Goal: Task Accomplishment & Management: Complete application form

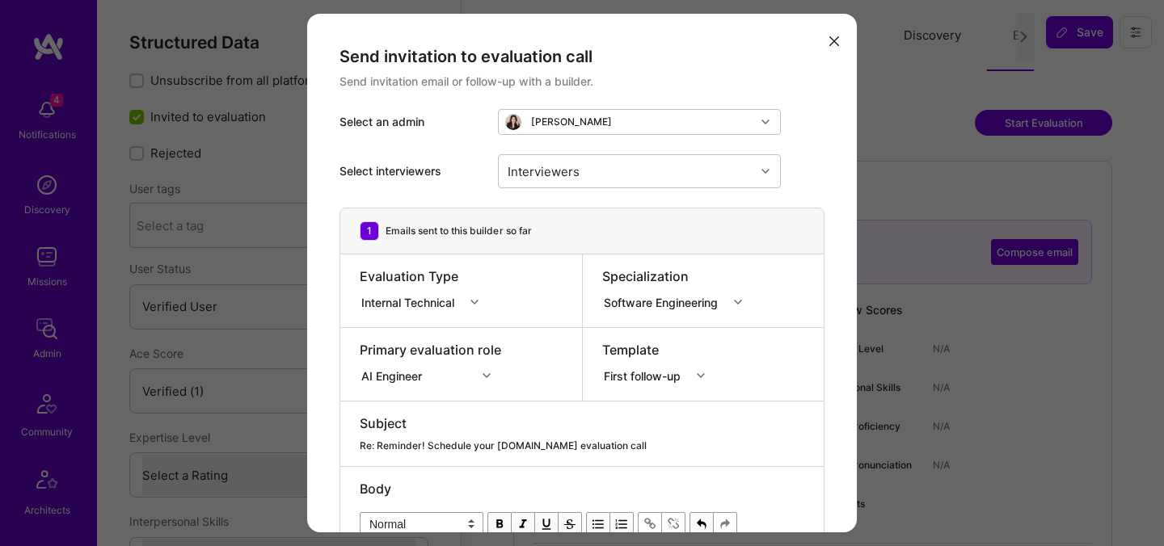
select select "Verified"
select select "ES"
select select "Right Now"
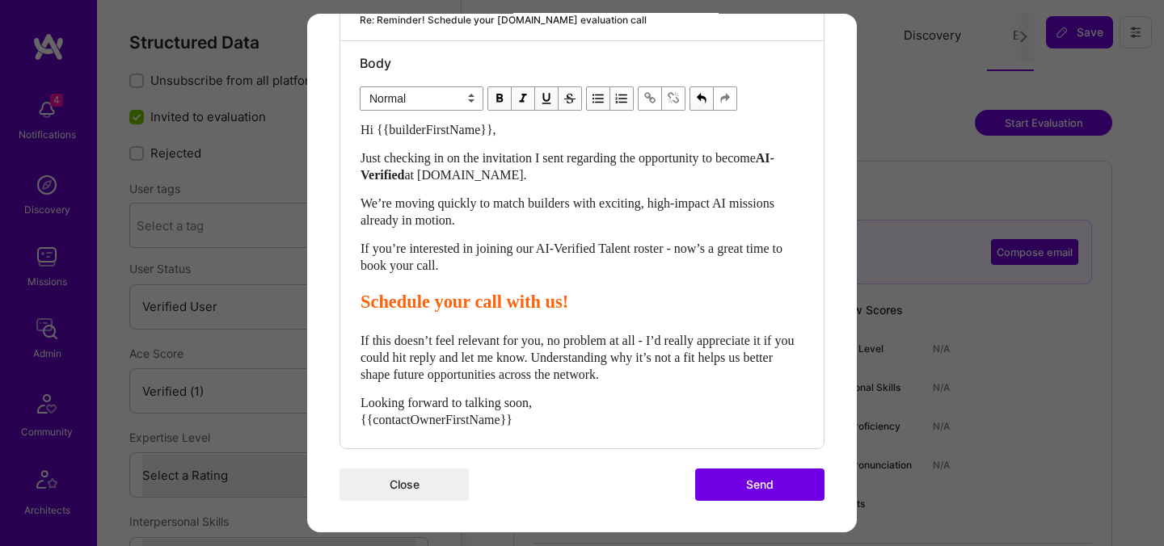
click at [760, 482] on button "Send" at bounding box center [759, 485] width 129 height 32
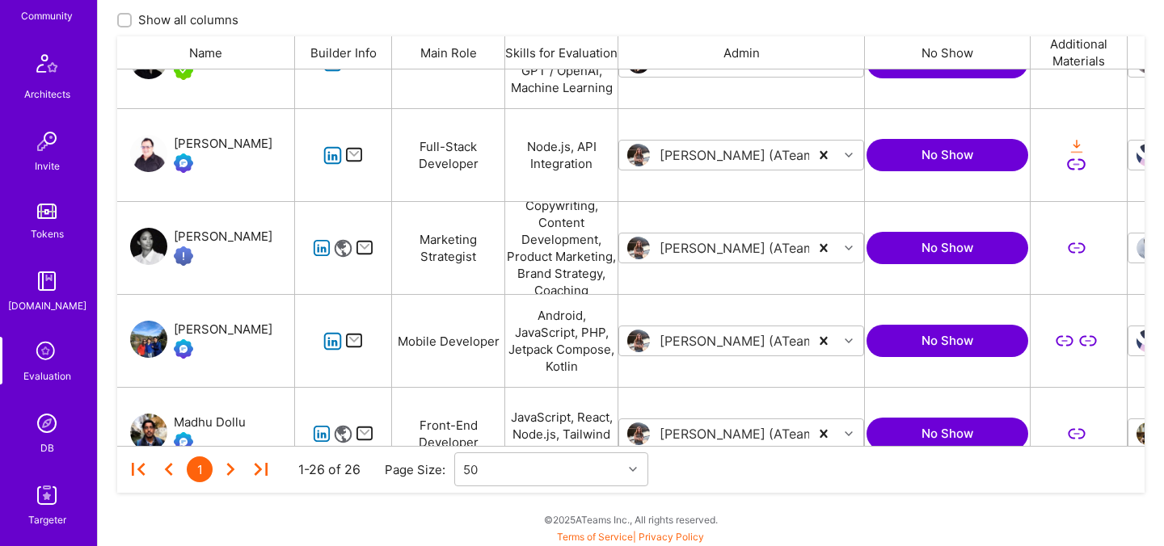
scroll to position [485, 0]
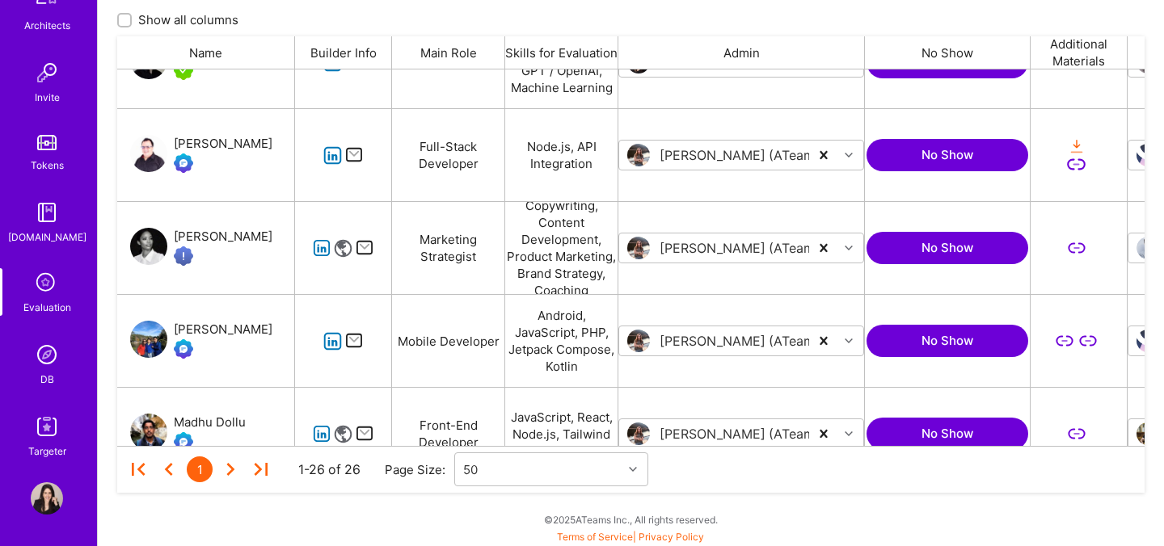
click at [44, 286] on icon at bounding box center [47, 283] width 31 height 31
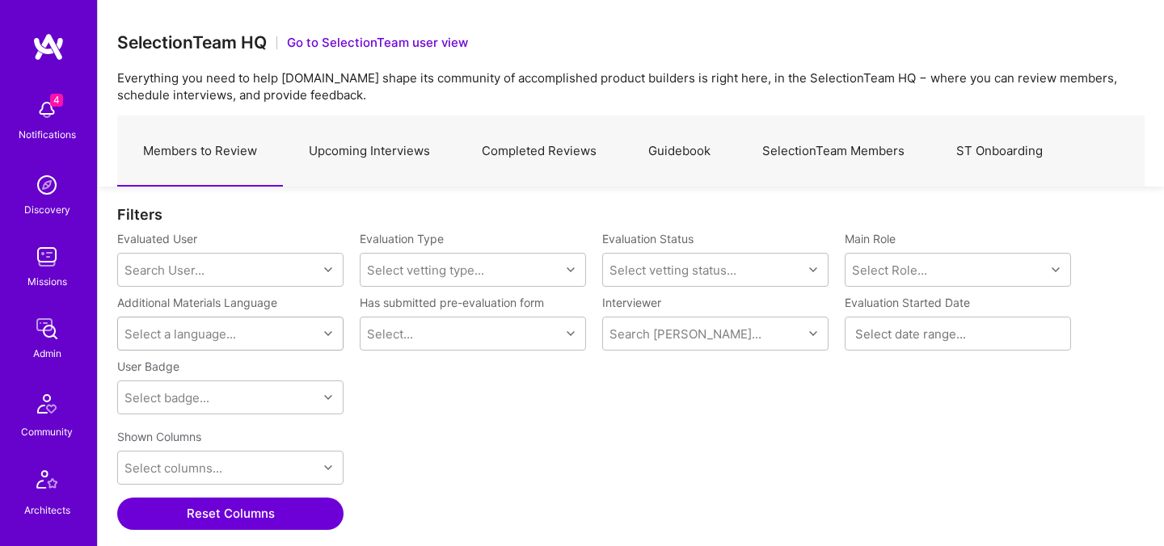
scroll to position [377, 1027]
click at [396, 162] on link "Upcoming Interviews" at bounding box center [369, 151] width 173 height 70
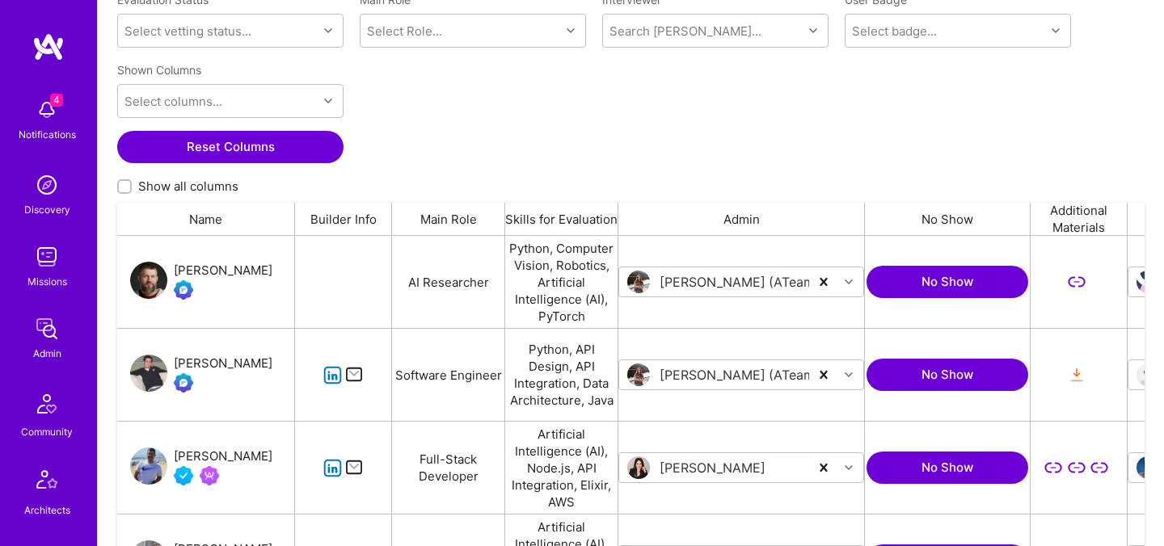
scroll to position [102, 0]
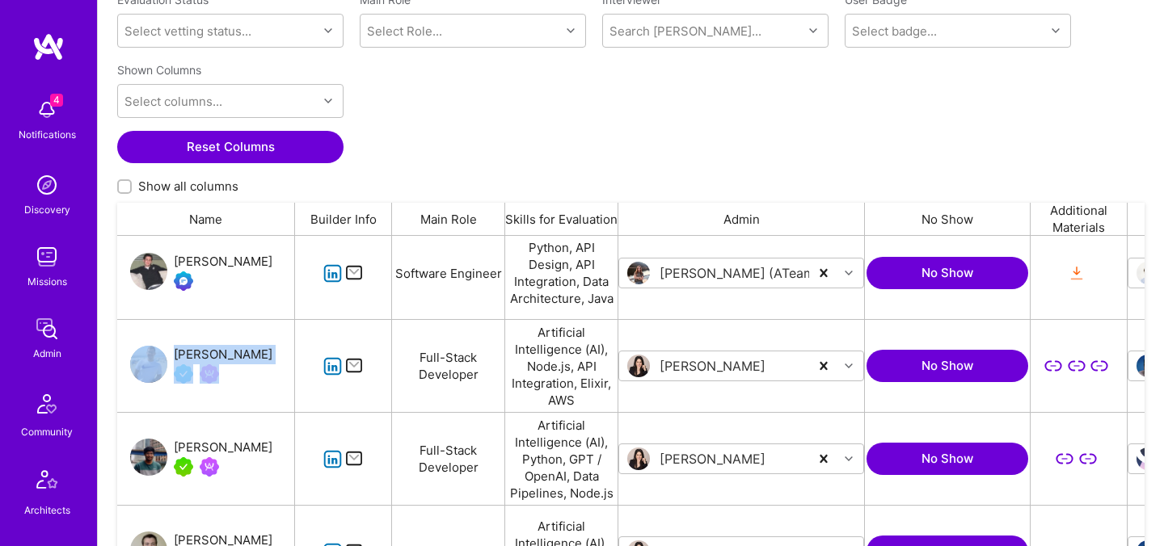
drag, startPoint x: 174, startPoint y: 343, endPoint x: 245, endPoint y: 353, distance: 71.8
click at [245, 353] on div "Juan Rivillas" at bounding box center [206, 366] width 178 height 92
click at [187, 329] on div "Juan Rivillas" at bounding box center [206, 366] width 178 height 92
drag, startPoint x: 187, startPoint y: 329, endPoint x: 240, endPoint y: 352, distance: 58.3
click at [240, 352] on div "Juan Rivillas" at bounding box center [206, 366] width 178 height 92
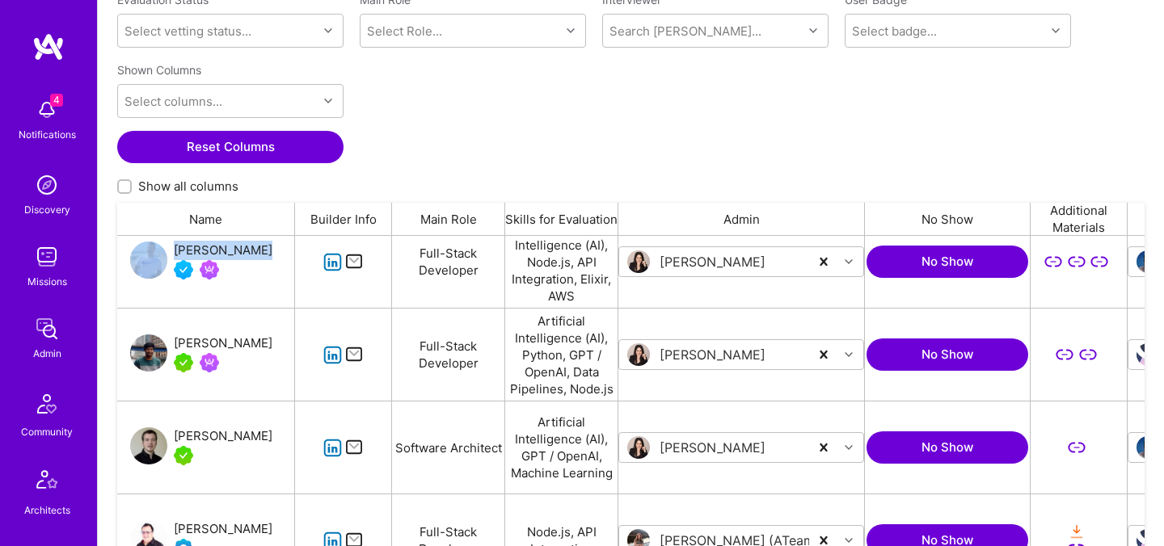
scroll to position [208, 0]
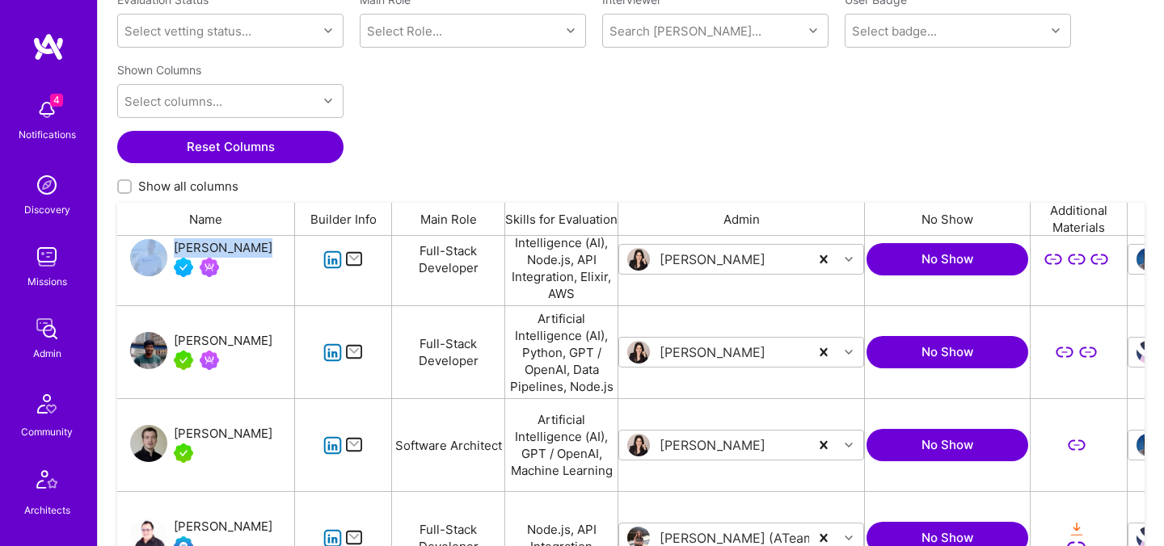
drag, startPoint x: 183, startPoint y: 317, endPoint x: 239, endPoint y: 349, distance: 65.2
click at [239, 349] on div "Gnyanendra Madishetty" at bounding box center [206, 352] width 178 height 92
copy div "Gnyanendra Madishetty"
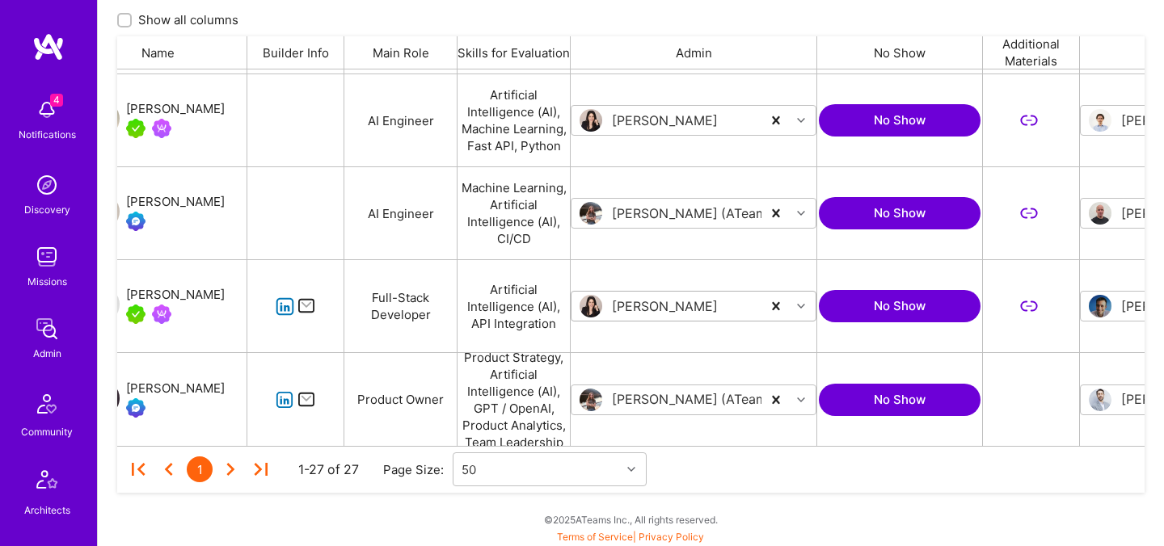
scroll to position [0, 0]
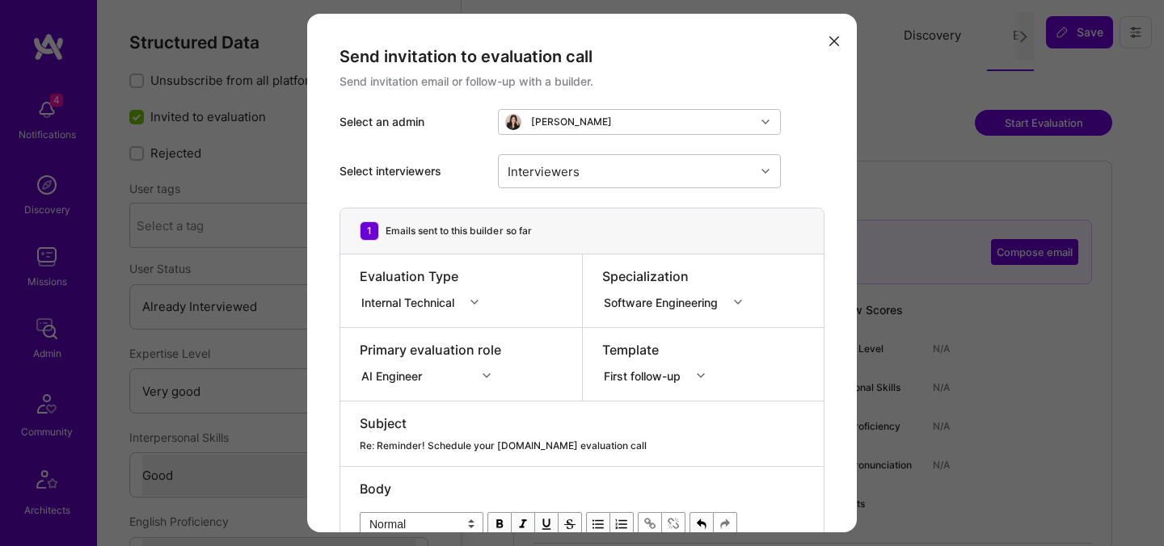
select select "5"
select select "4"
select select "6"
select select "CA"
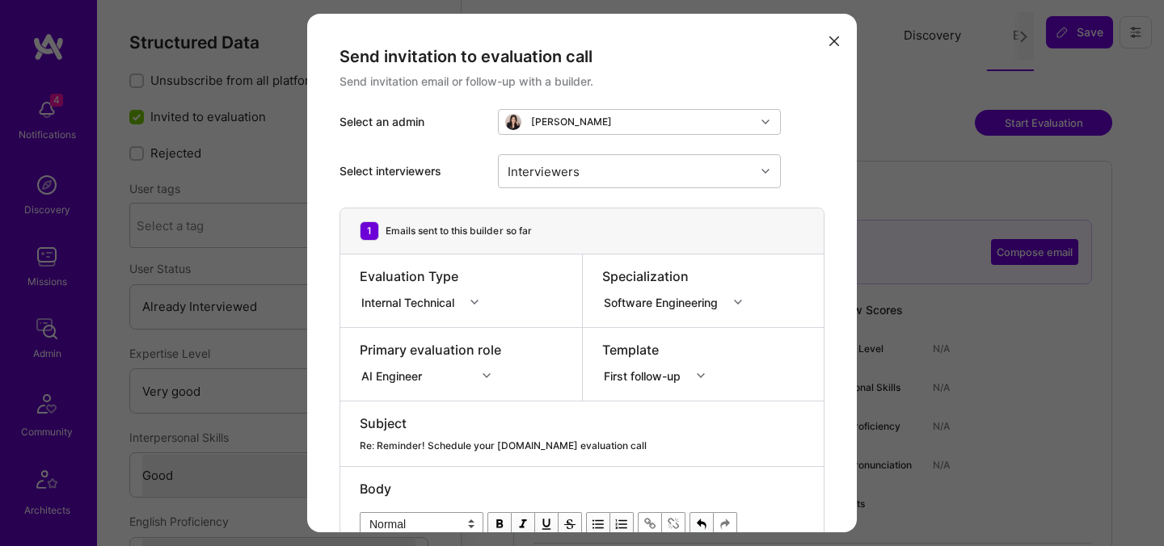
select select "Right Now"
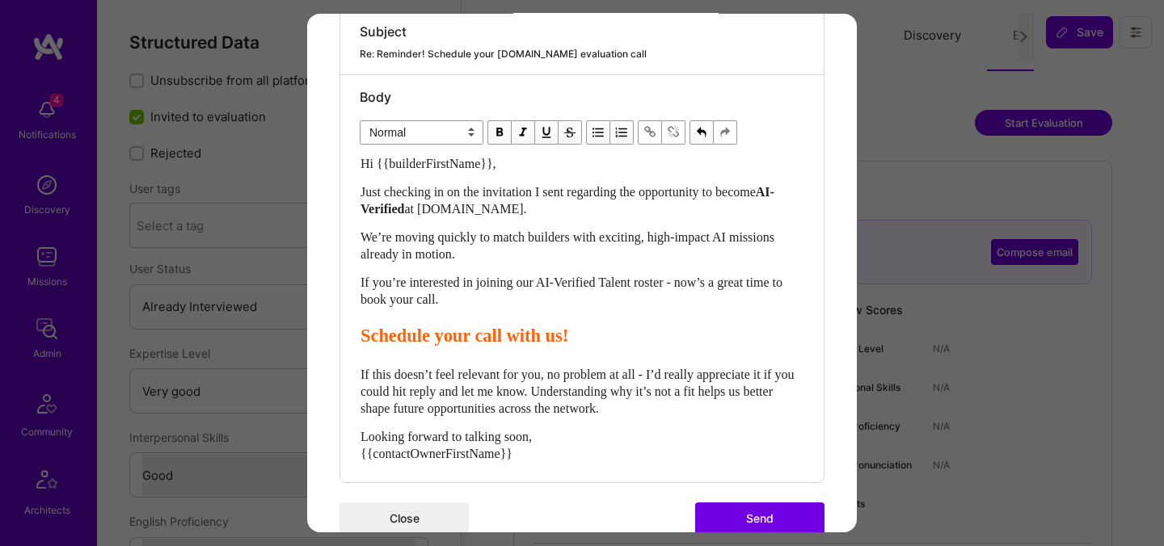
click at [731, 512] on button "Send" at bounding box center [759, 519] width 129 height 32
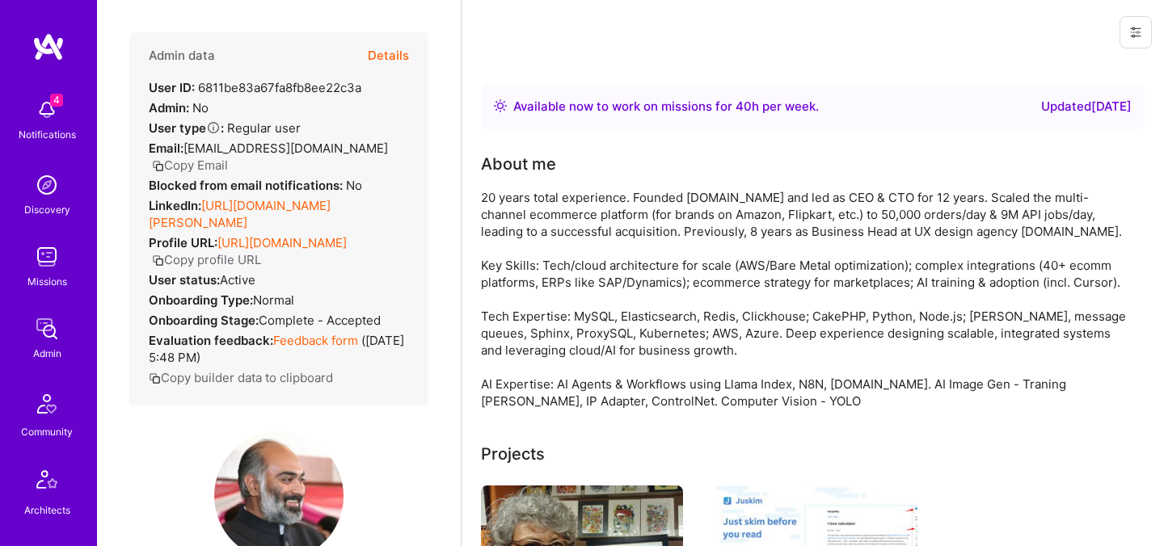
click at [400, 54] on button "Details" at bounding box center [388, 55] width 41 height 47
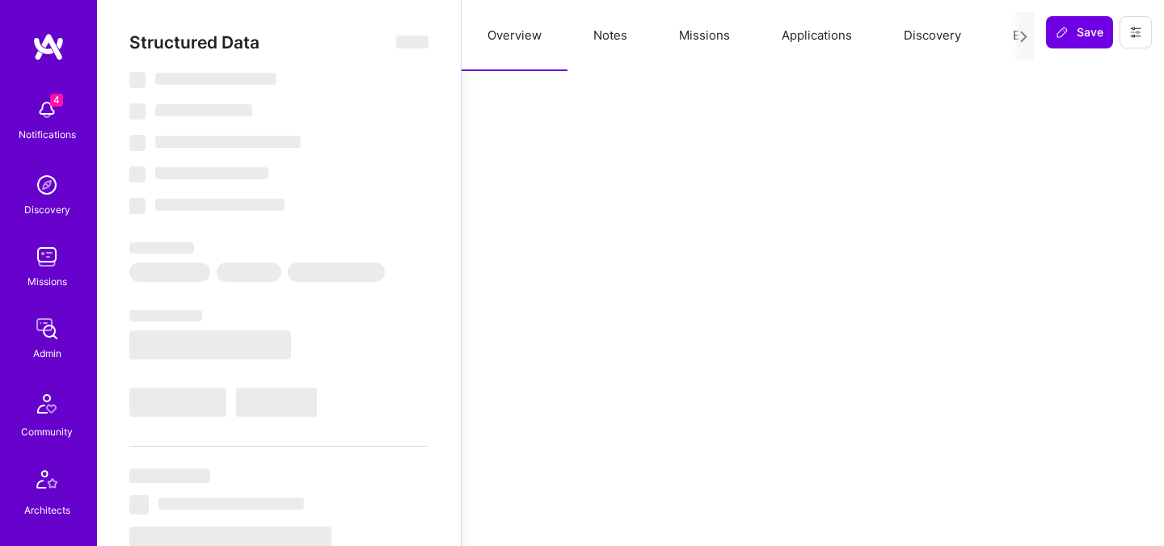
click at [1008, 40] on button "Evaluation" at bounding box center [1042, 35] width 111 height 71
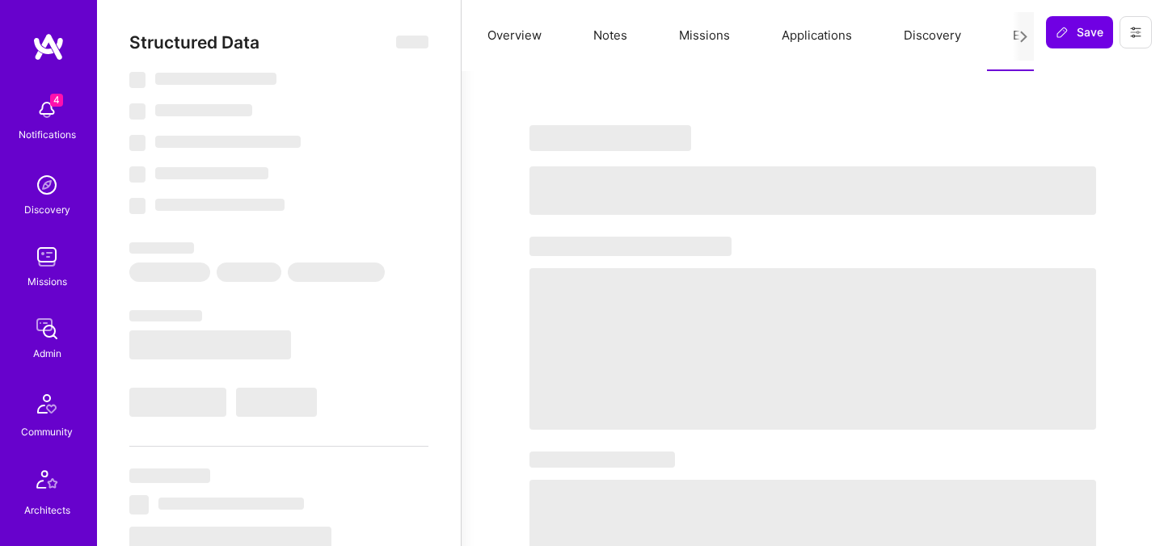
select select "Right Now"
select select "5"
select select "7"
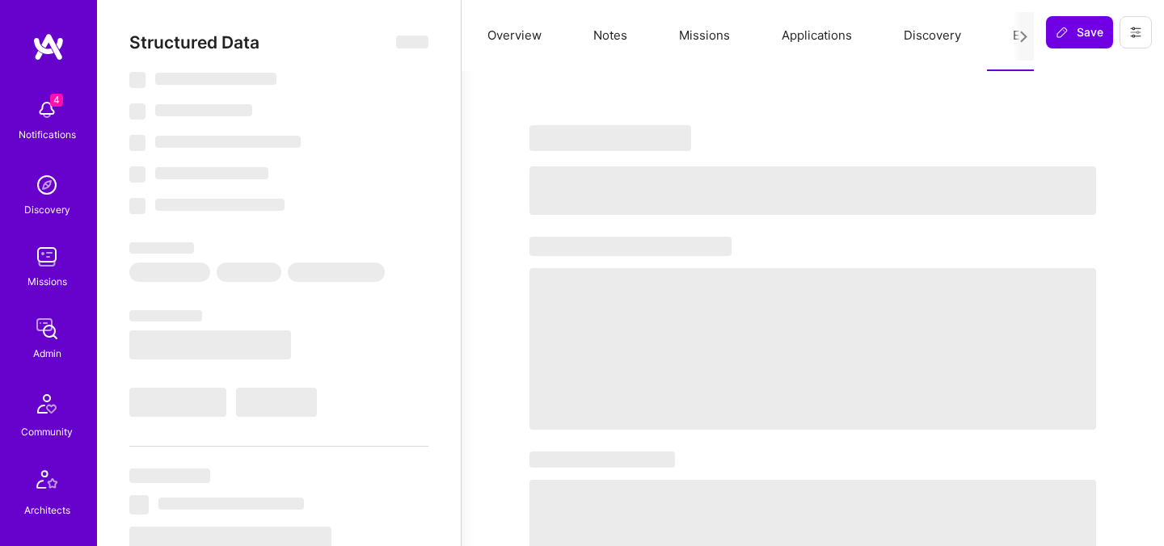
select select "IN"
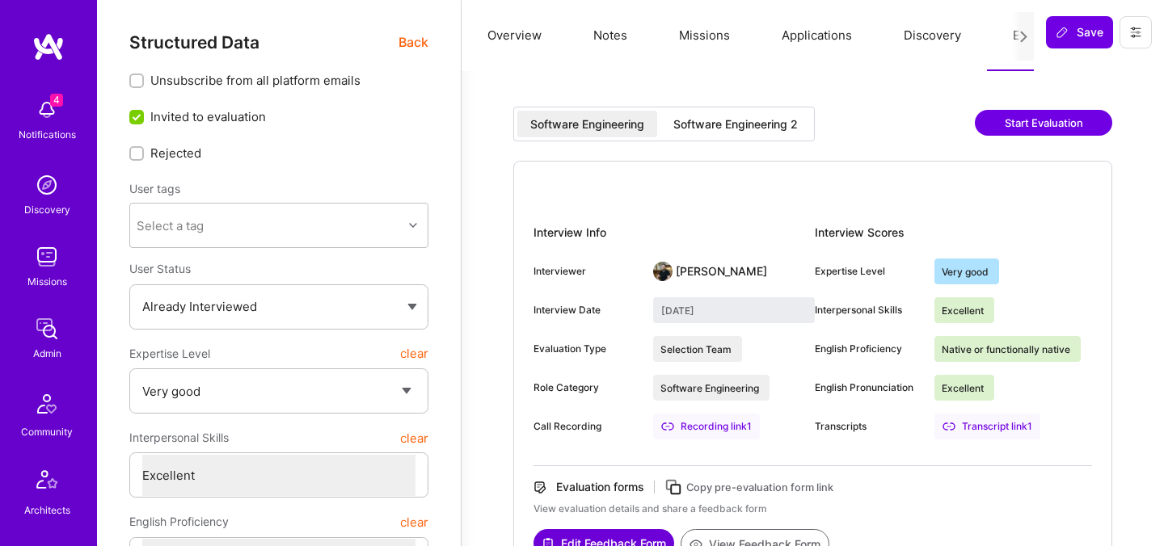
click at [768, 124] on div "Software Engineering 2" at bounding box center [735, 124] width 124 height 16
type input "September 9, 2025"
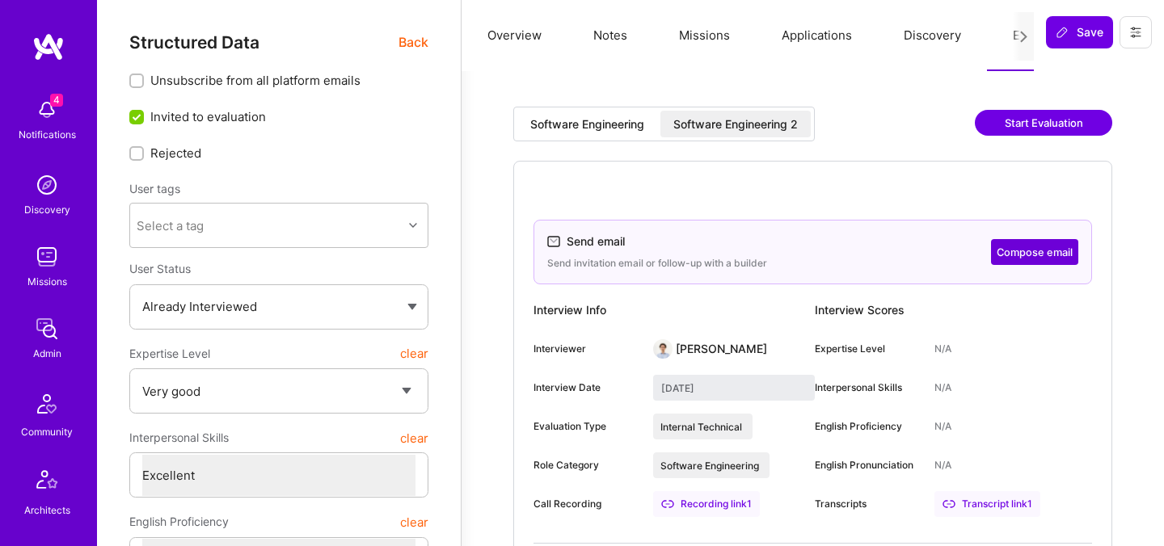
click at [419, 44] on span "Back" at bounding box center [413, 42] width 30 height 20
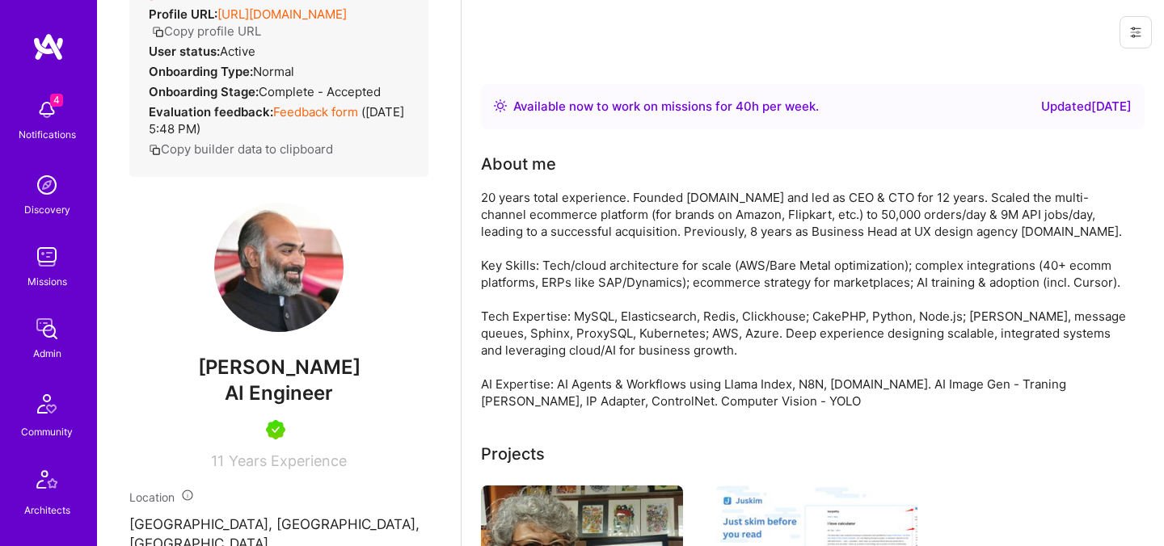
scroll to position [234, 0]
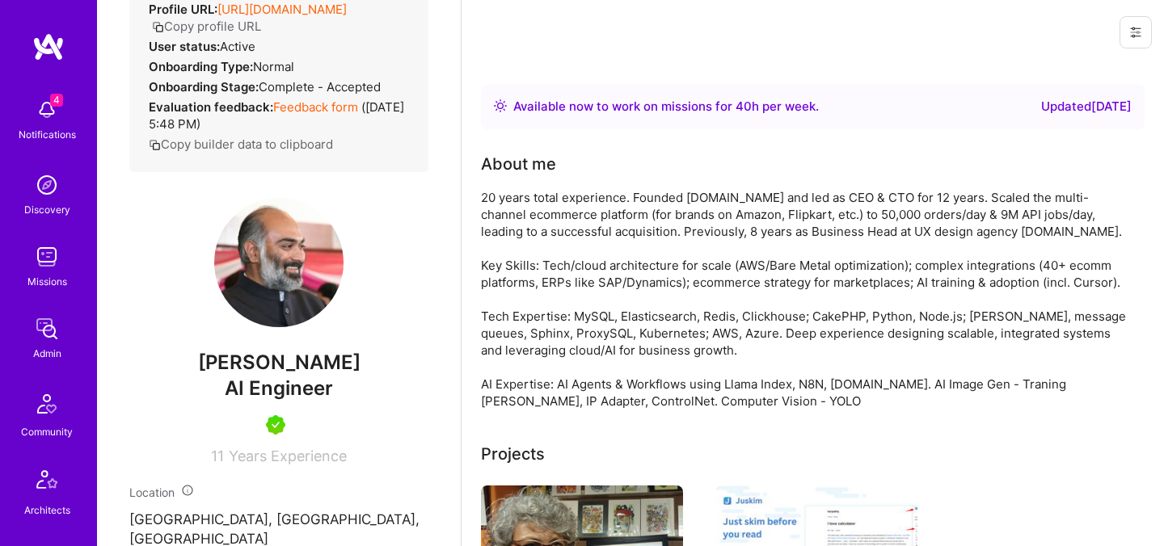
click at [259, 368] on span "Gurpreet Singh" at bounding box center [278, 363] width 299 height 24
copy span "Gurpreet Singh"
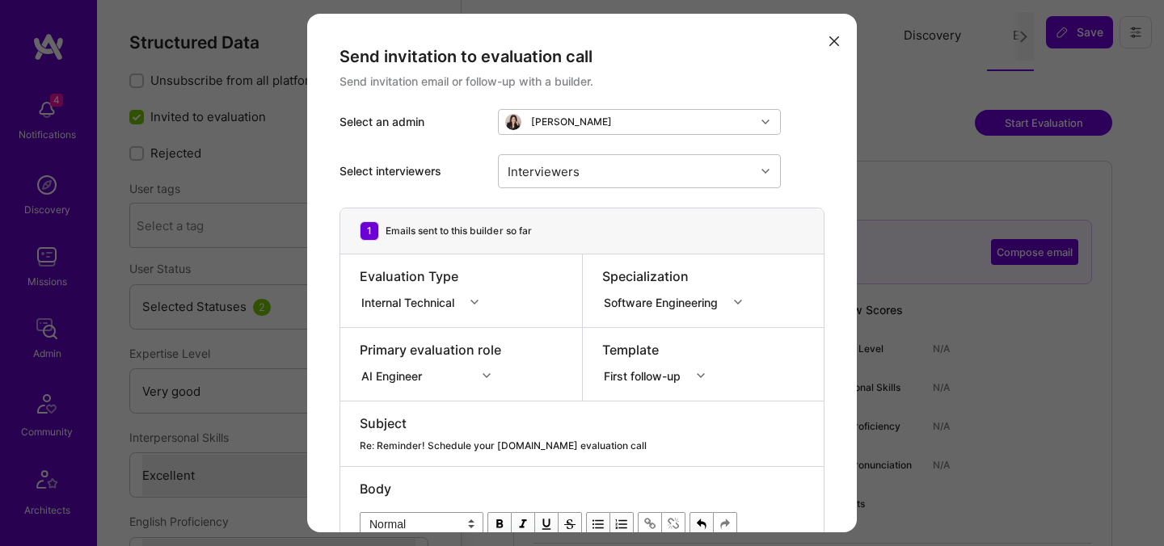
select select "5"
select select "7"
select select "MX"
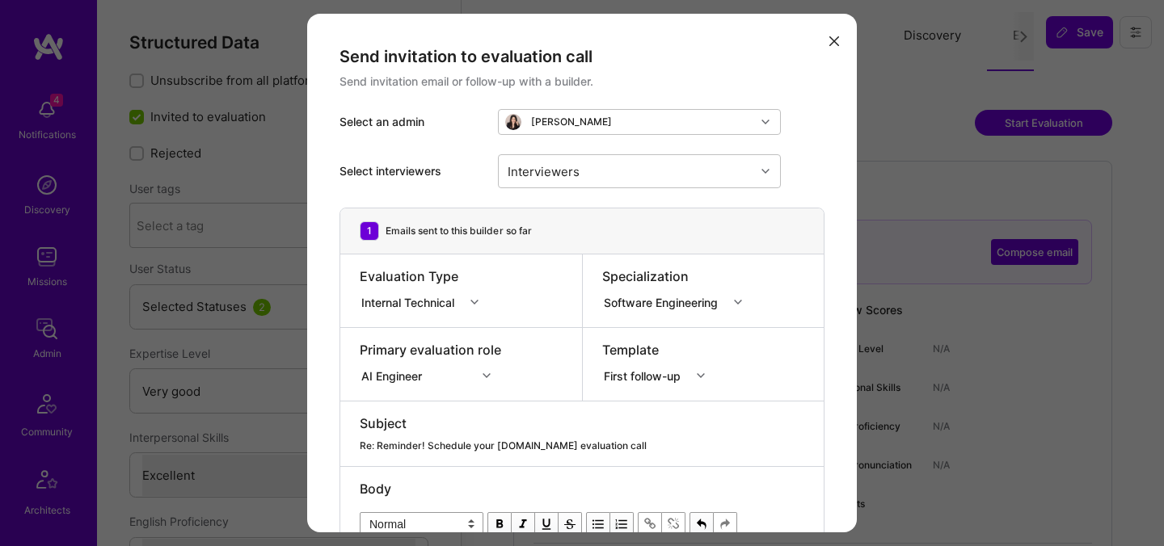
select select "Right Now"
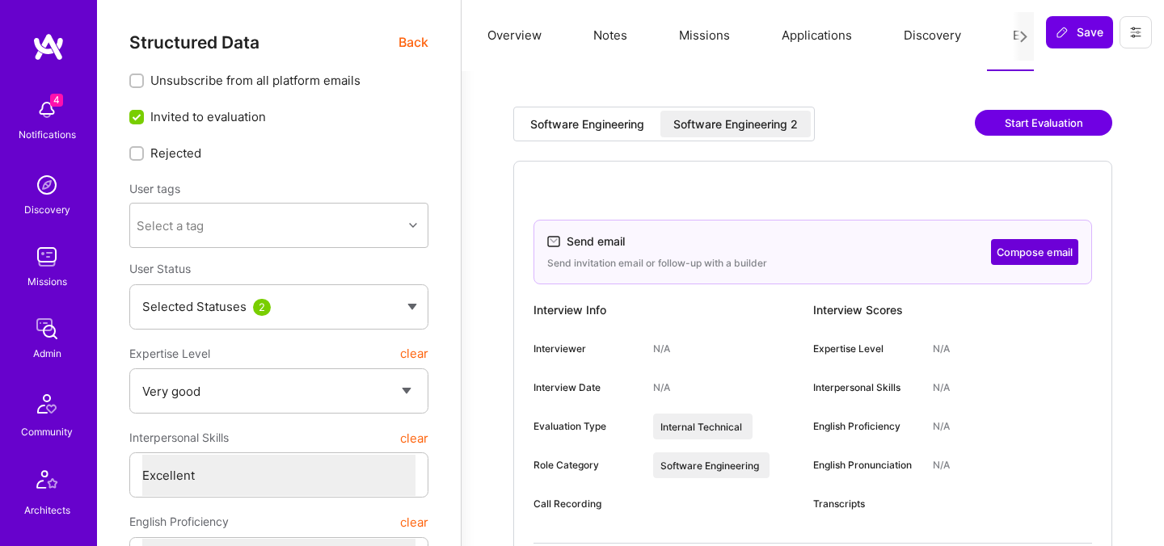
click at [710, 134] on div "Software Engineering 2" at bounding box center [735, 124] width 150 height 27
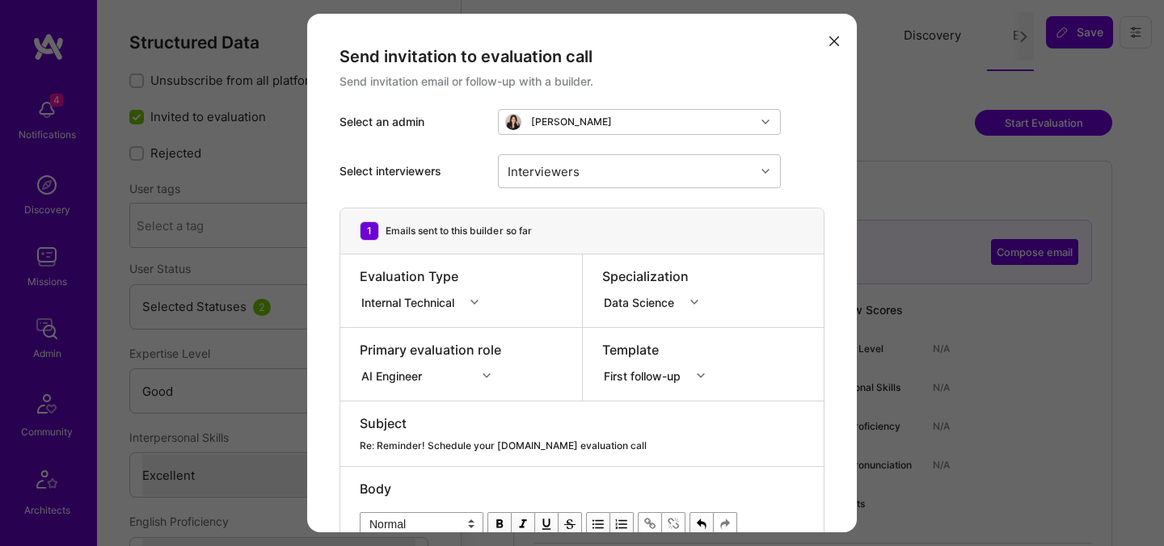
select select "4"
select select "7"
select select "GB"
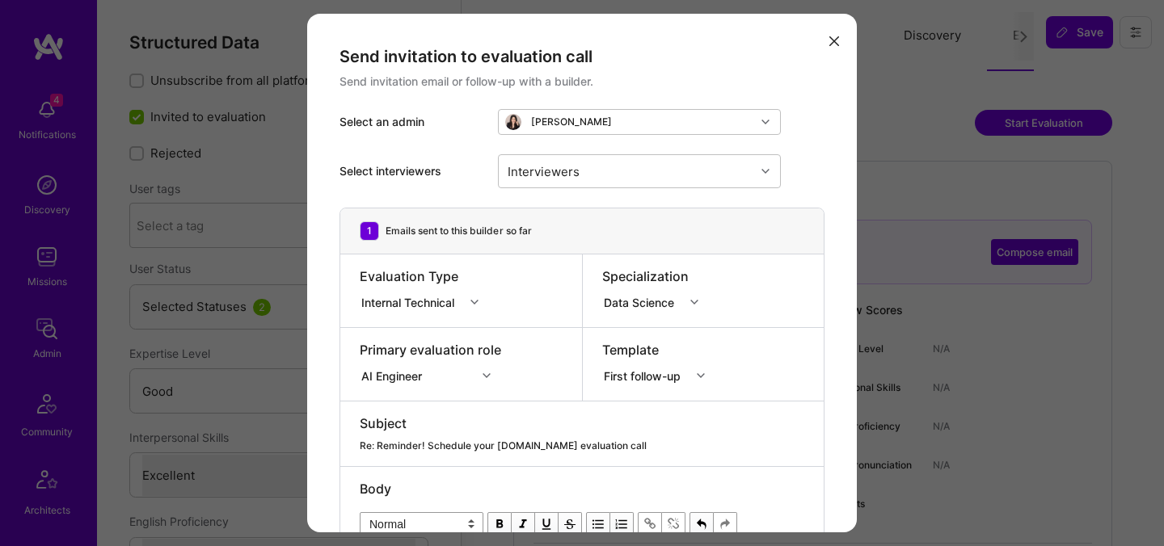
select select "Right Now"
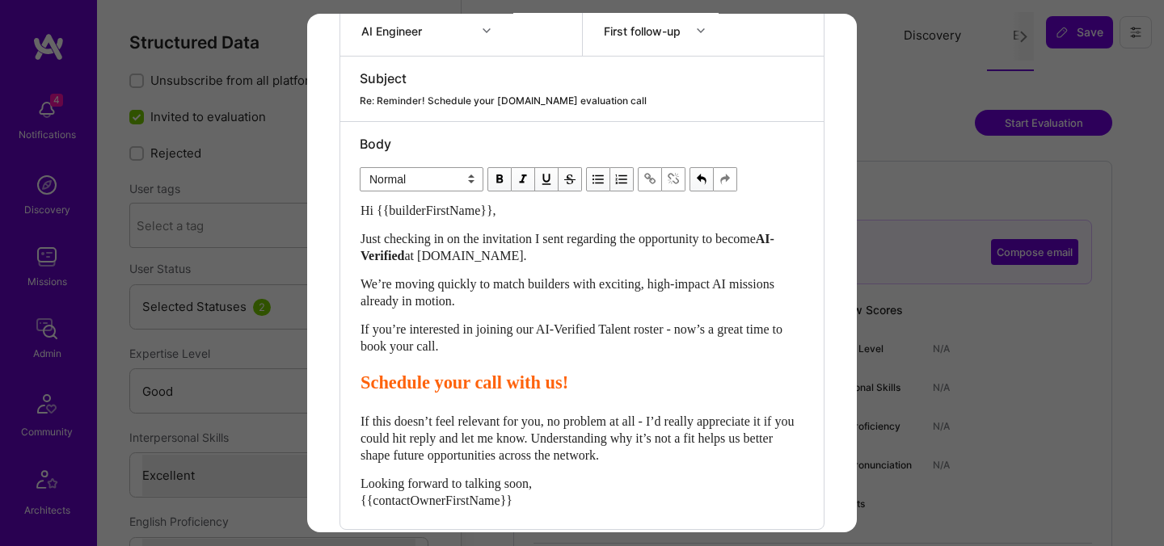
scroll to position [426, 0]
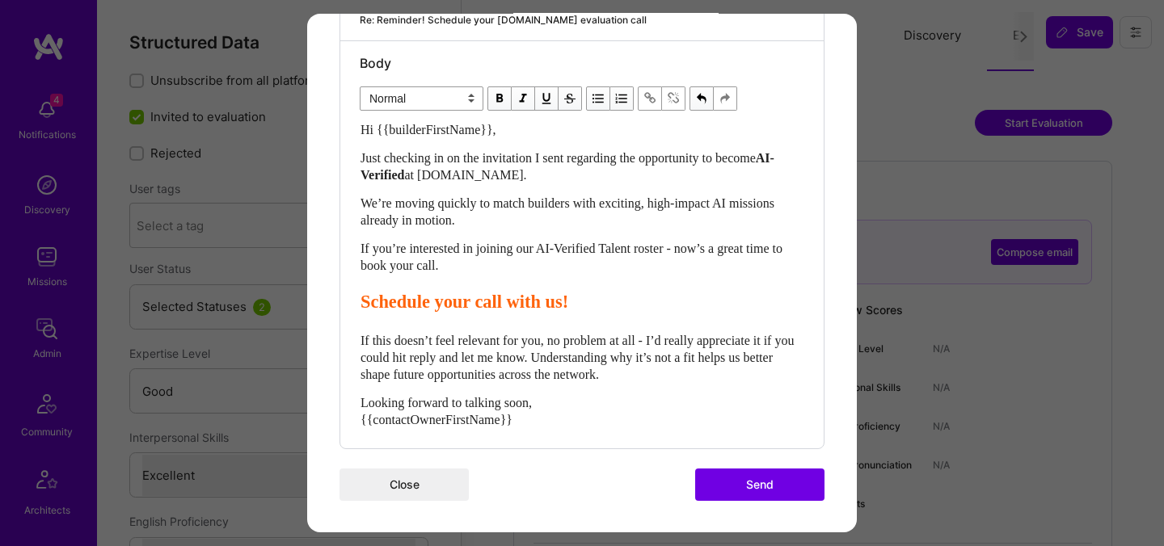
click at [734, 482] on button "Send" at bounding box center [759, 485] width 129 height 32
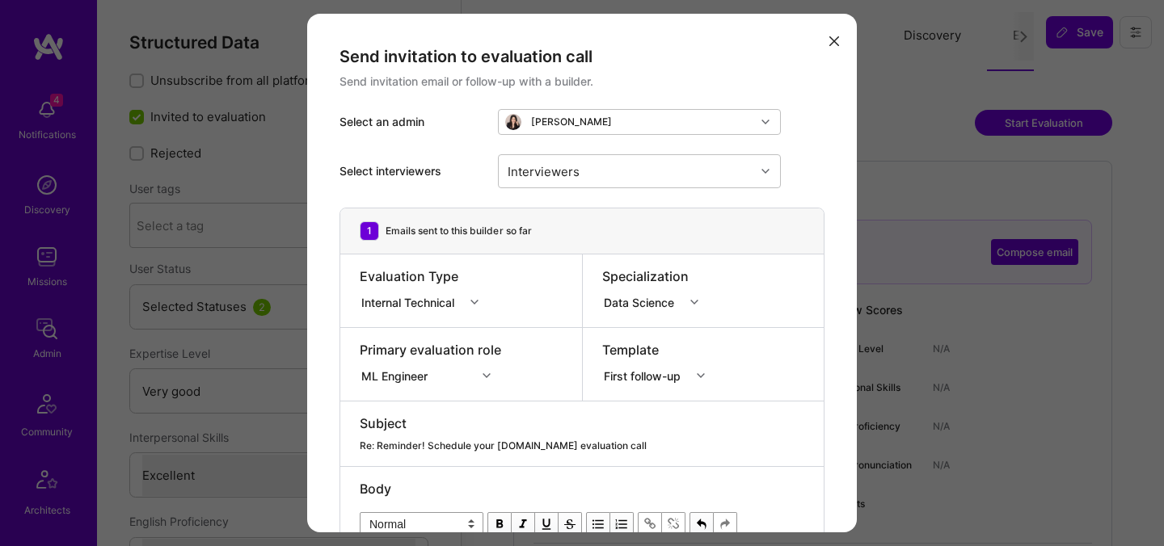
select select "5"
select select "7"
select select "6"
select select "CA"
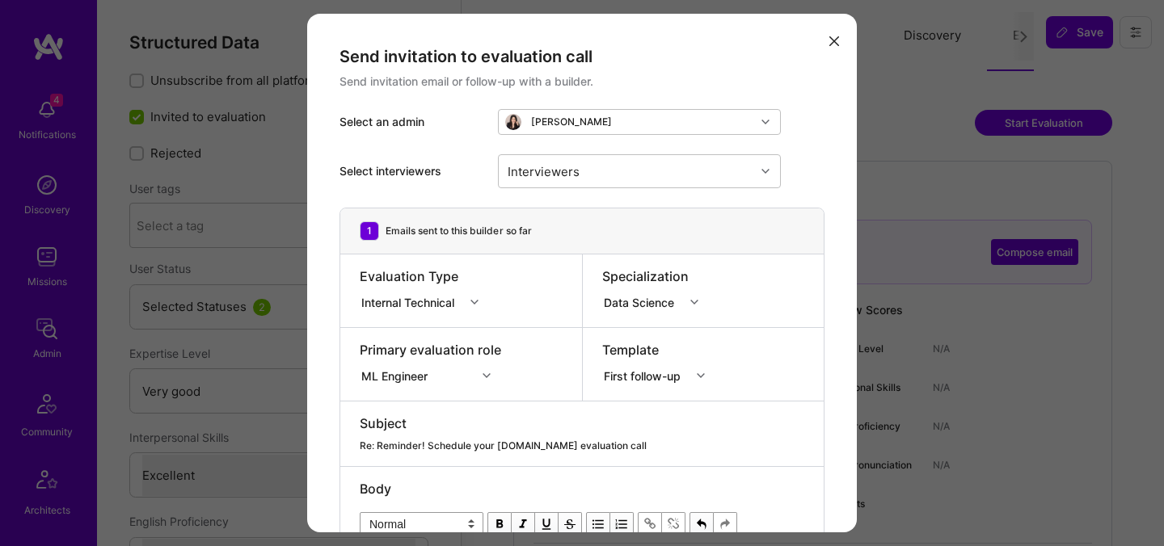
select select "Right Now"
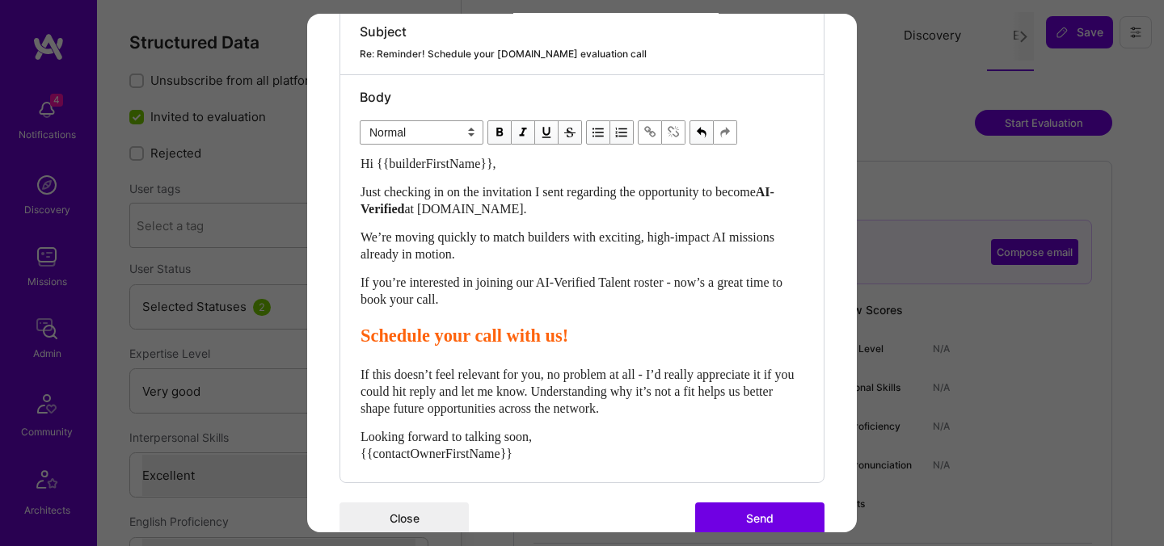
click at [742, 515] on button "Send" at bounding box center [759, 519] width 129 height 32
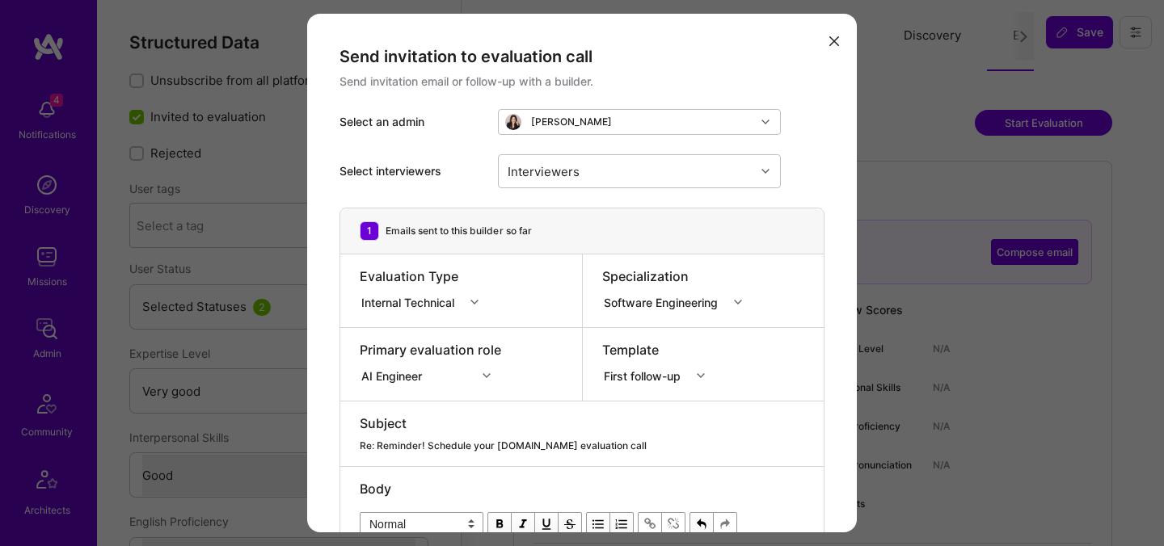
select select "5"
select select "4"
select select "6"
select select "AE"
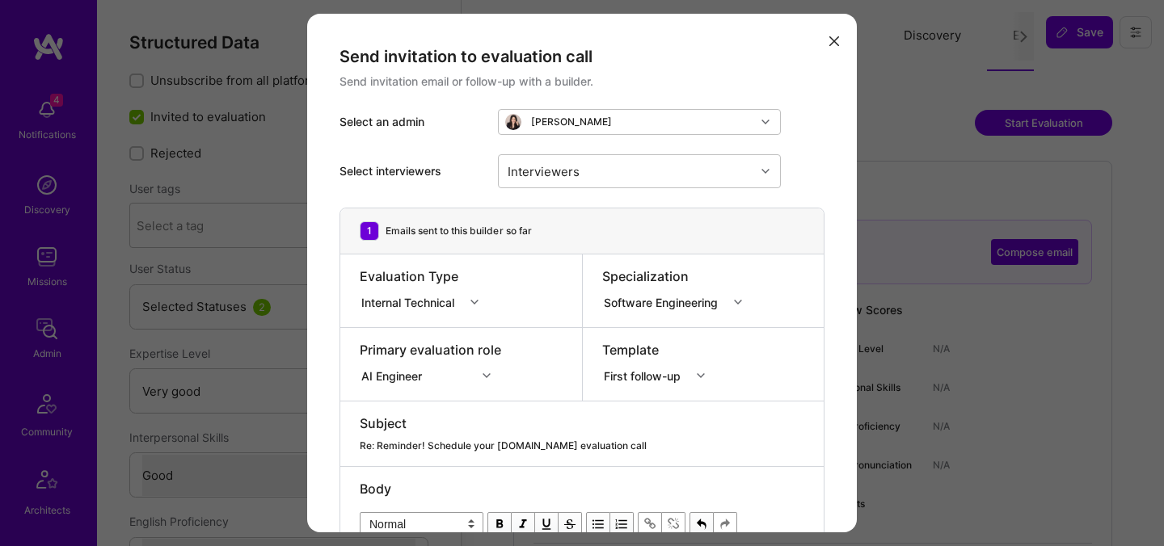
select select "Right Now"
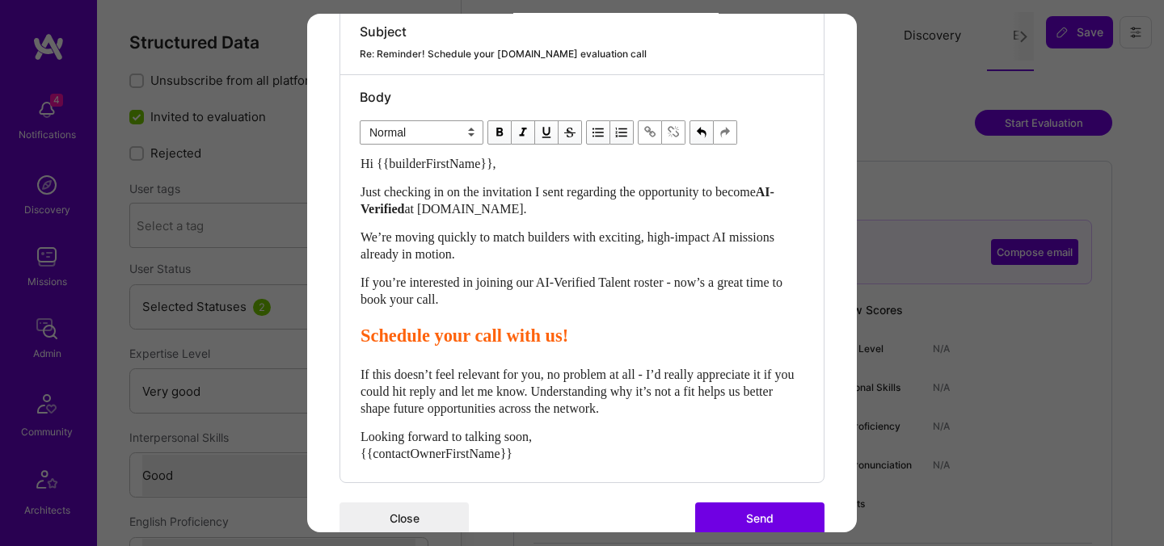
click at [745, 523] on button "Send" at bounding box center [759, 519] width 129 height 32
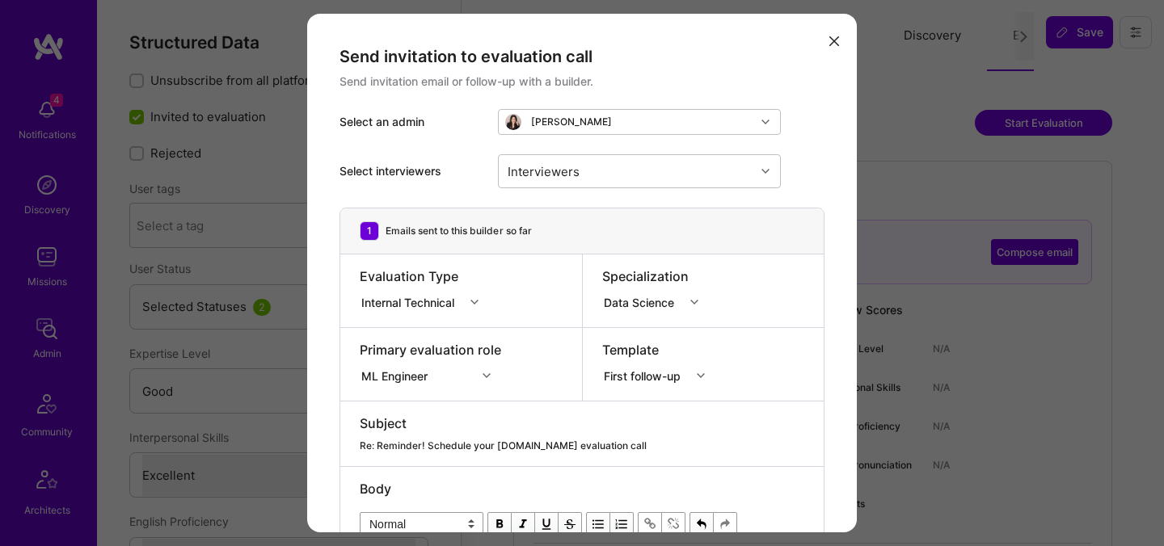
select select "4"
select select "7"
select select "6"
select select "US"
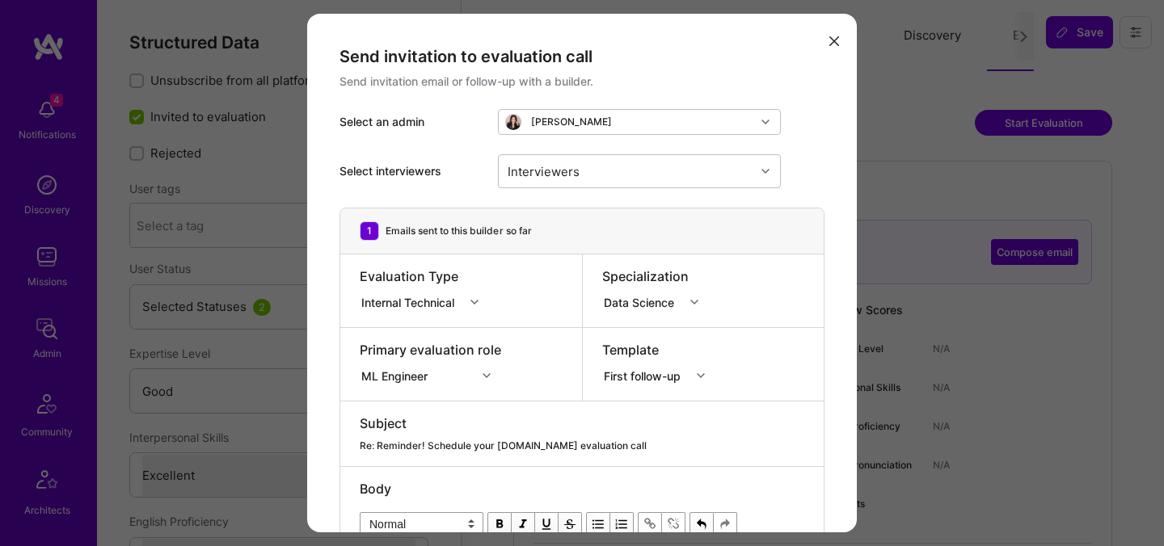
select select "Right Now"
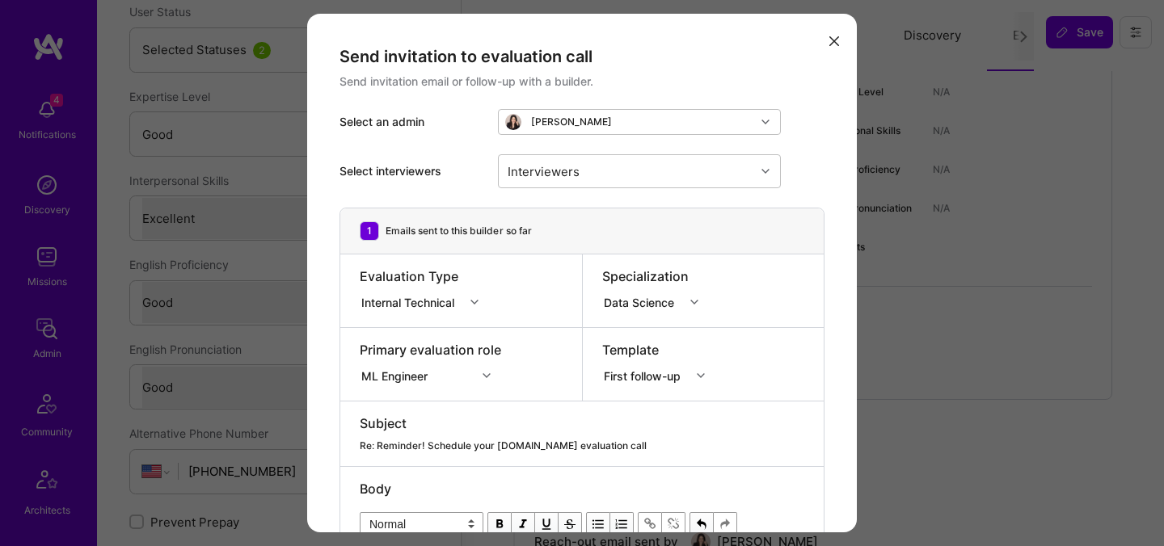
scroll to position [392, 0]
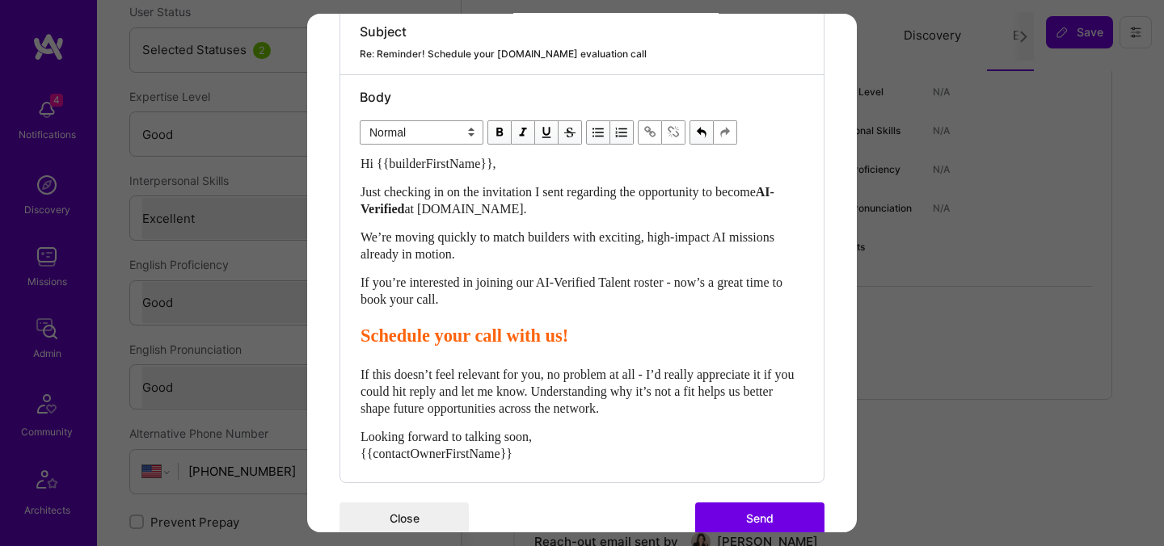
click at [733, 520] on button "Send" at bounding box center [759, 519] width 129 height 32
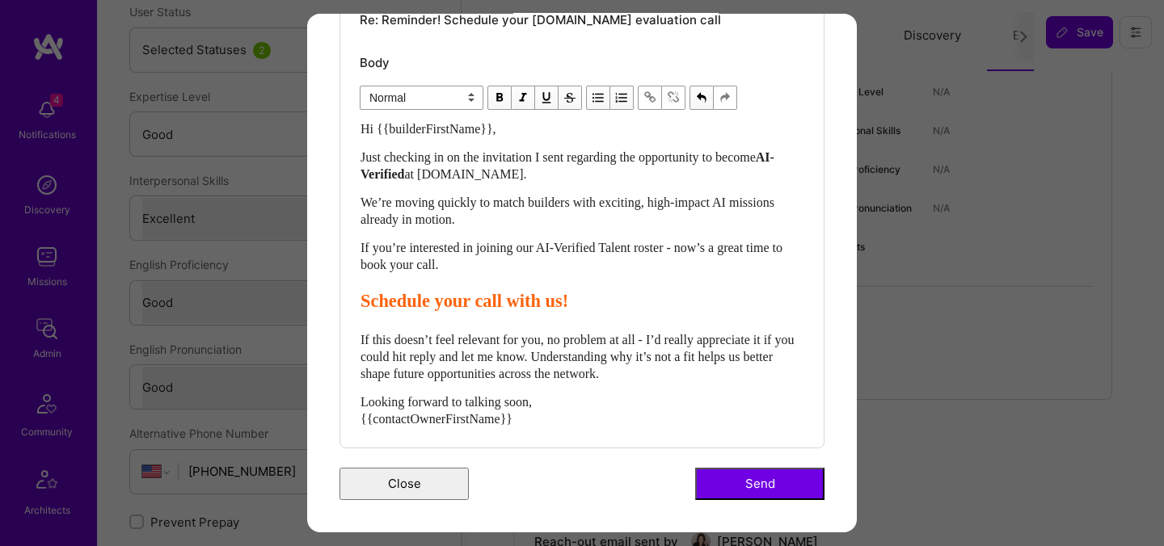
scroll to position [239, 0]
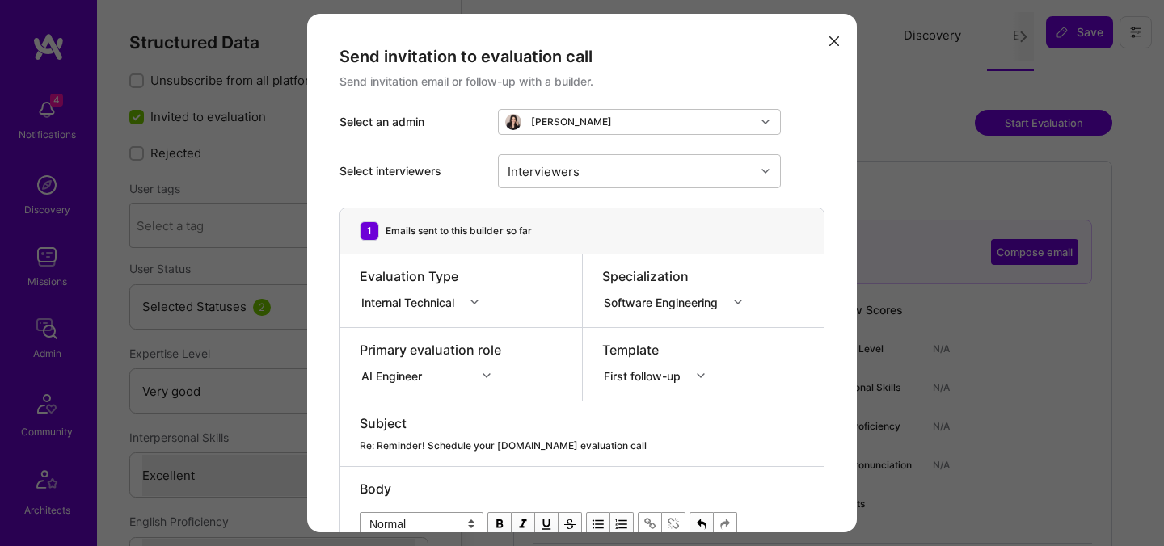
select select "5"
select select "7"
select select "US"
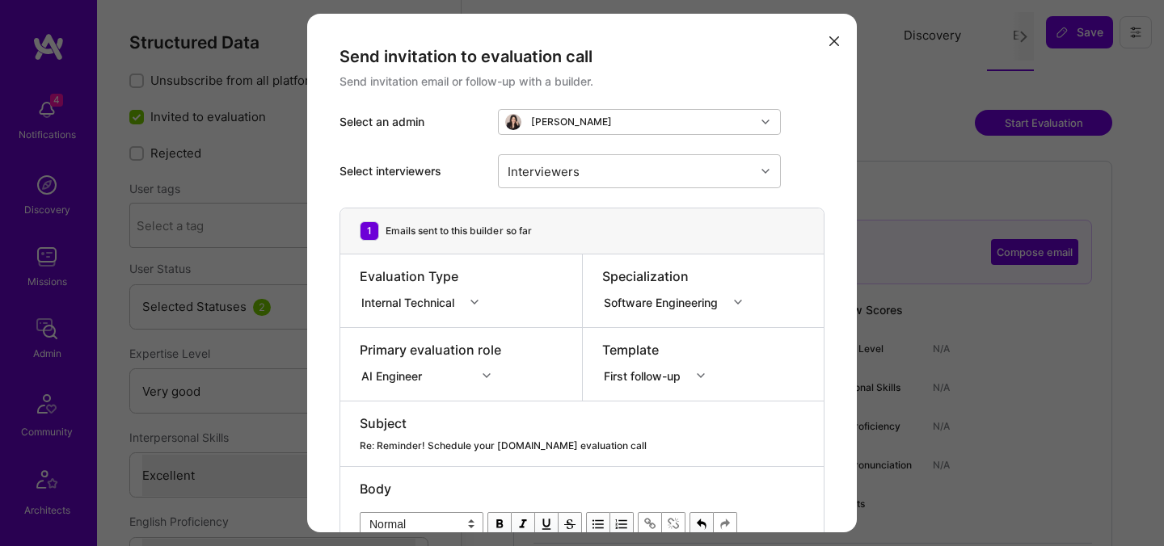
select select "Right Now"
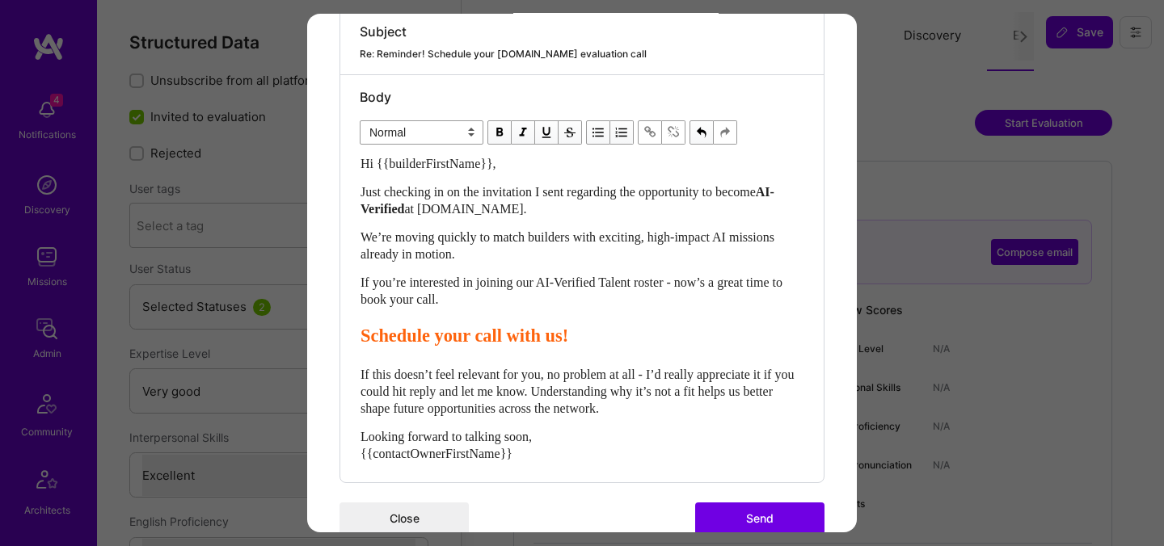
click at [711, 501] on div "Send invitation to evaluation call Send invitation email or follow-up with a bu…" at bounding box center [582, 94] width 550 height 945
click at [720, 516] on button "Send" at bounding box center [759, 519] width 129 height 32
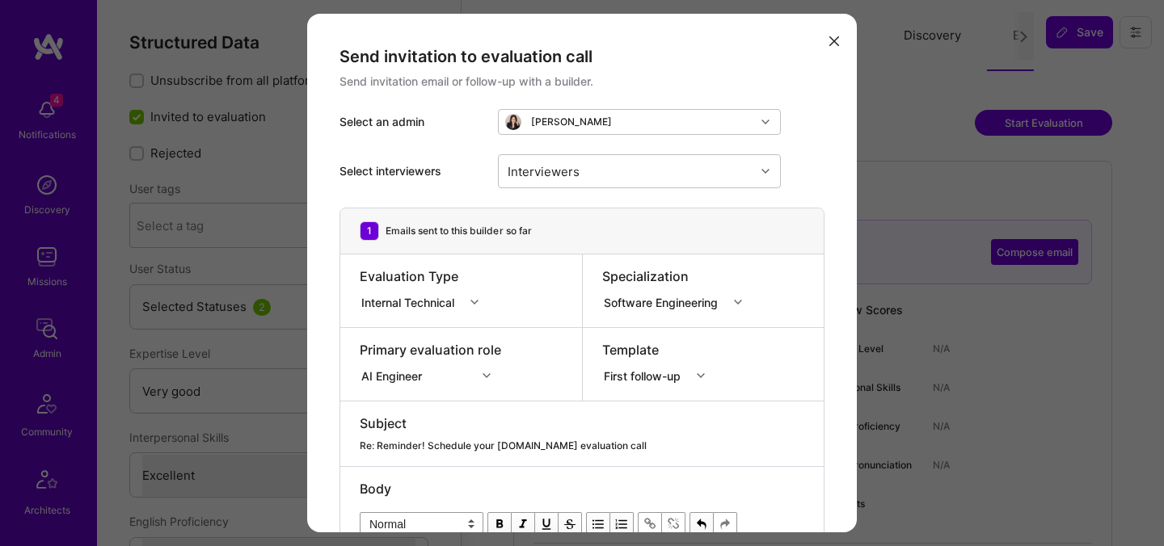
select select "5"
select select "7"
select select "CA"
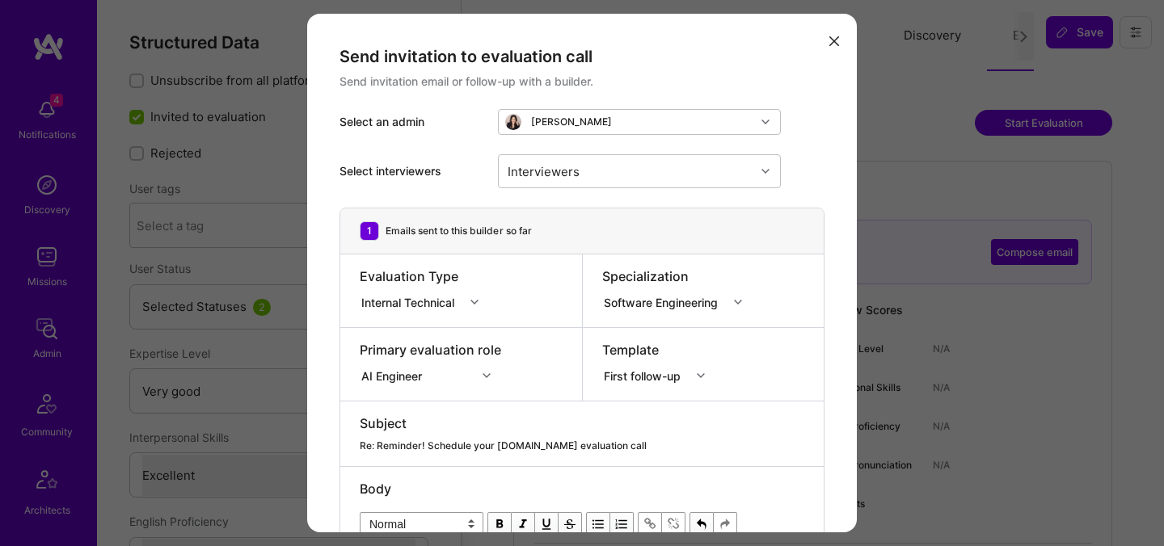
select select "Right Now"
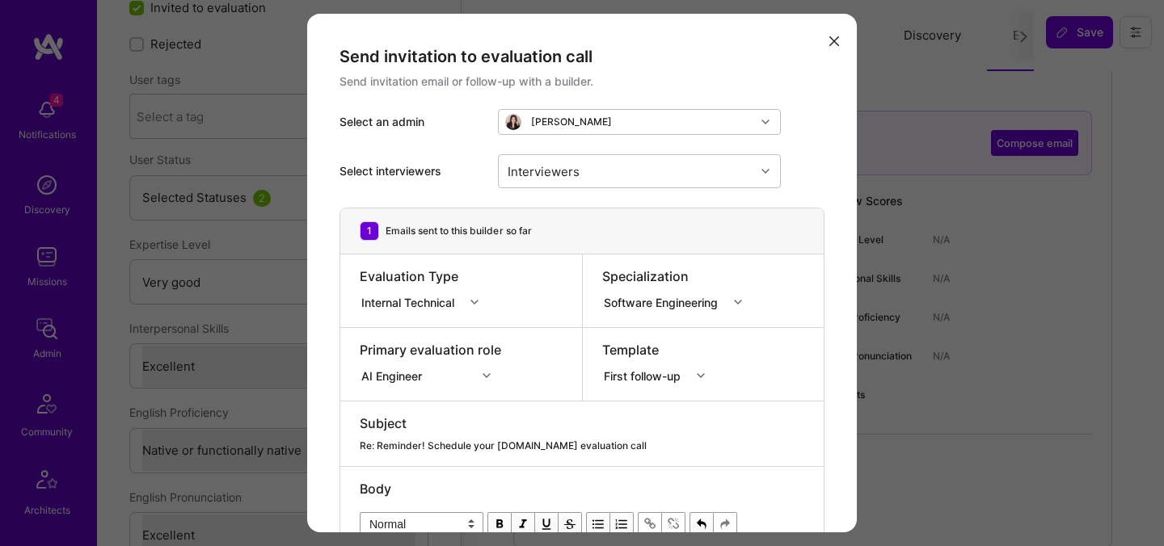
scroll to position [392, 0]
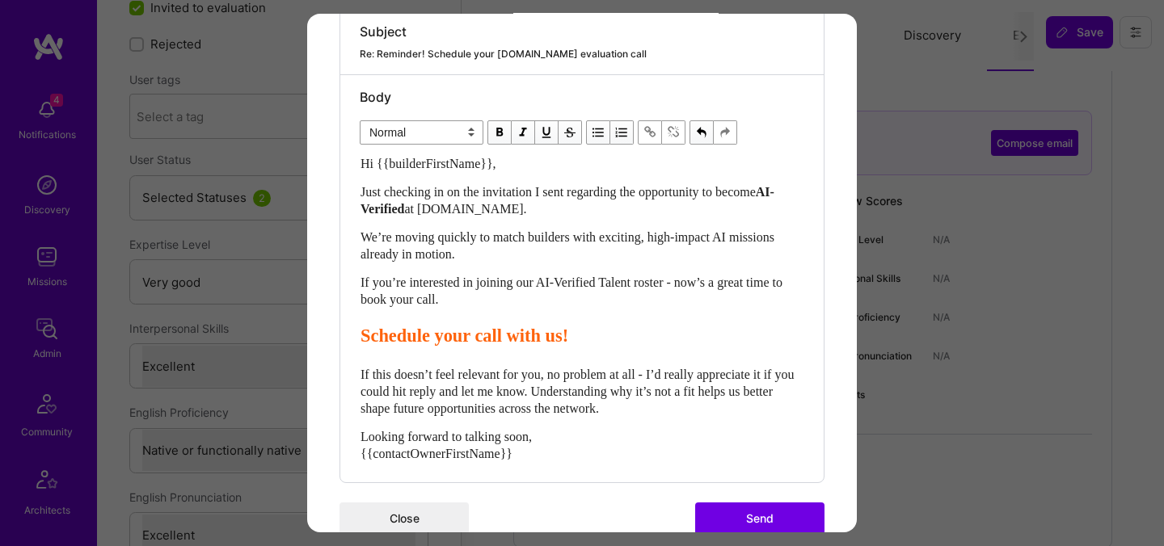
click at [721, 510] on button "Send" at bounding box center [759, 519] width 129 height 32
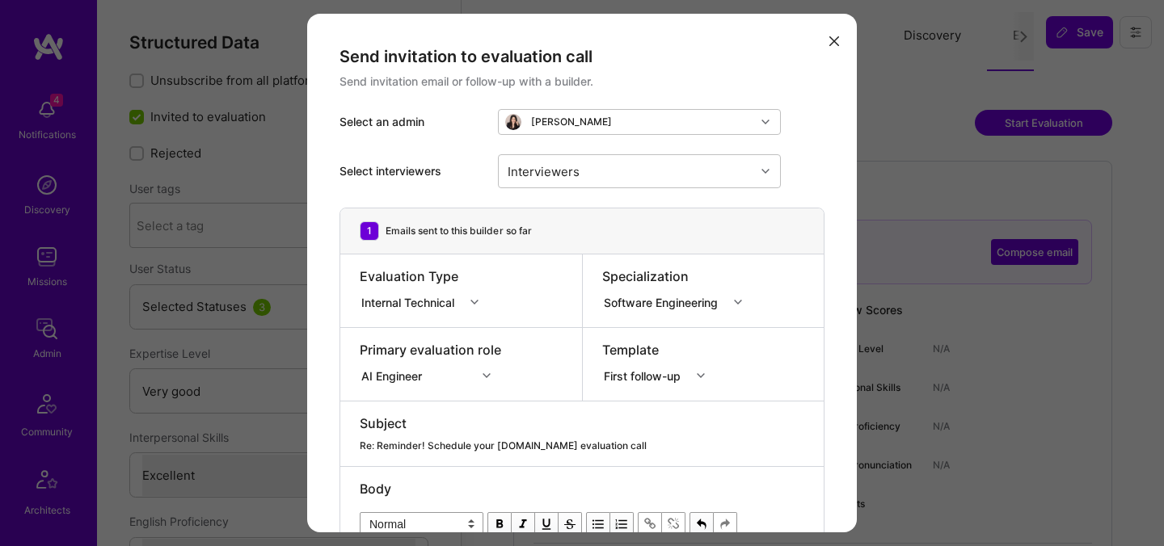
select select "5"
select select "7"
select select "CA"
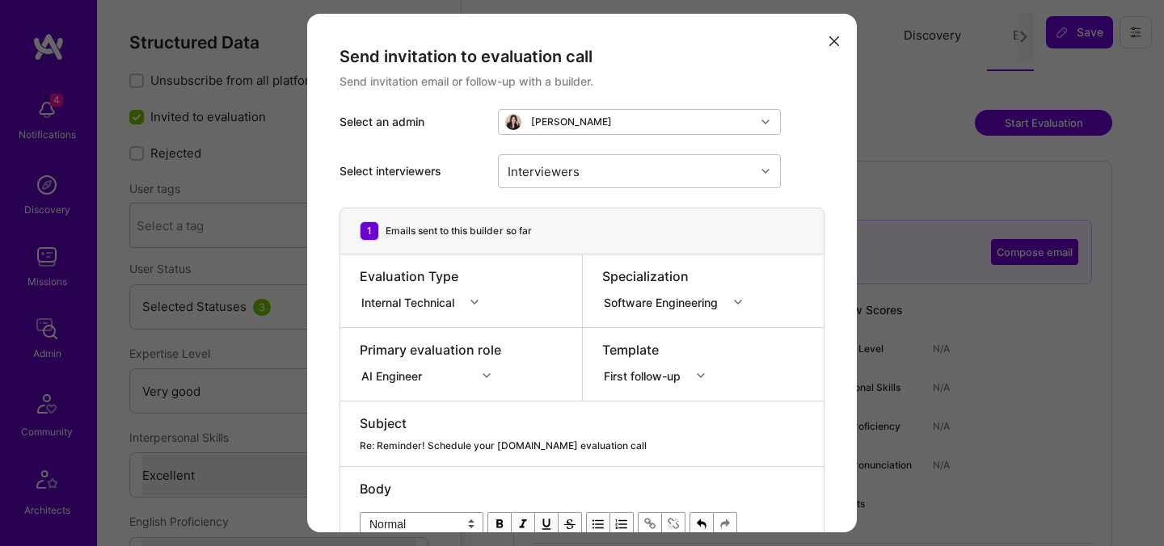
select select "Right Now"
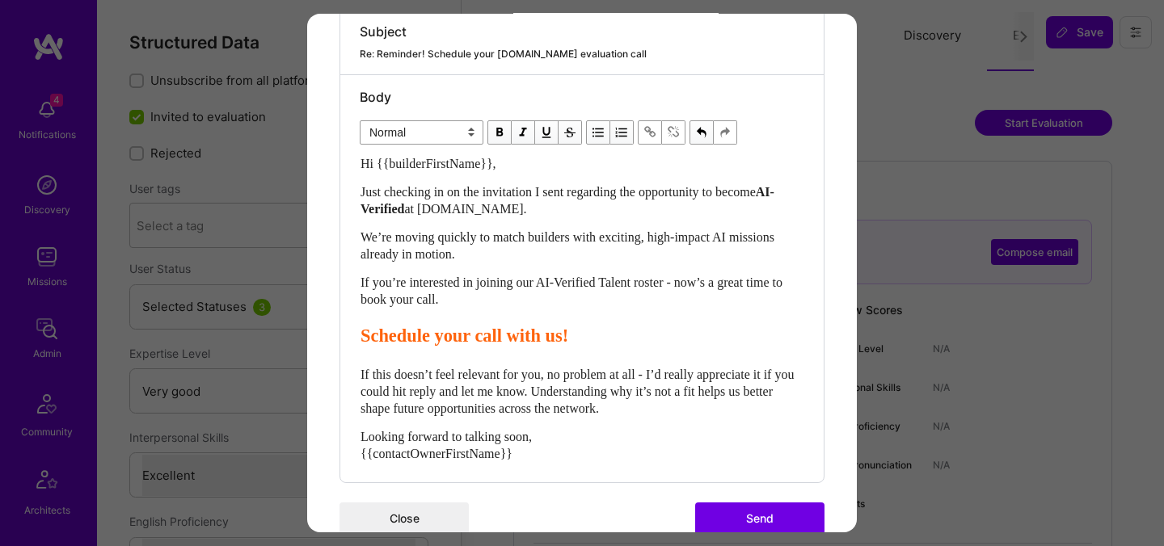
click at [718, 508] on button "Send" at bounding box center [759, 519] width 129 height 32
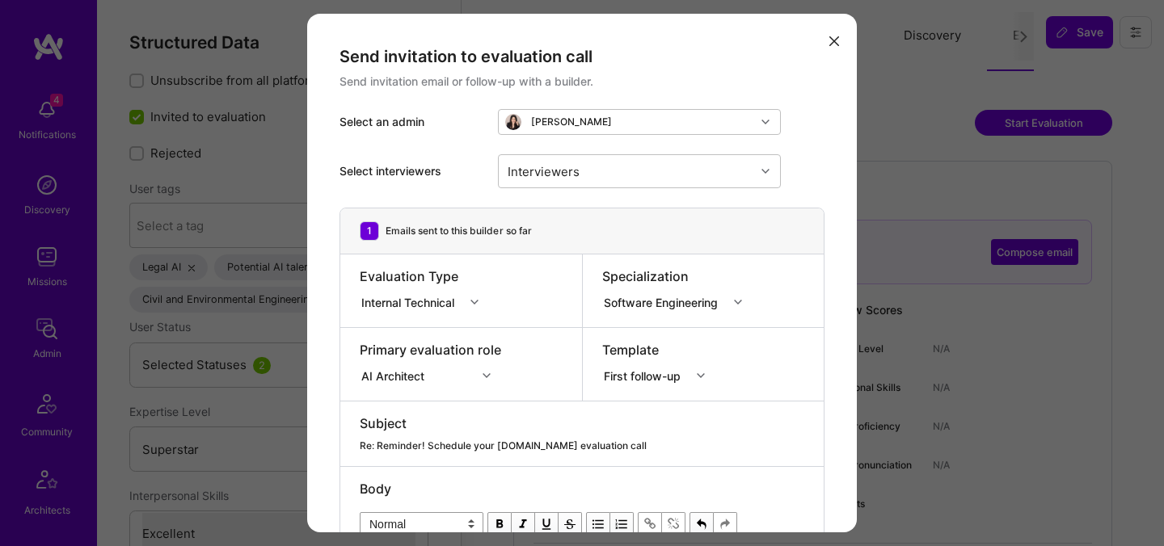
select select "7"
select select "US"
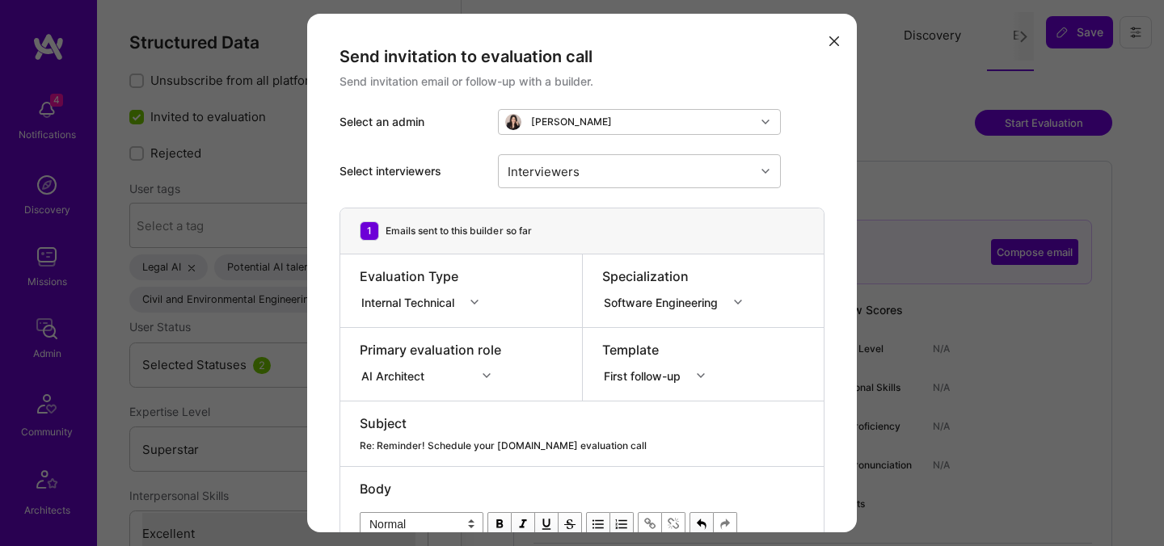
select select "Right Now"
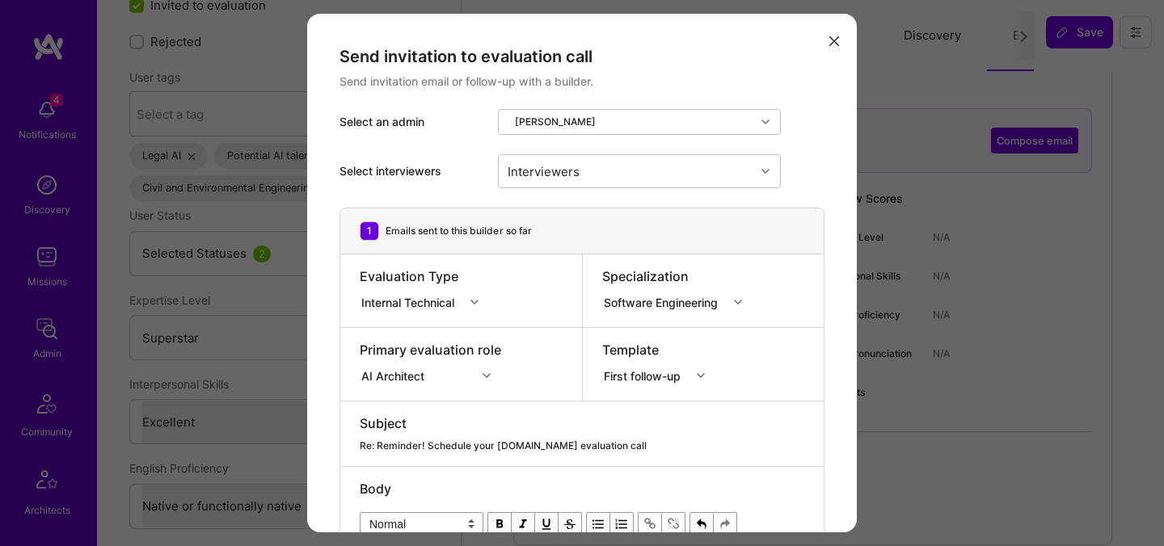
scroll to position [392, 0]
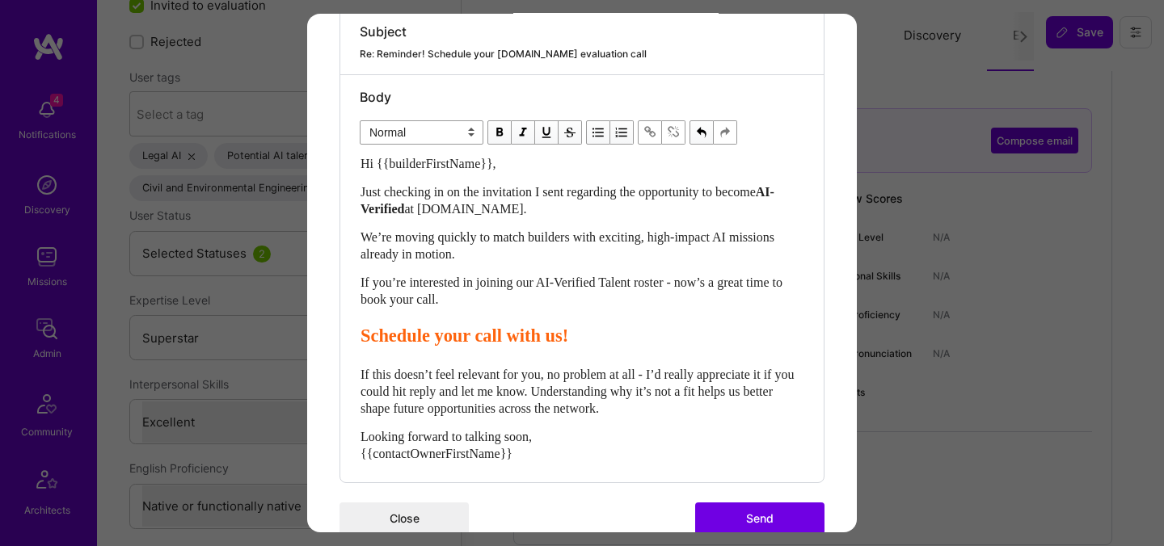
click at [731, 517] on button "Send" at bounding box center [759, 519] width 129 height 32
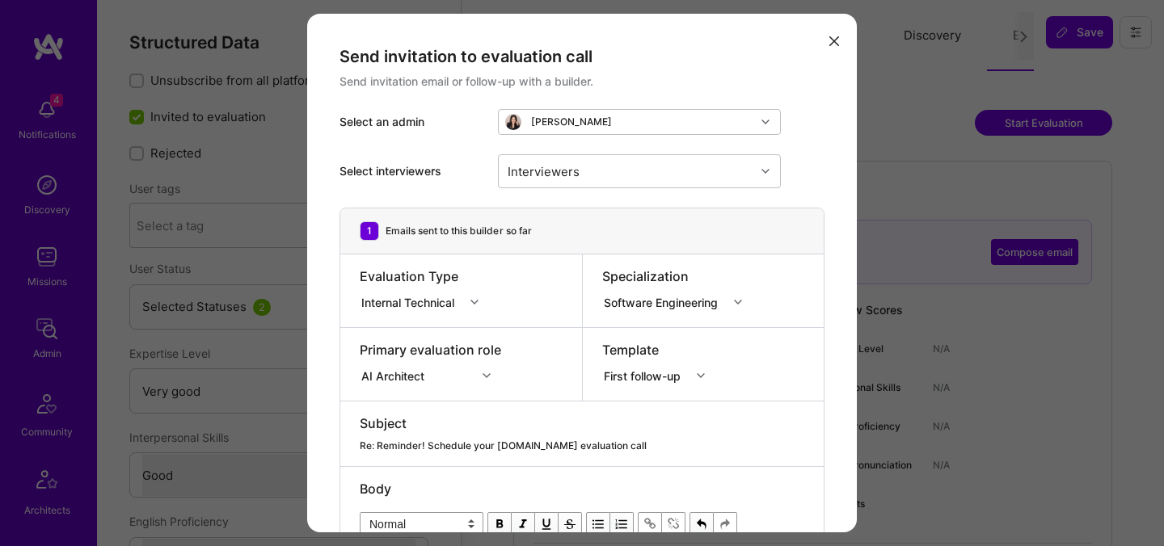
select select "5"
select select "4"
select select "7"
select select "6"
select select "US"
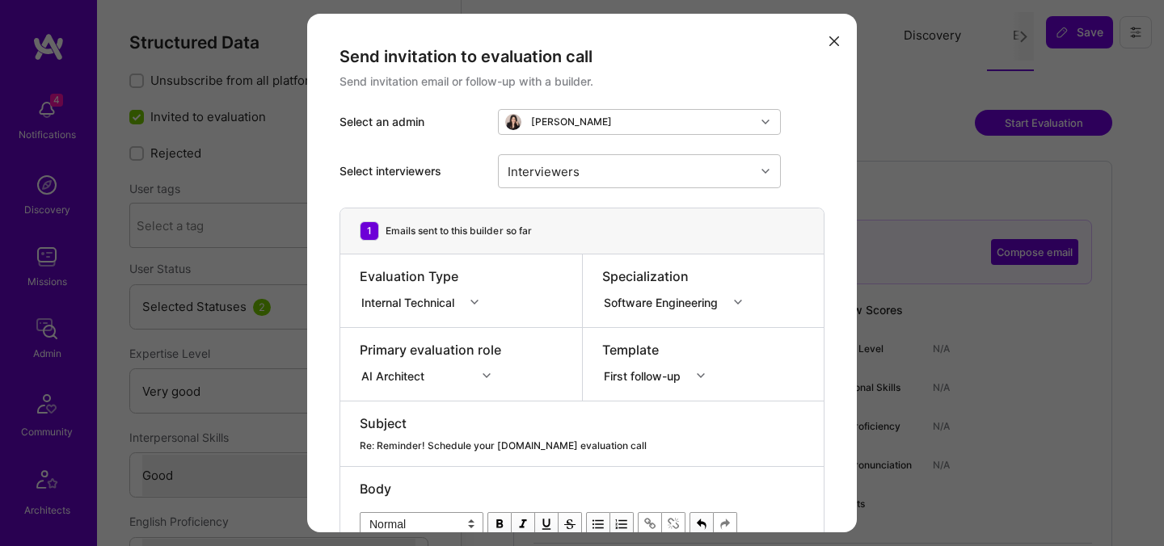
select select "Right Now"
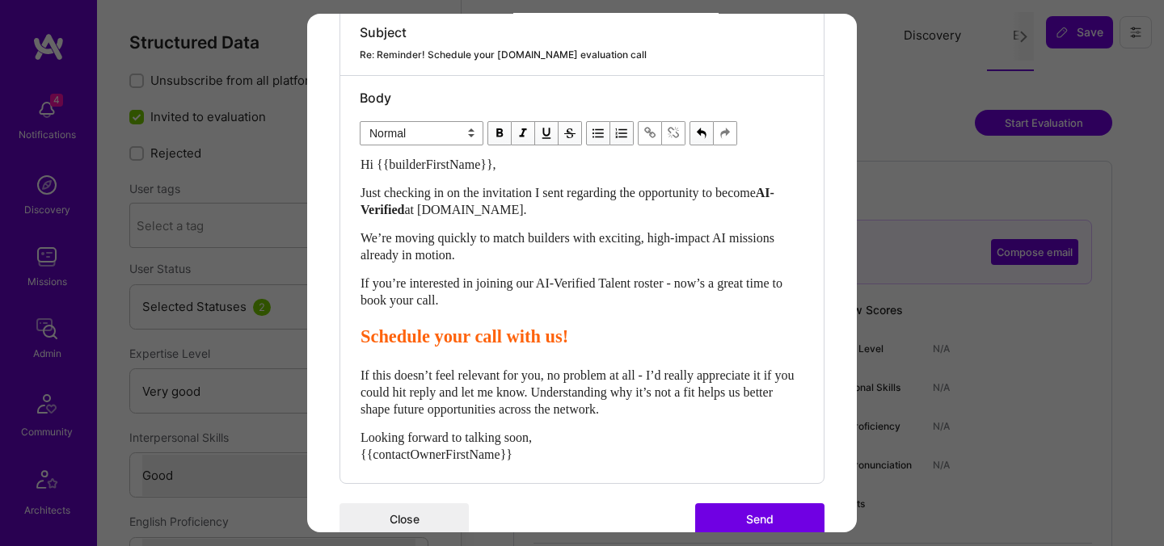
click at [714, 511] on button "Send" at bounding box center [759, 519] width 129 height 32
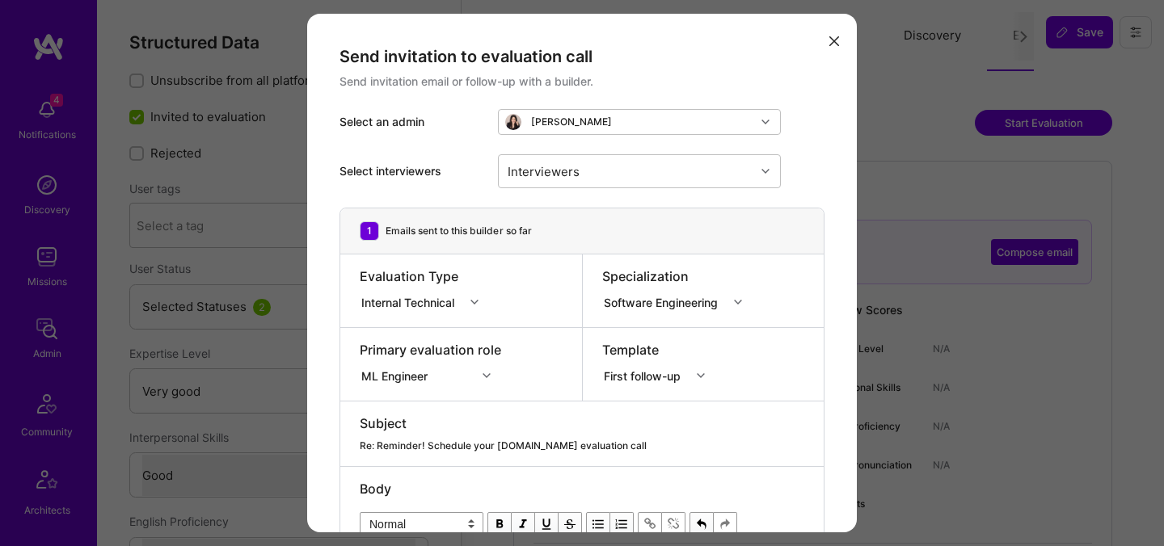
select select "5"
select select "4"
select select "6"
select select "7"
select select "BA"
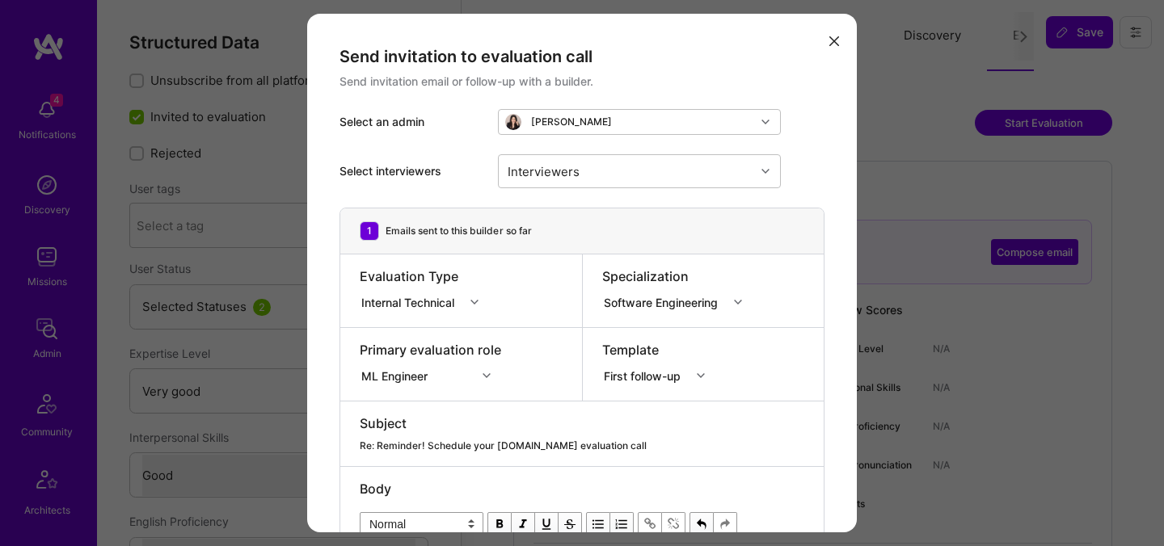
select select "Right Now"
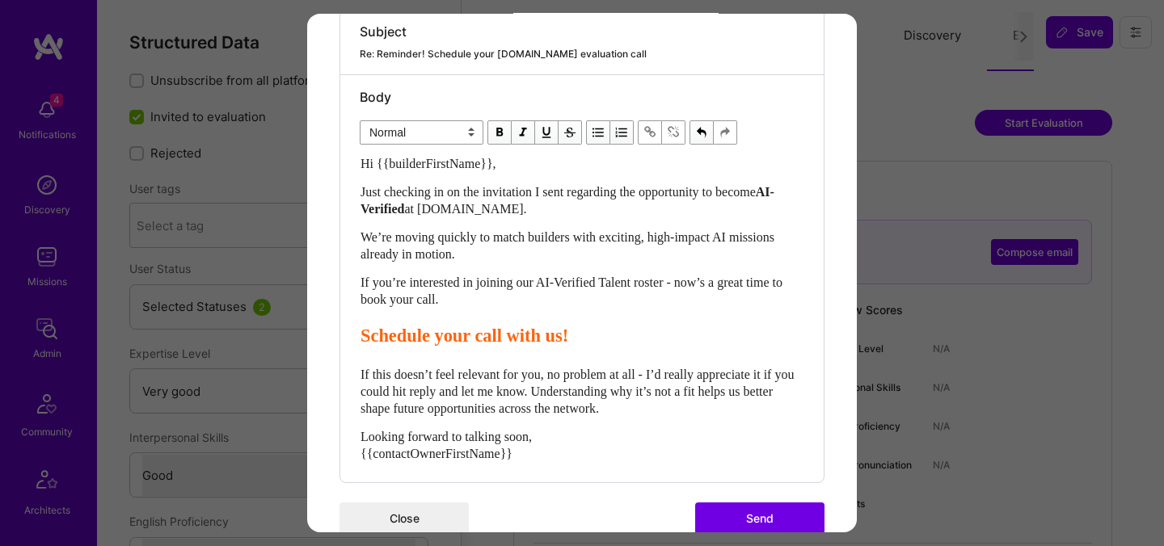
click at [712, 516] on button "Send" at bounding box center [759, 519] width 129 height 32
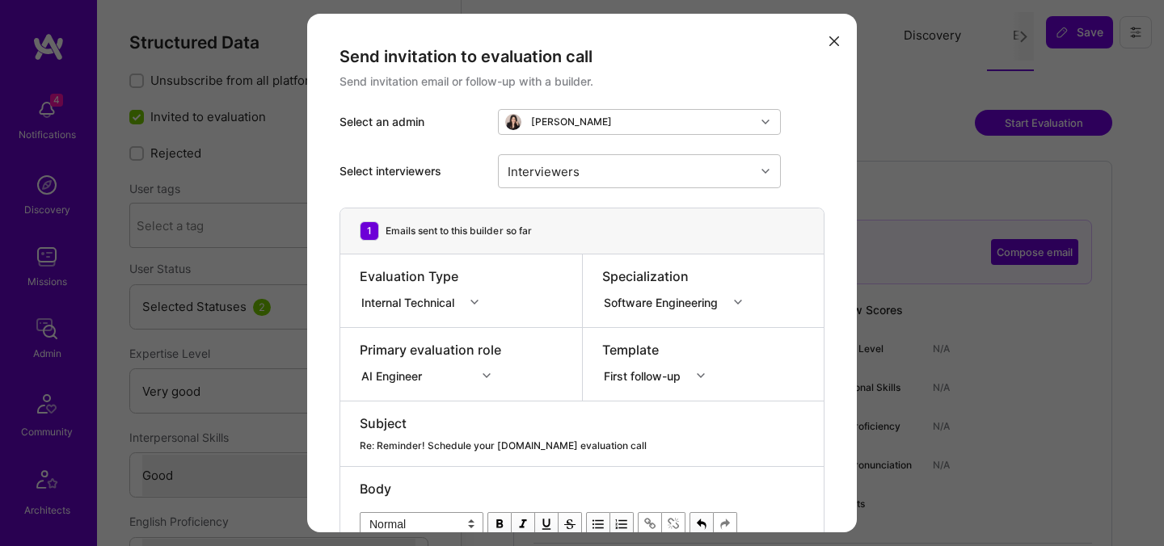
select select "5"
select select "4"
select select "7"
select select "US"
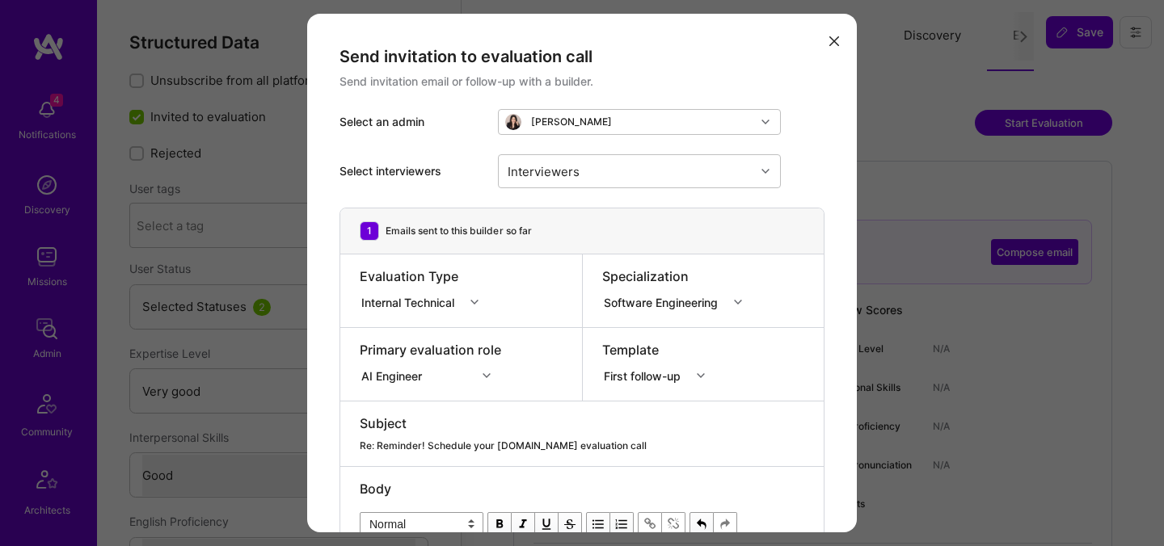
select select "Right Now"
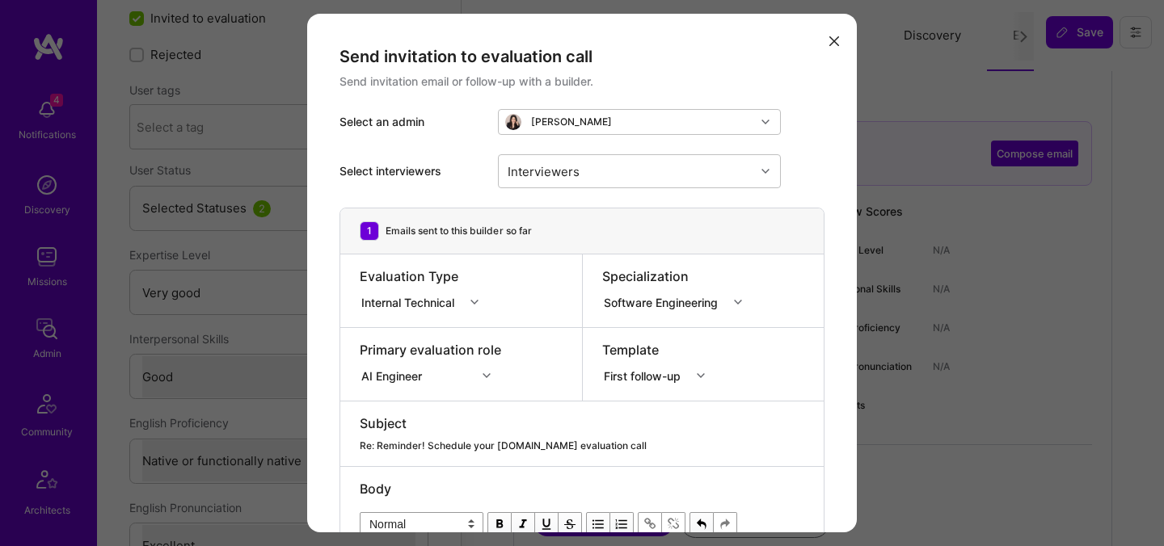
scroll to position [392, 0]
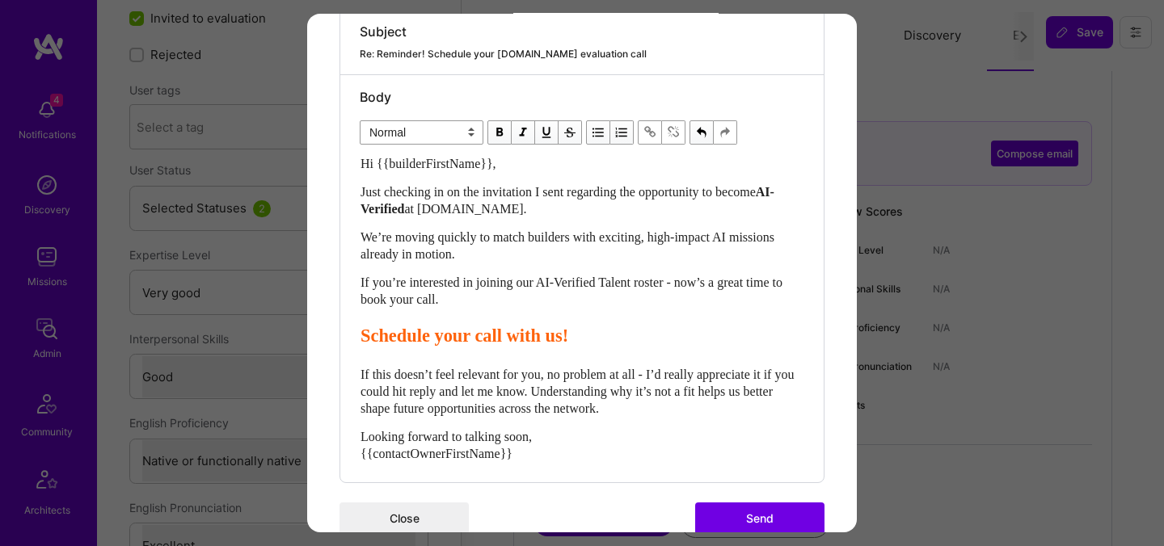
click at [742, 522] on button "Send" at bounding box center [759, 519] width 129 height 32
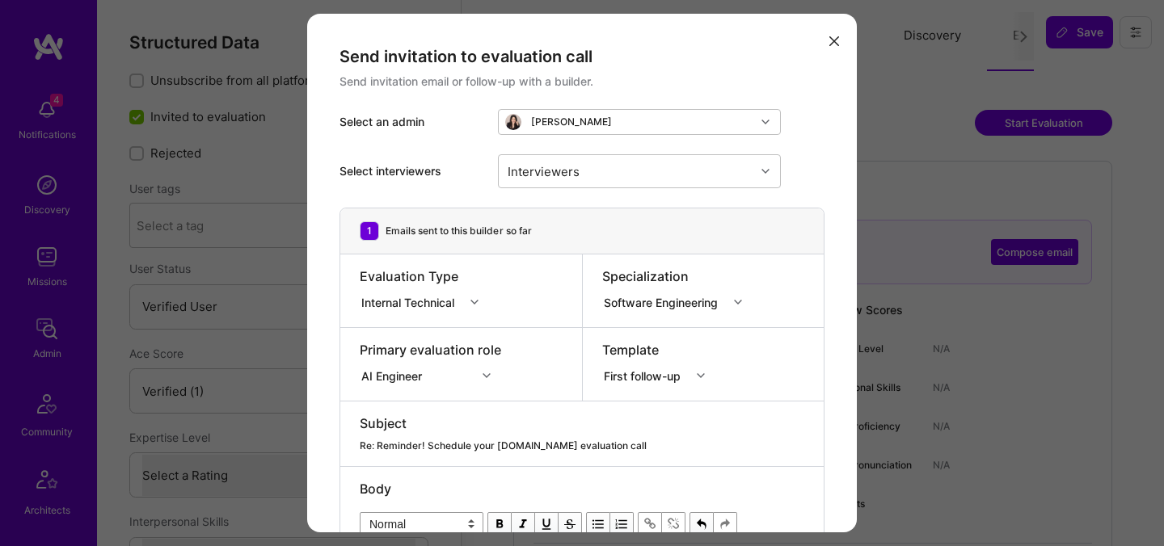
select select "Verified"
select select "US"
select select "Right Now"
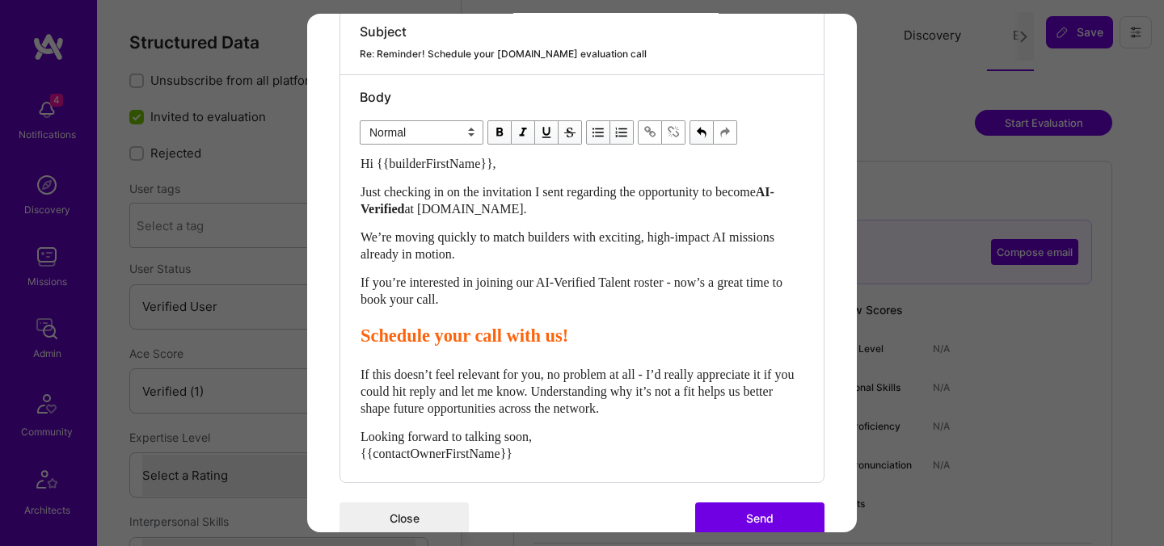
click at [754, 512] on button "Send" at bounding box center [759, 519] width 129 height 32
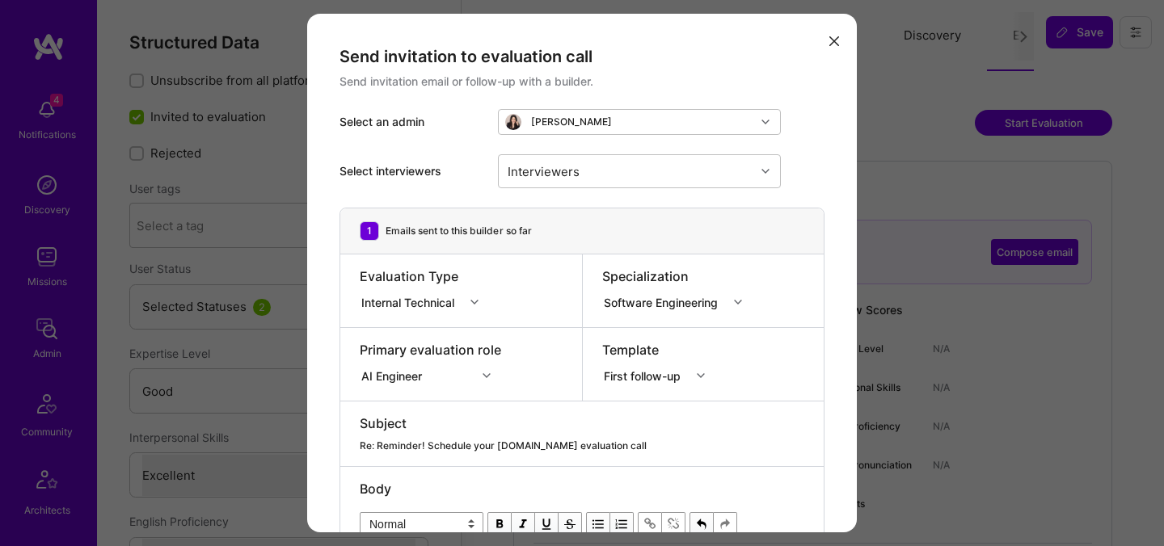
select select "4"
select select "7"
select select "BR"
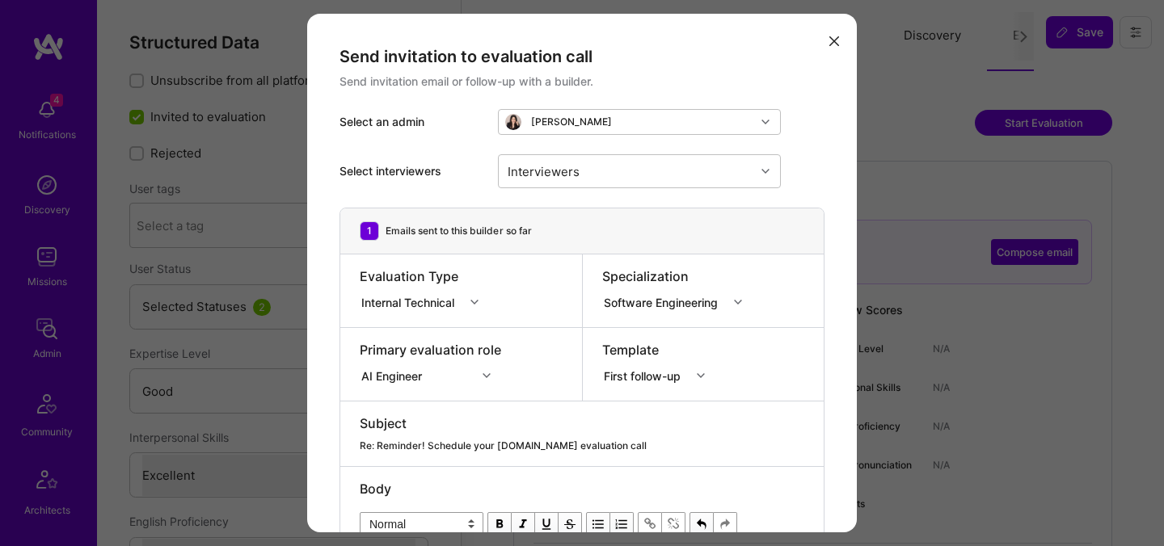
select select "Not Available"
select select "1 Month"
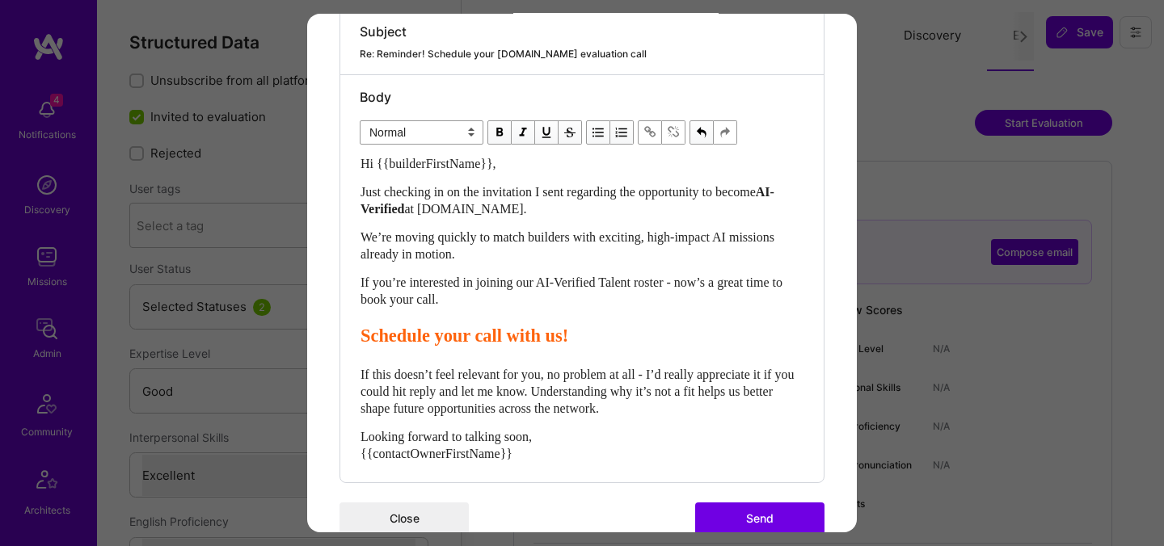
click at [756, 511] on button "Send" at bounding box center [759, 519] width 129 height 32
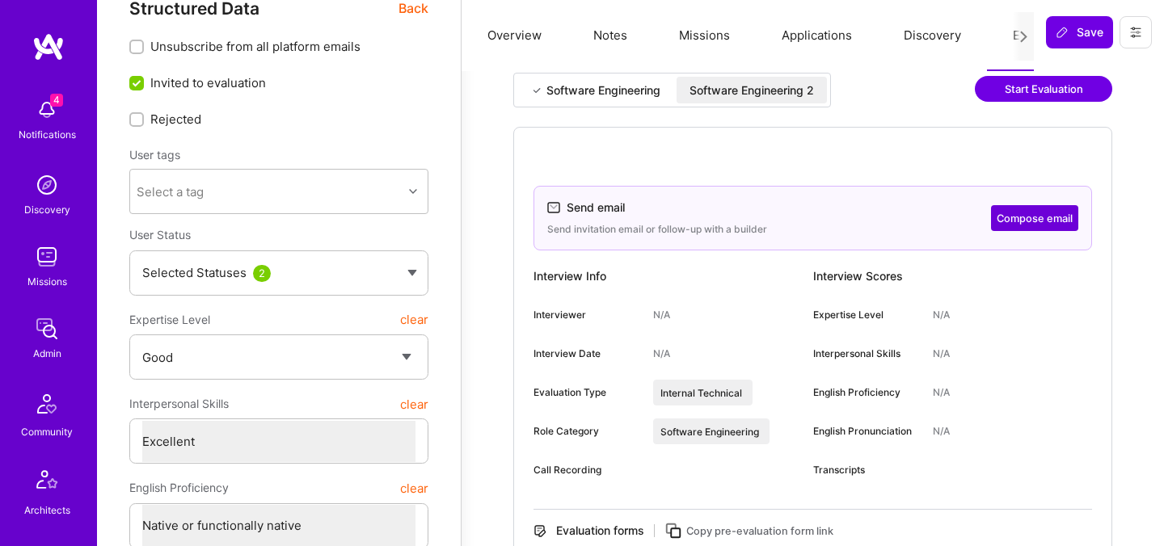
scroll to position [0, 0]
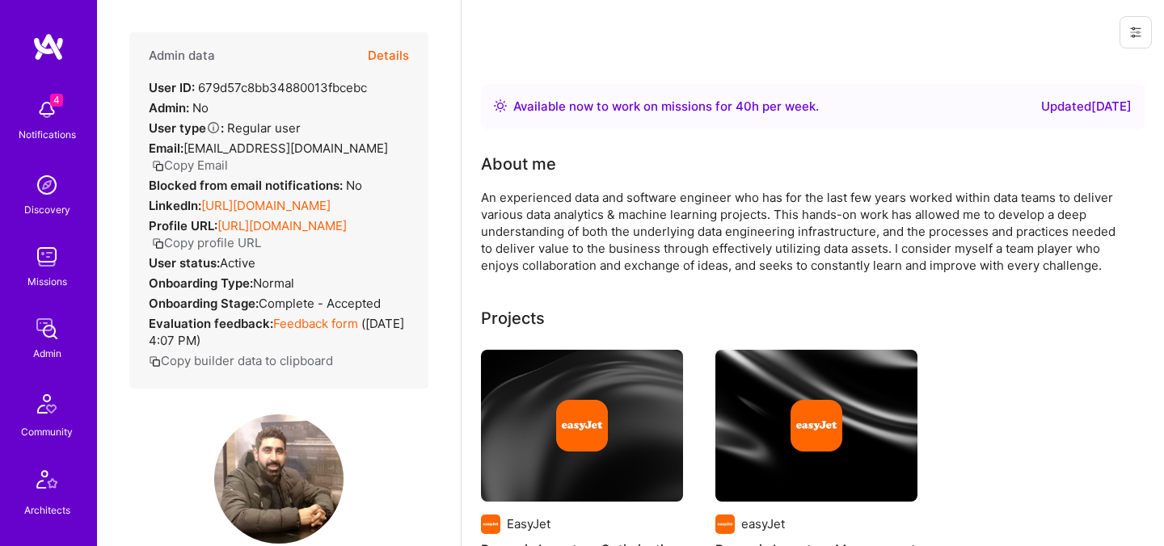
click at [389, 53] on button "Details" at bounding box center [388, 55] width 41 height 47
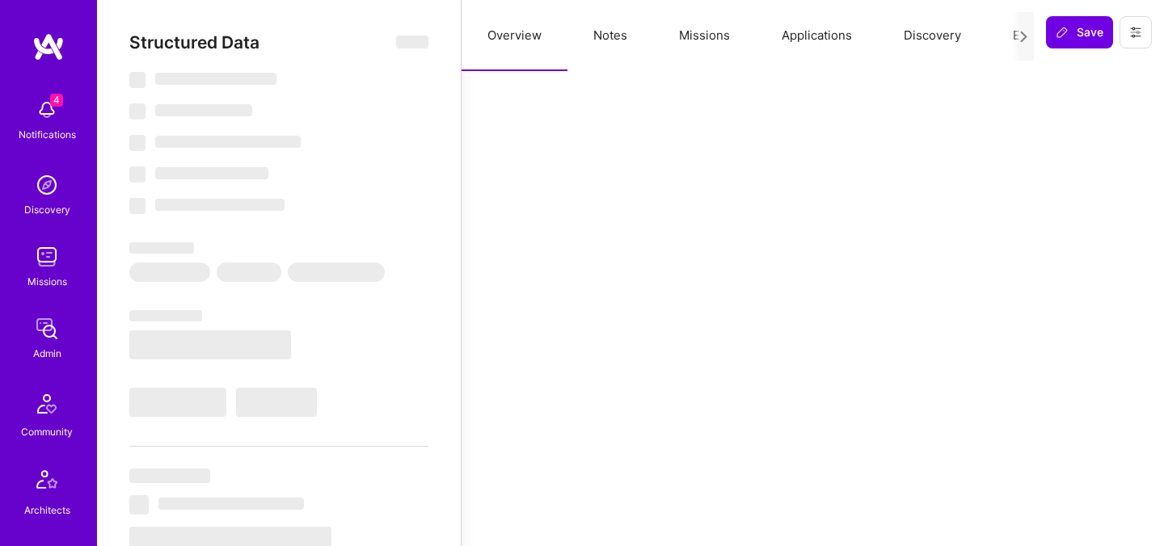
click at [1008, 37] on button "Evaluation" at bounding box center [1042, 35] width 111 height 71
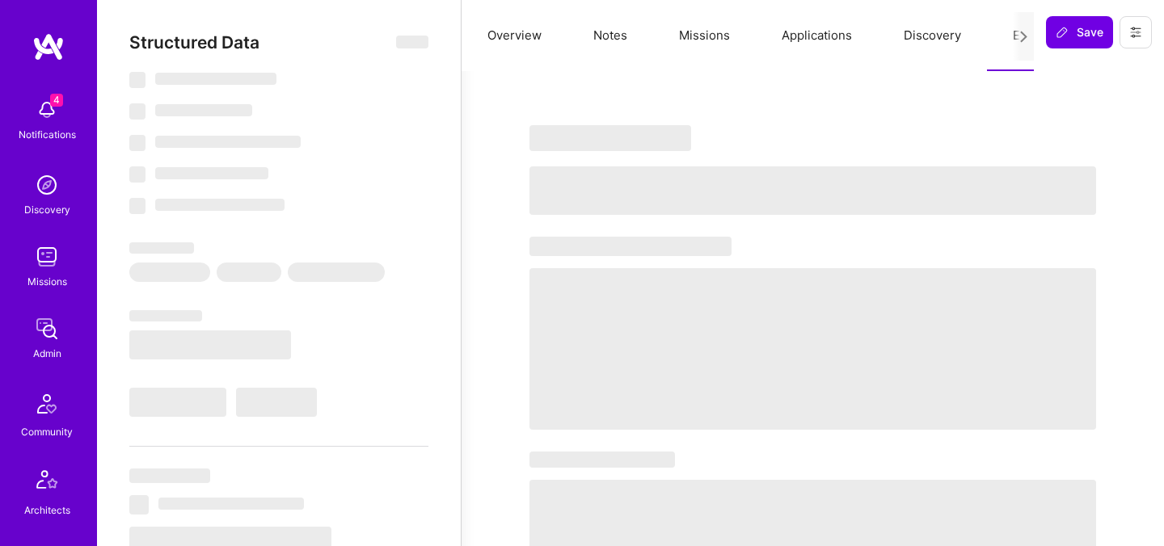
select select "Right Now"
select select "4"
select select "7"
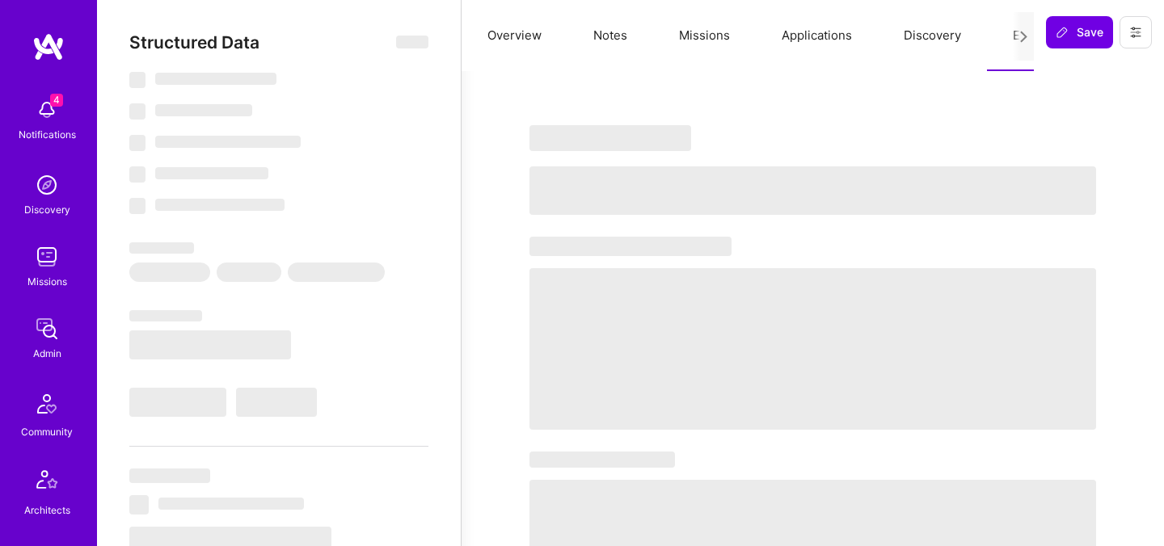
select select "GB"
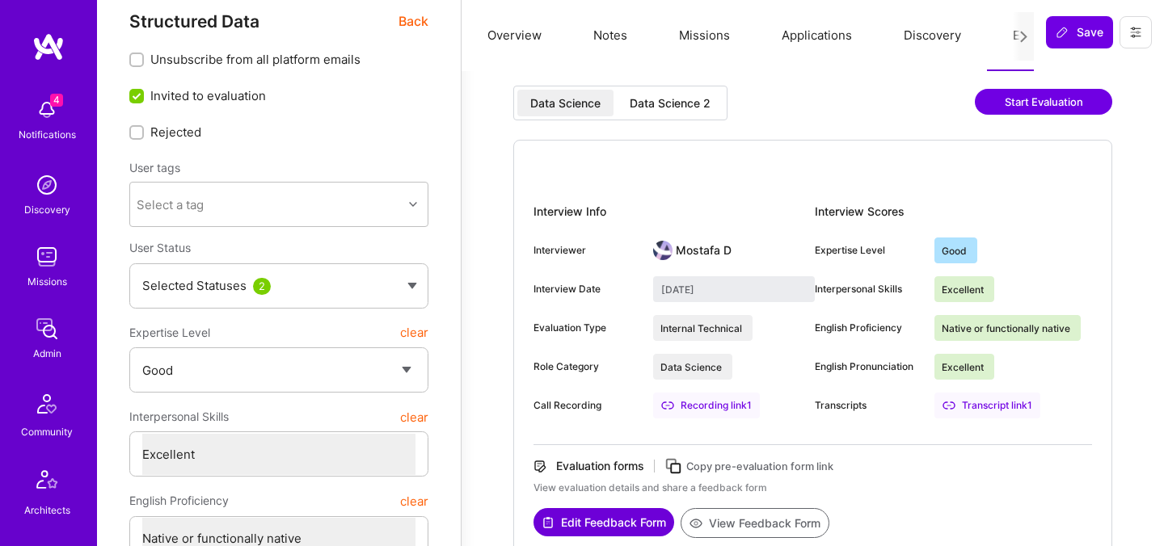
scroll to position [34, 0]
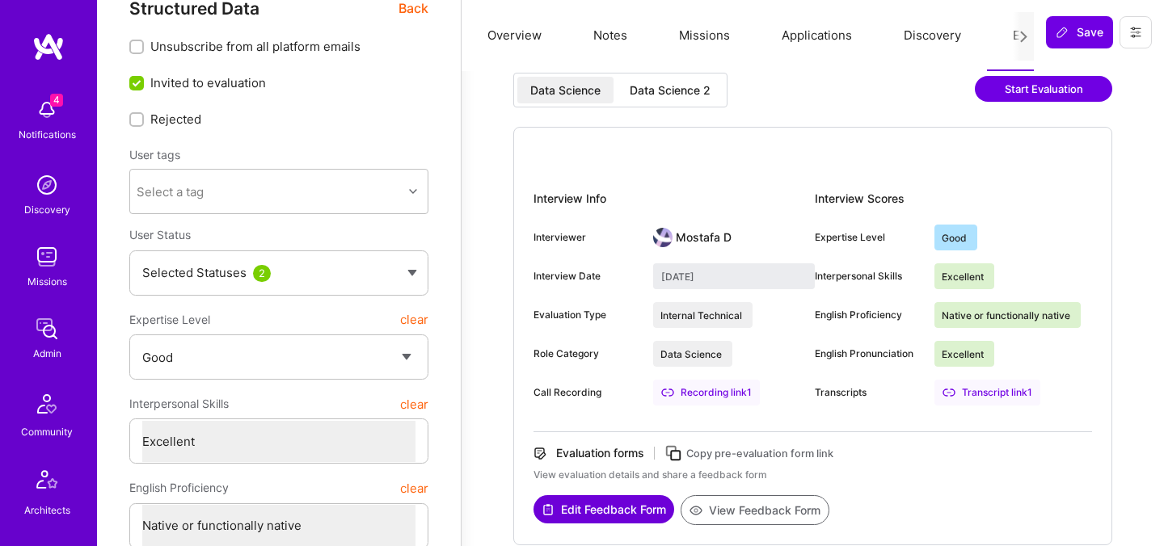
click at [674, 96] on div "Data Science 2" at bounding box center [670, 90] width 81 height 16
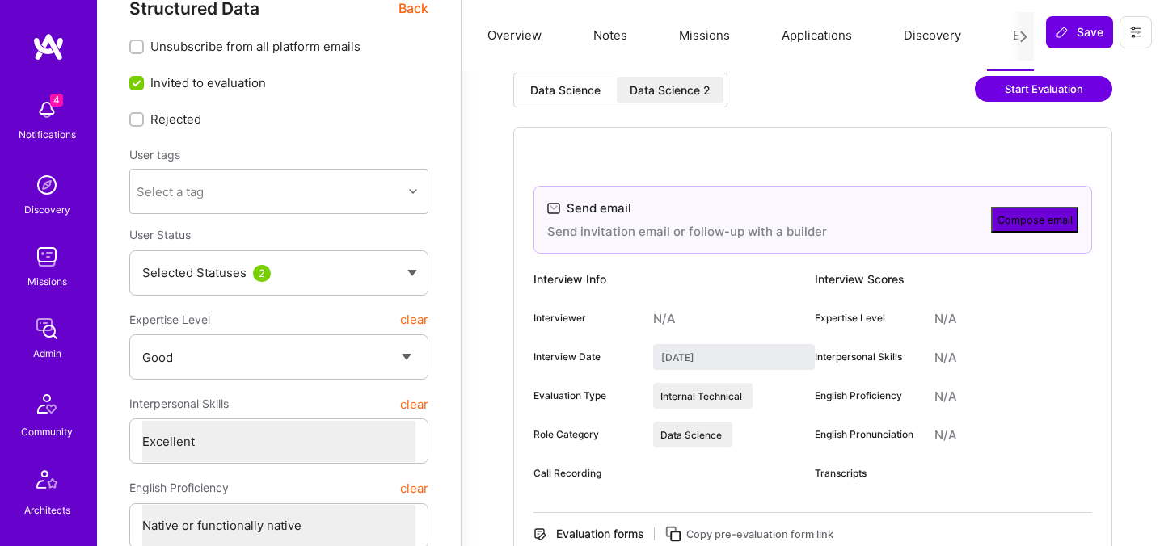
type input "September 11, 2025"
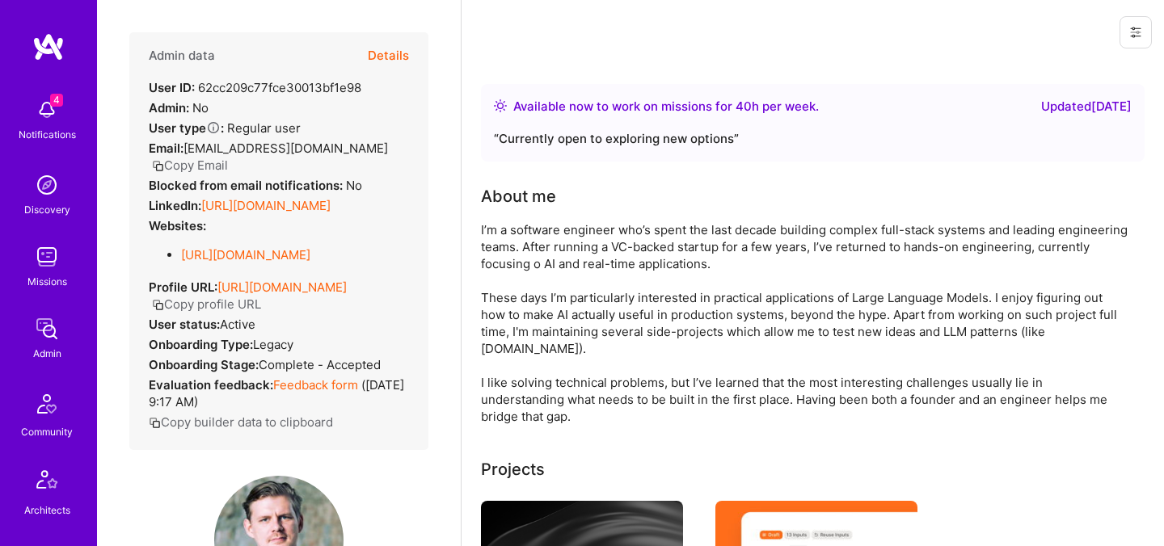
click at [228, 157] on button "Copy Email" at bounding box center [190, 165] width 76 height 17
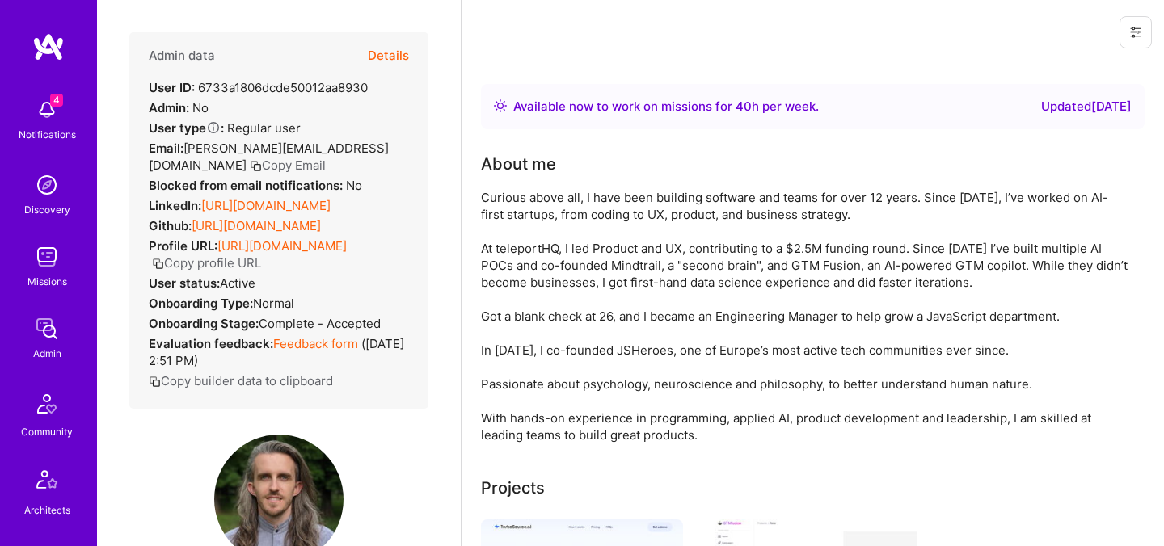
click at [250, 163] on button "Copy Email" at bounding box center [288, 165] width 76 height 17
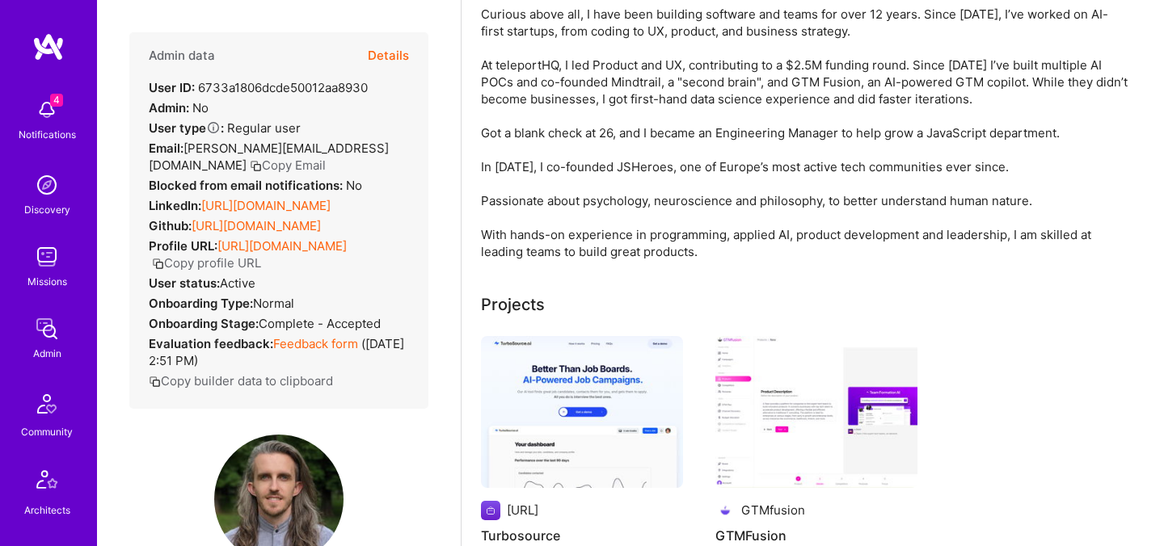
click at [261, 272] on button "Copy profile URL" at bounding box center [206, 263] width 109 height 17
click at [250, 166] on button "Copy Email" at bounding box center [288, 165] width 76 height 17
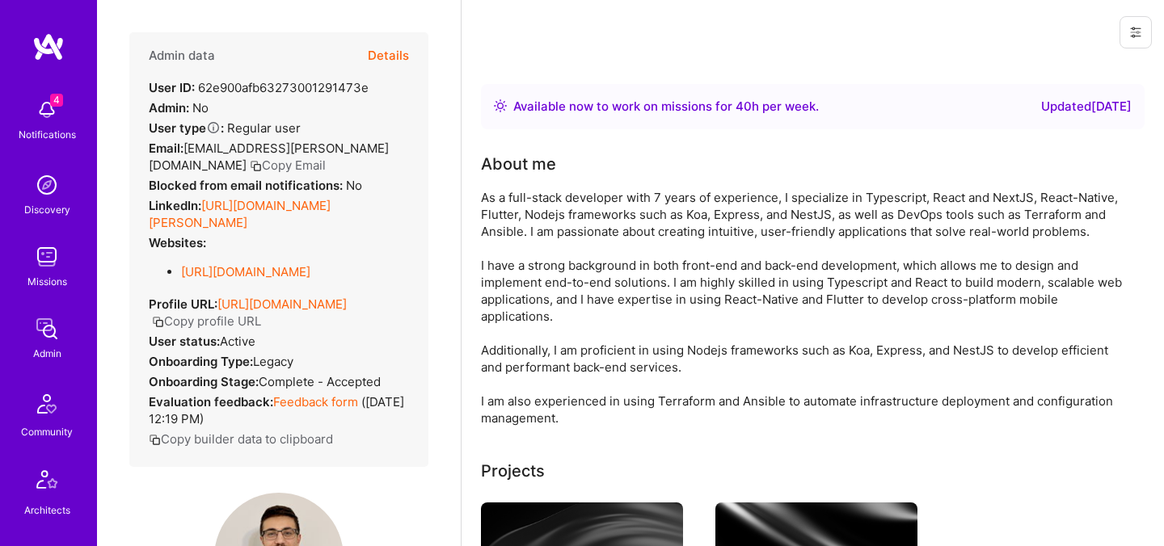
click at [250, 166] on button "Copy Email" at bounding box center [288, 165] width 76 height 17
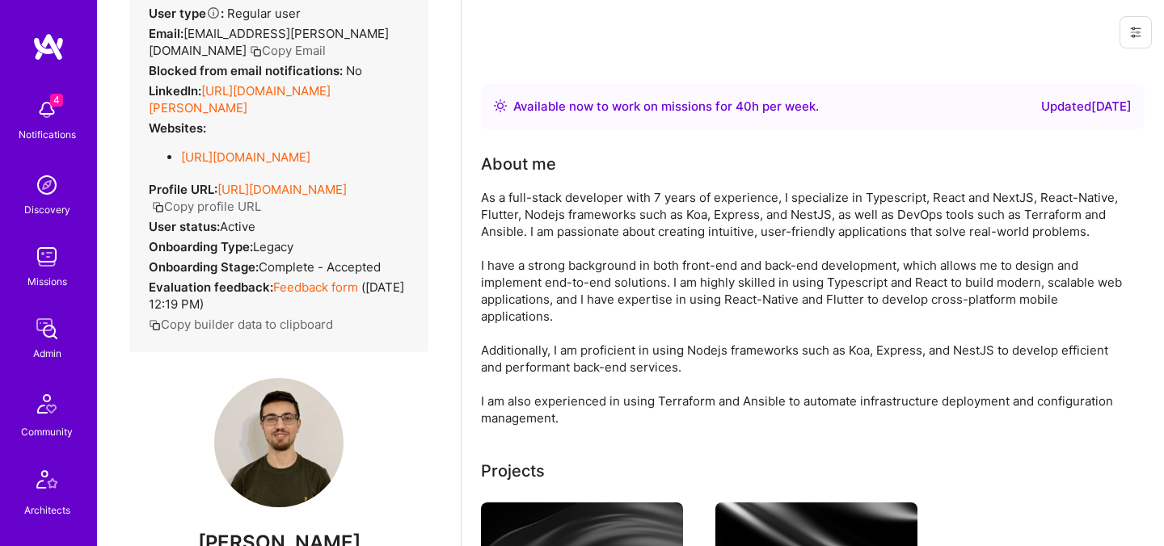
scroll to position [278, 0]
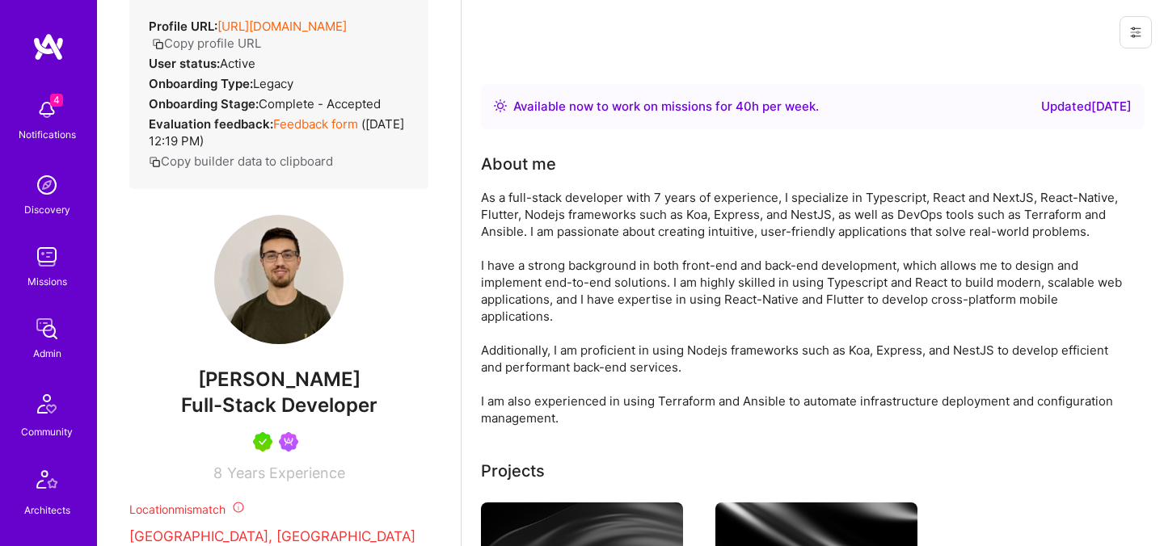
click at [243, 392] on span "[PERSON_NAME]" at bounding box center [278, 380] width 299 height 24
copy span "[PERSON_NAME]"
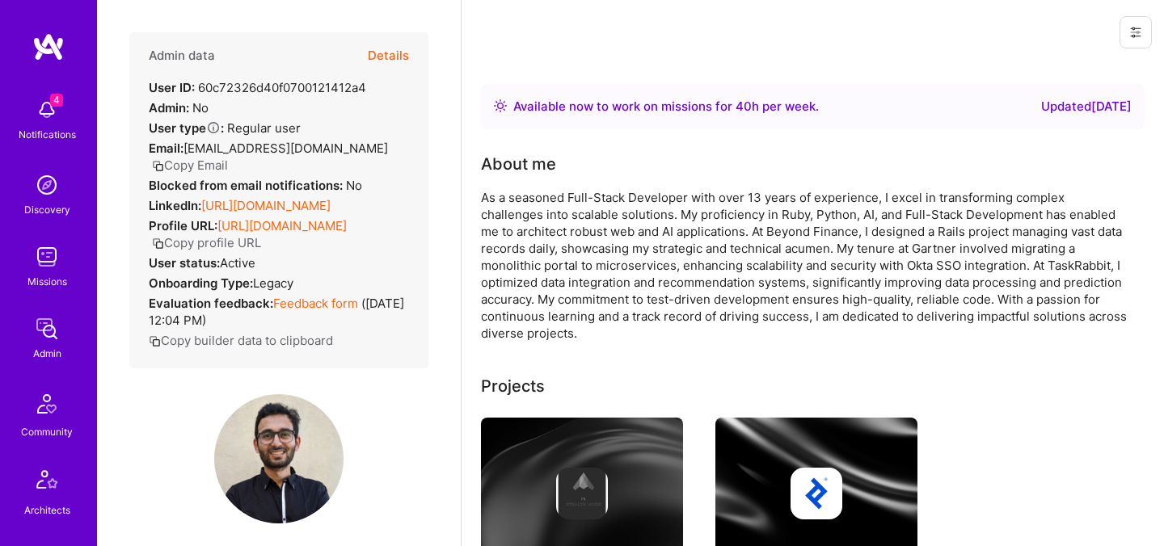
click at [212, 166] on button "Copy Email" at bounding box center [190, 165] width 76 height 17
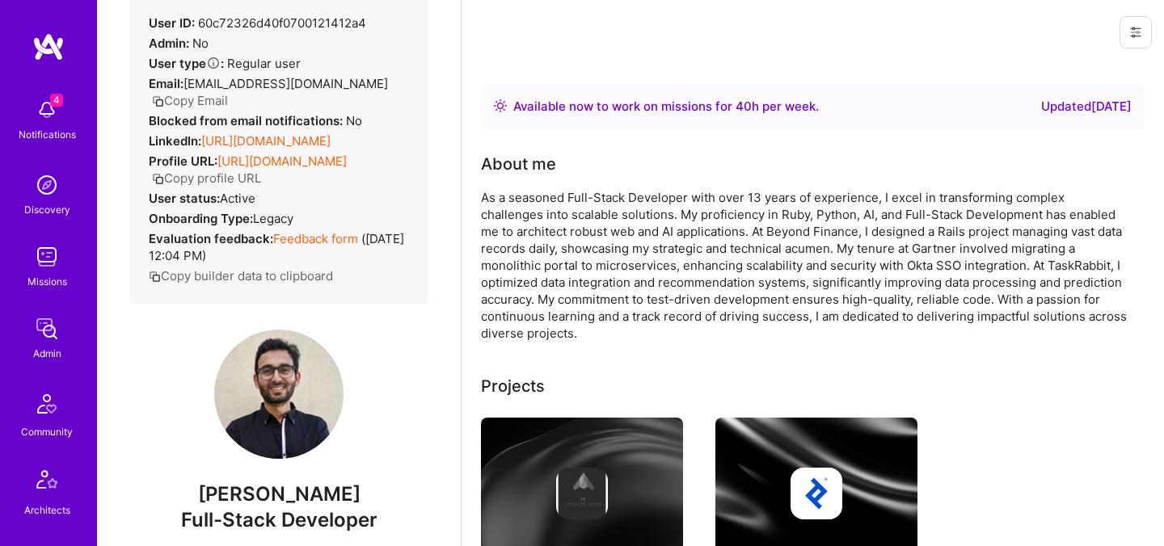
scroll to position [199, 0]
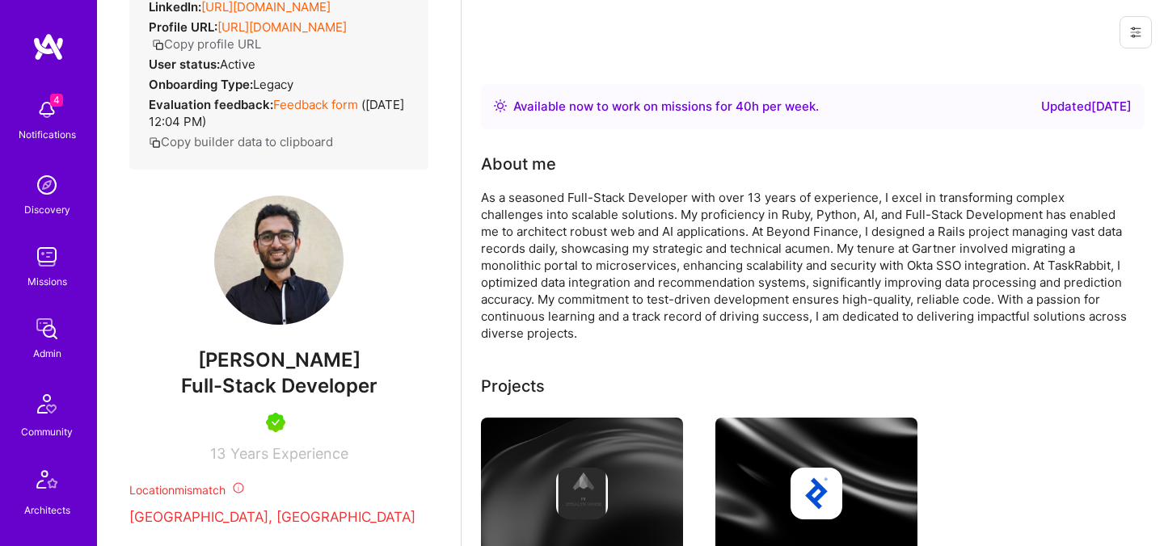
click at [248, 373] on span "[PERSON_NAME]" at bounding box center [278, 360] width 299 height 24
copy span "Saurabh"
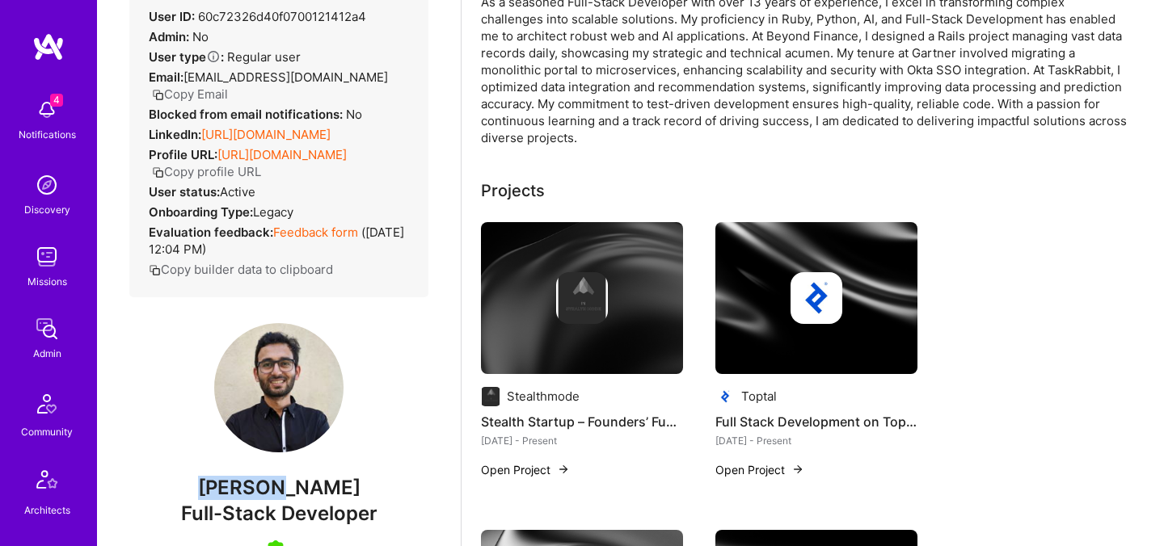
scroll to position [0, 0]
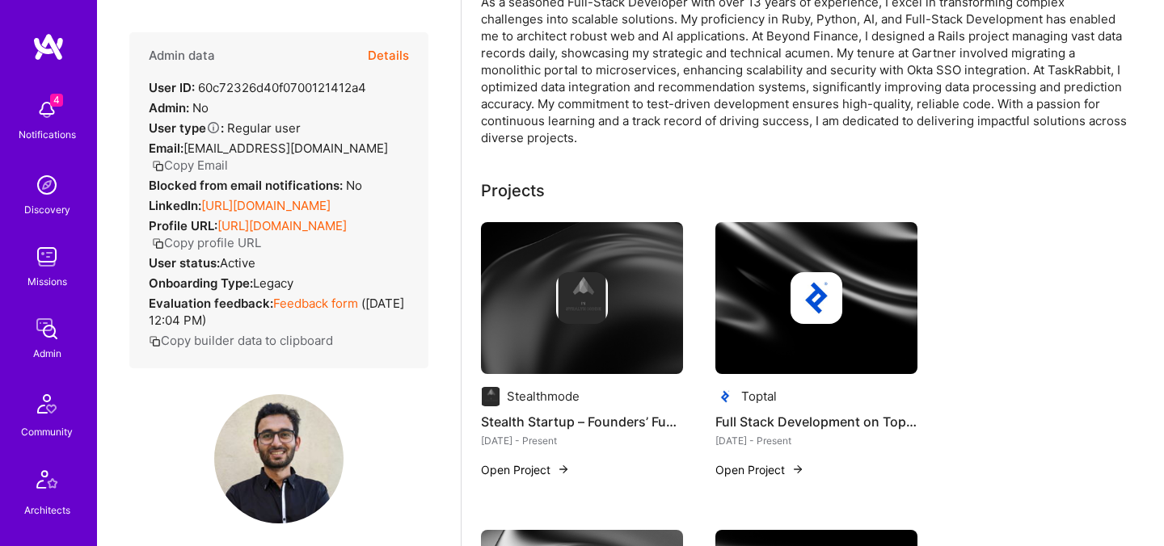
click at [398, 58] on button "Details" at bounding box center [388, 55] width 41 height 47
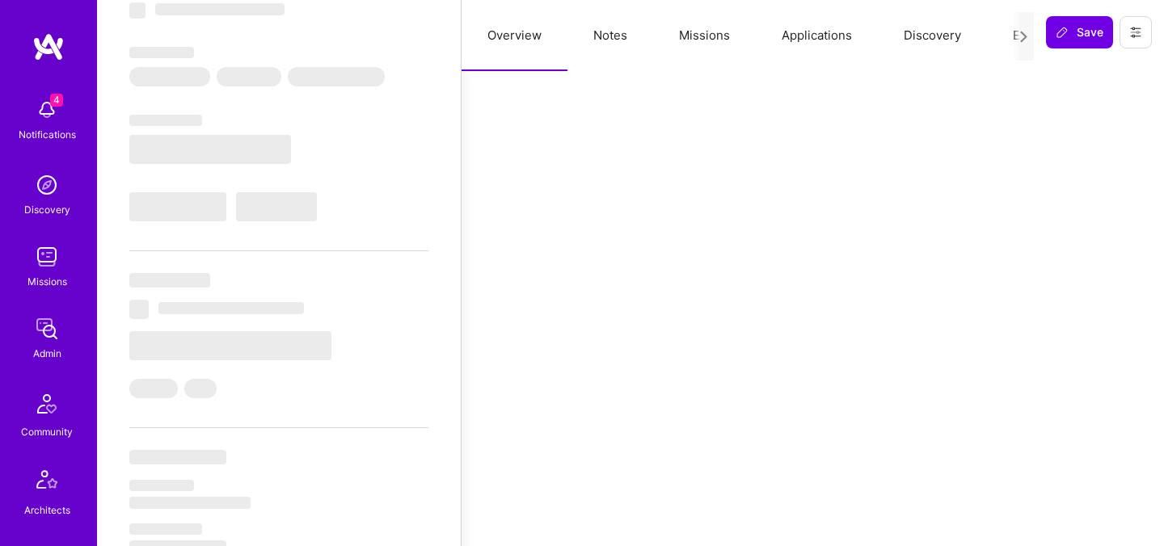
click at [1009, 44] on button "Evaluation" at bounding box center [1042, 35] width 111 height 71
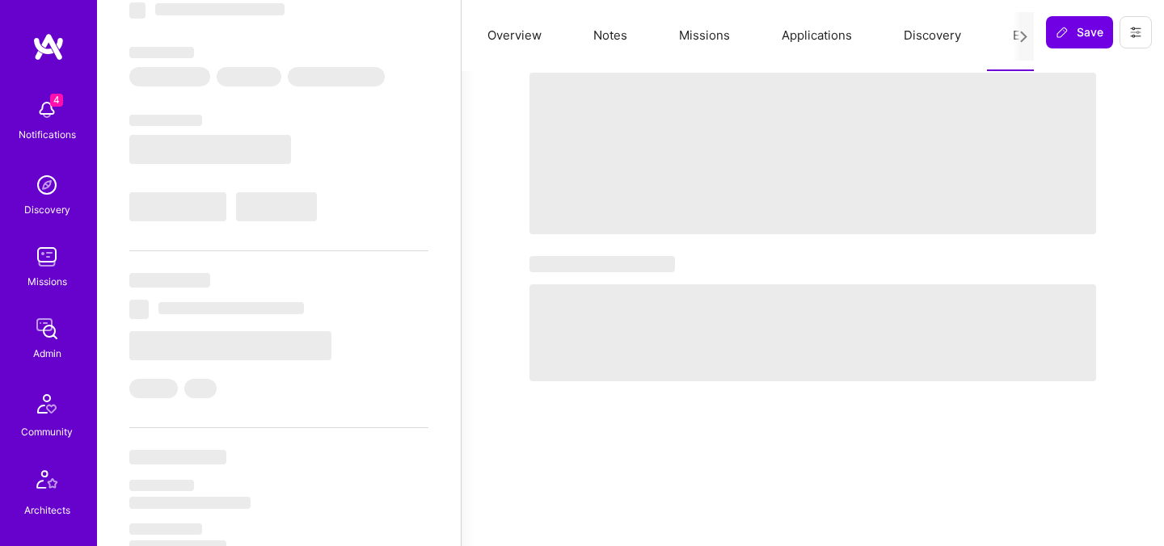
select select "Right Now"
select select "5"
select select "7"
select select "6"
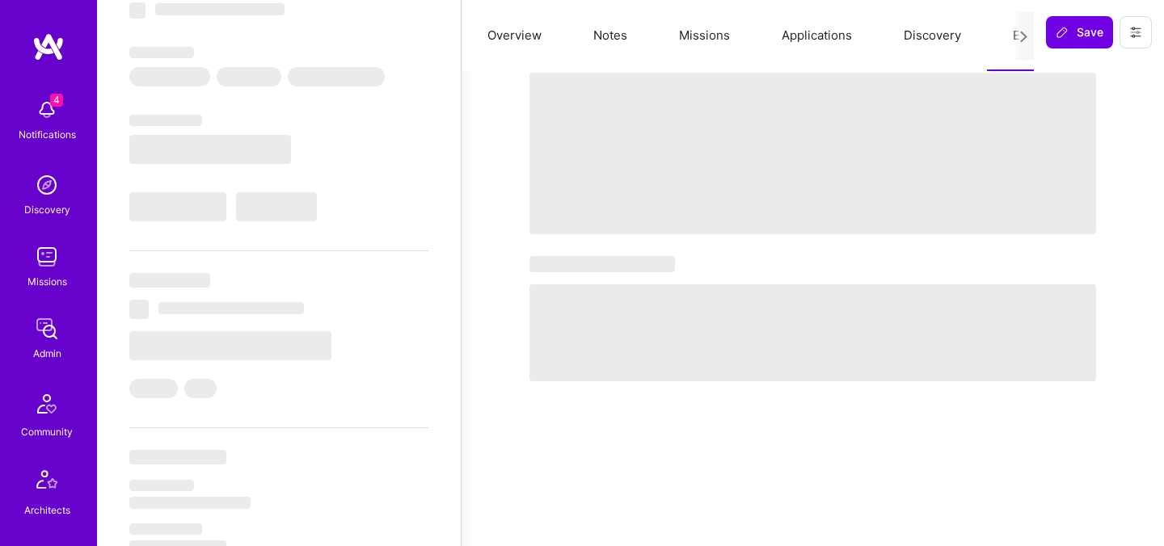
select select "DE"
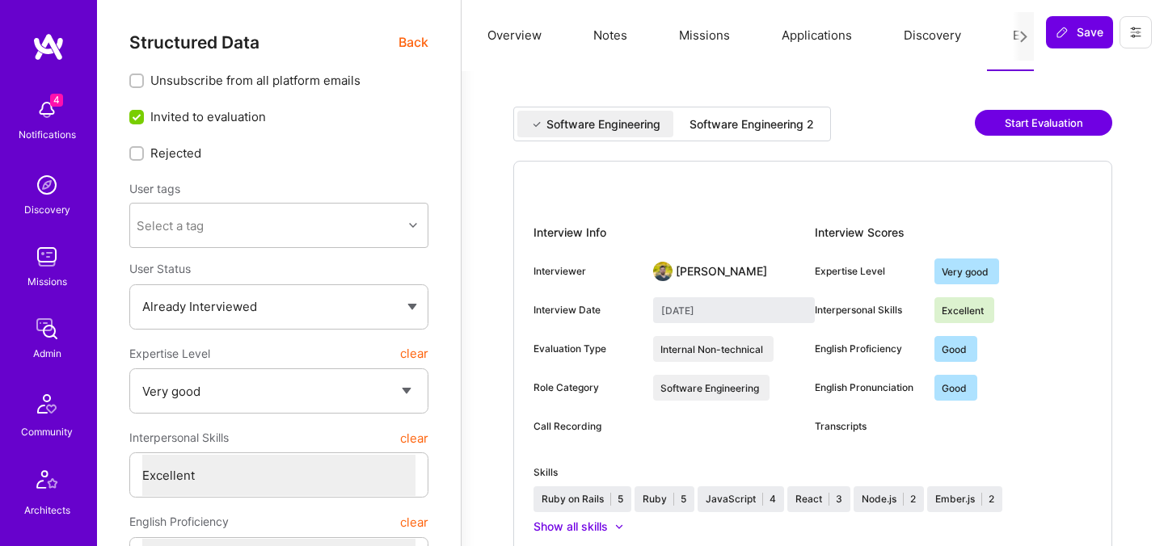
click at [705, 134] on div "Software Engineering 2" at bounding box center [751, 124] width 150 height 27
type input "July 24, 2025"
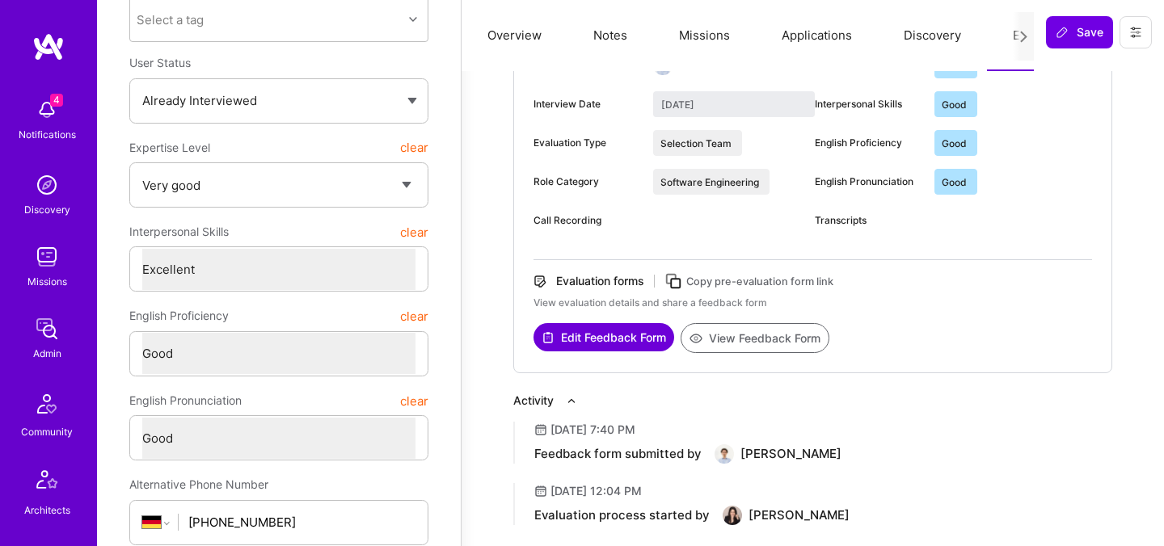
scroll to position [208, 0]
click at [784, 339] on button "View Feedback Form" at bounding box center [754, 337] width 149 height 30
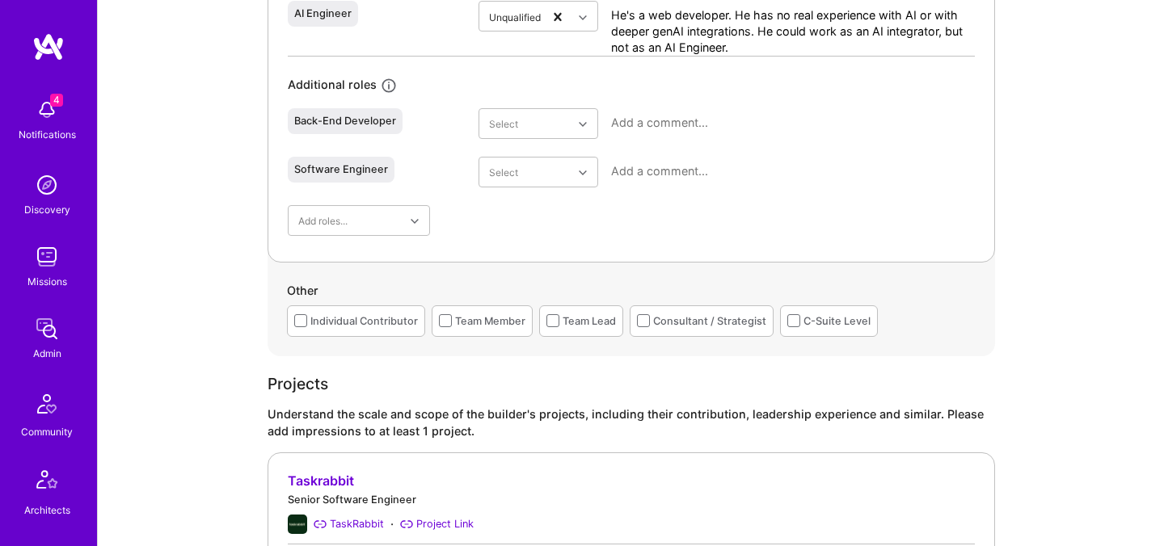
scroll to position [961, 0]
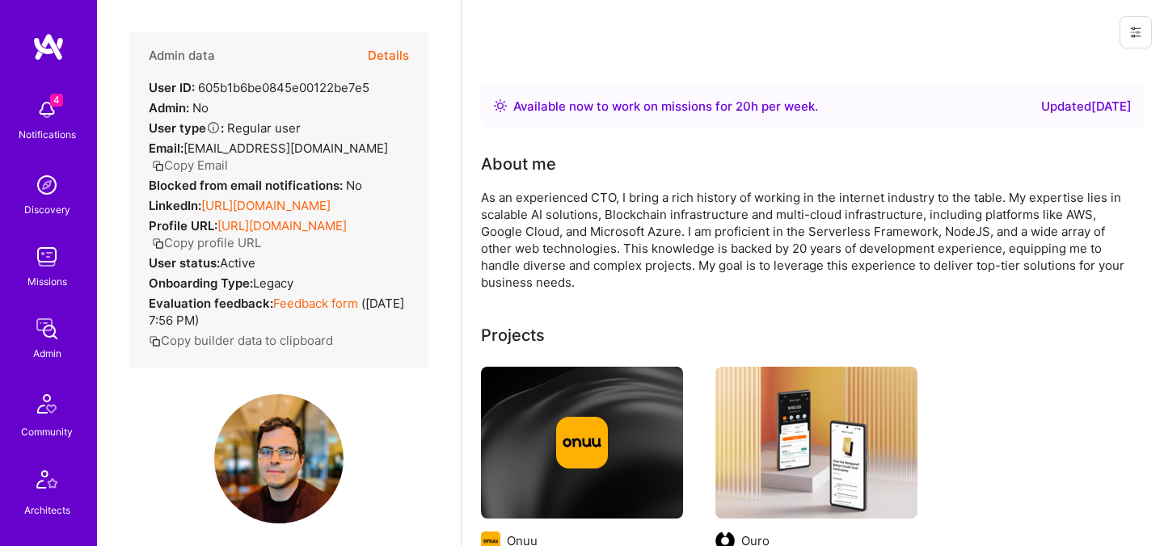
click at [164, 160] on icon "button" at bounding box center [158, 166] width 12 height 12
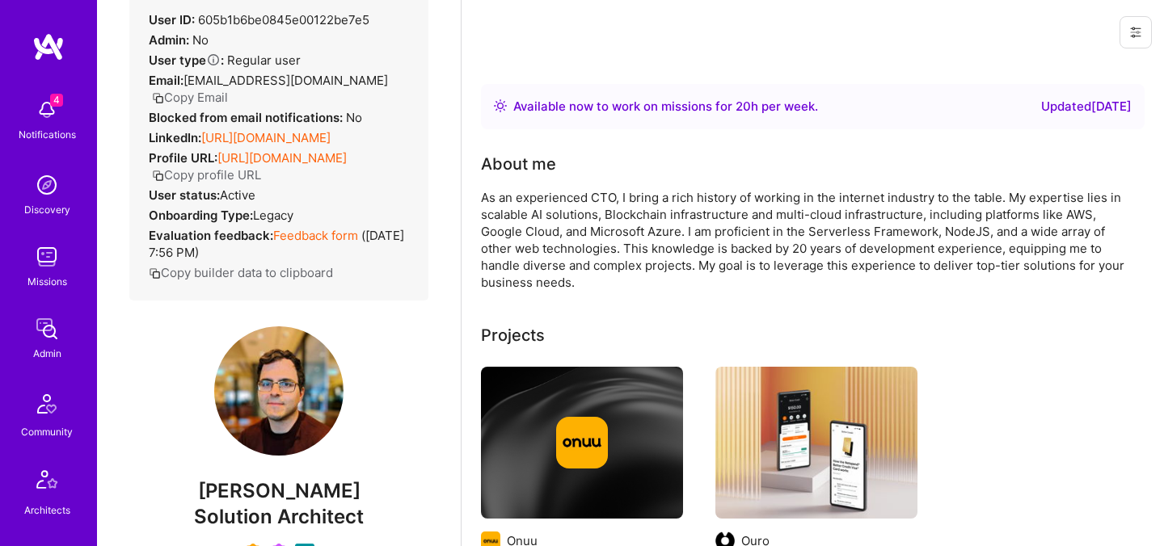
scroll to position [134, 0]
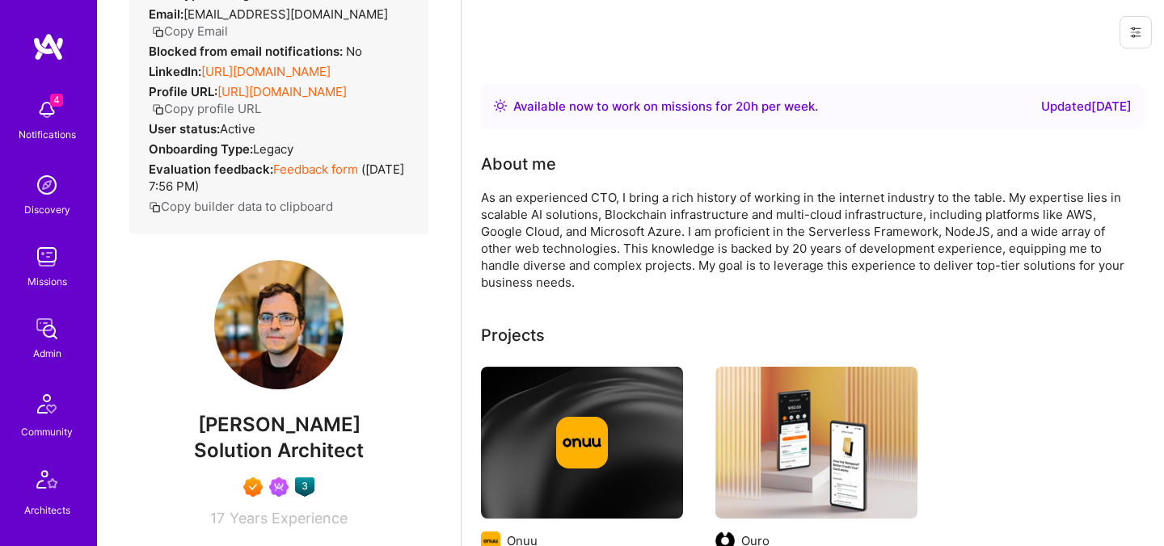
click at [245, 424] on span "Asaf Zamir" at bounding box center [278, 425] width 299 height 24
copy span "Asaf"
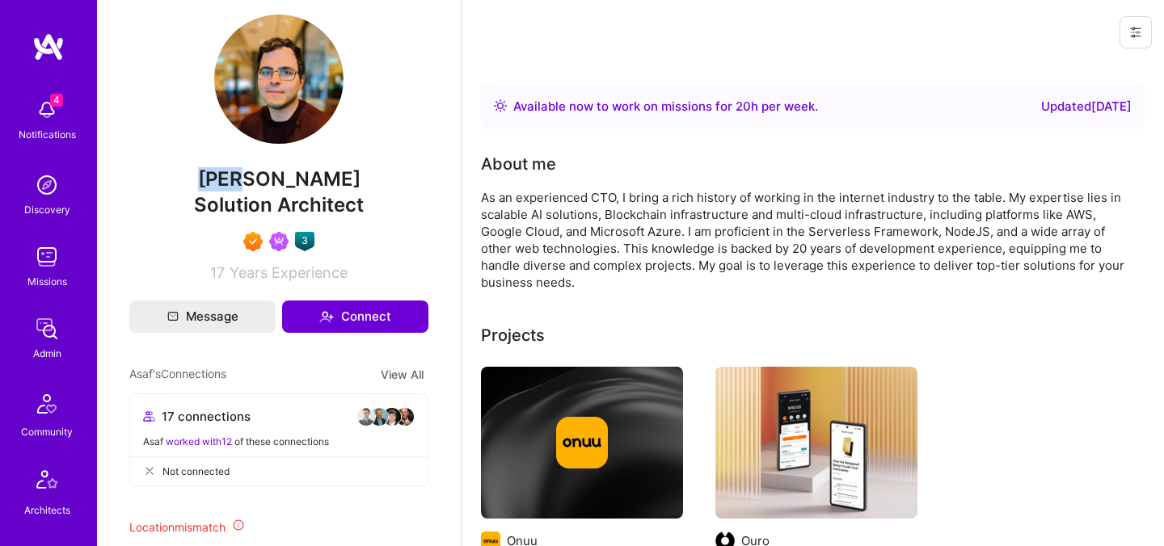
scroll to position [384, 0]
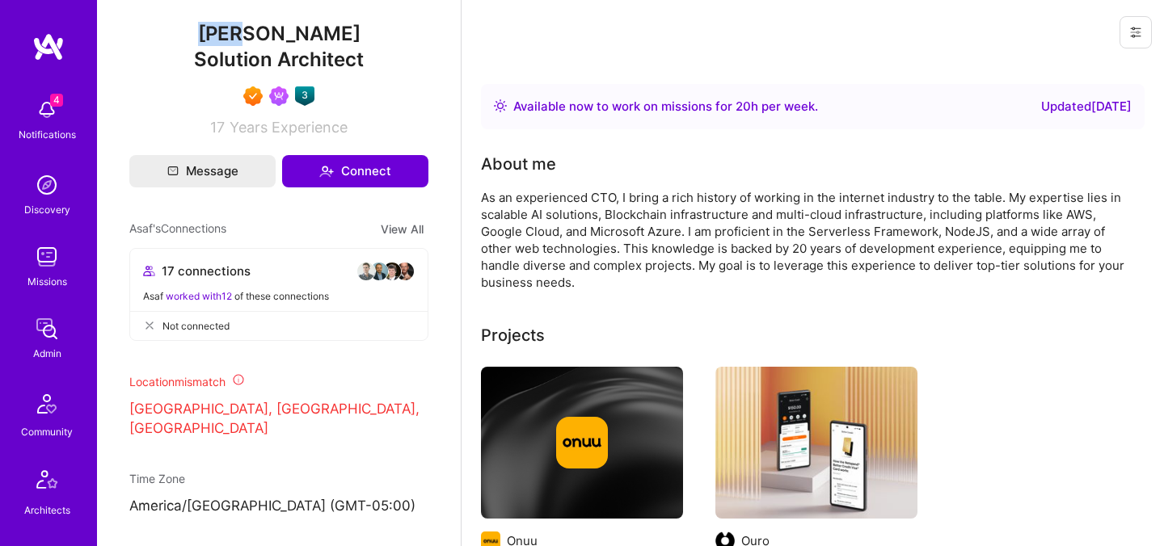
click at [264, 395] on div "Location mismatch Toronto, ON, Canada" at bounding box center [278, 405] width 299 height 65
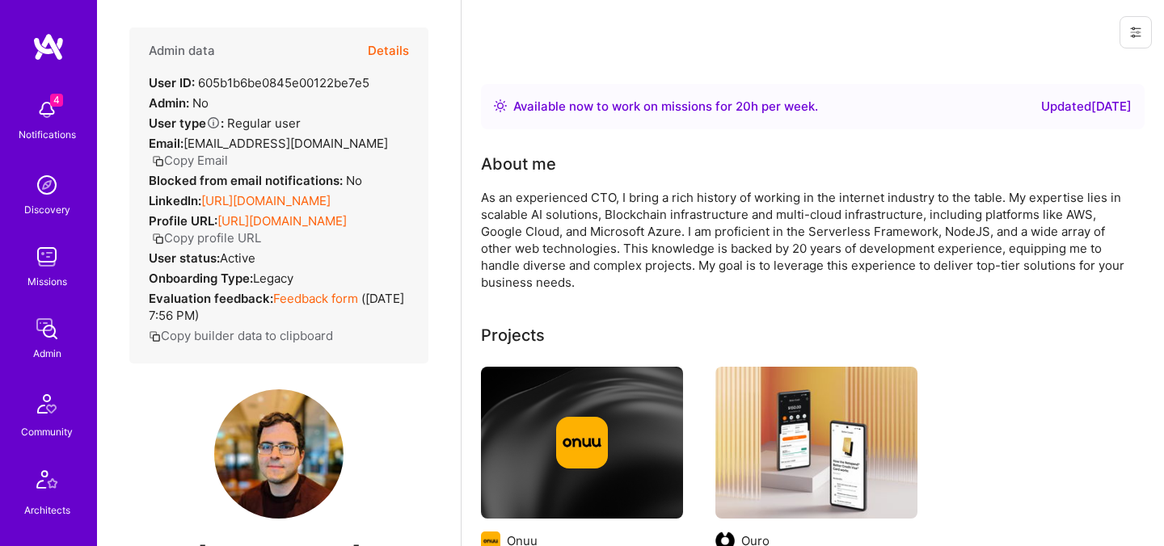
scroll to position [0, 0]
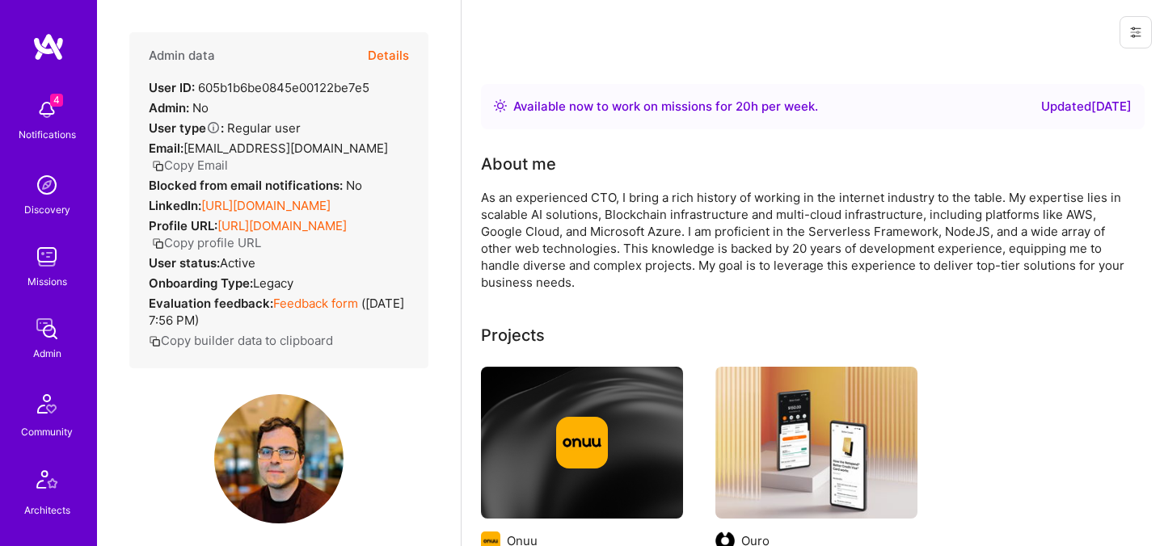
click at [228, 157] on button "Copy Email" at bounding box center [190, 165] width 76 height 17
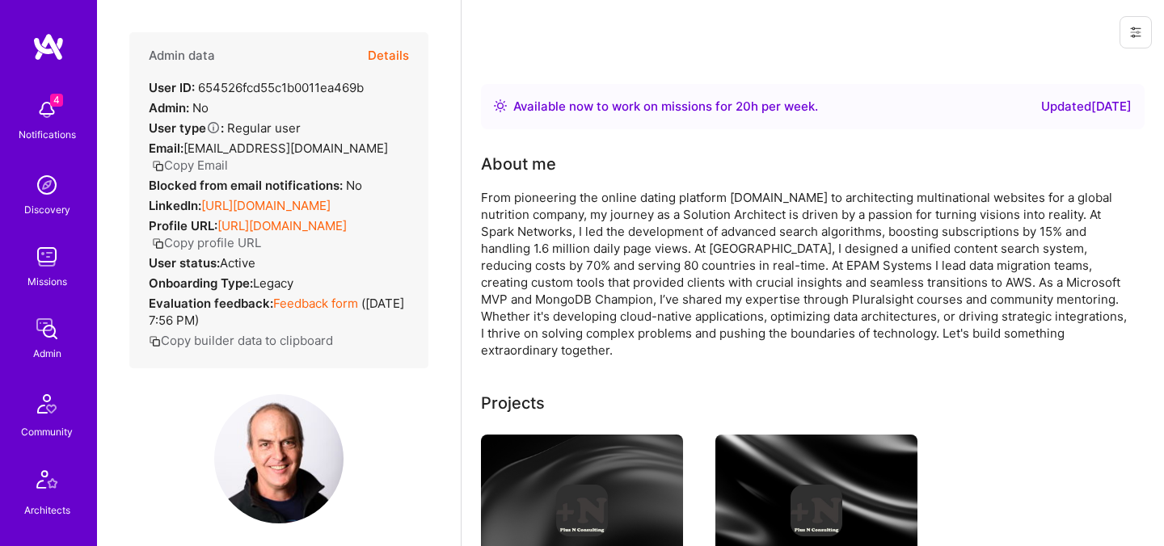
click at [216, 170] on button "Copy Email" at bounding box center [190, 165] width 76 height 17
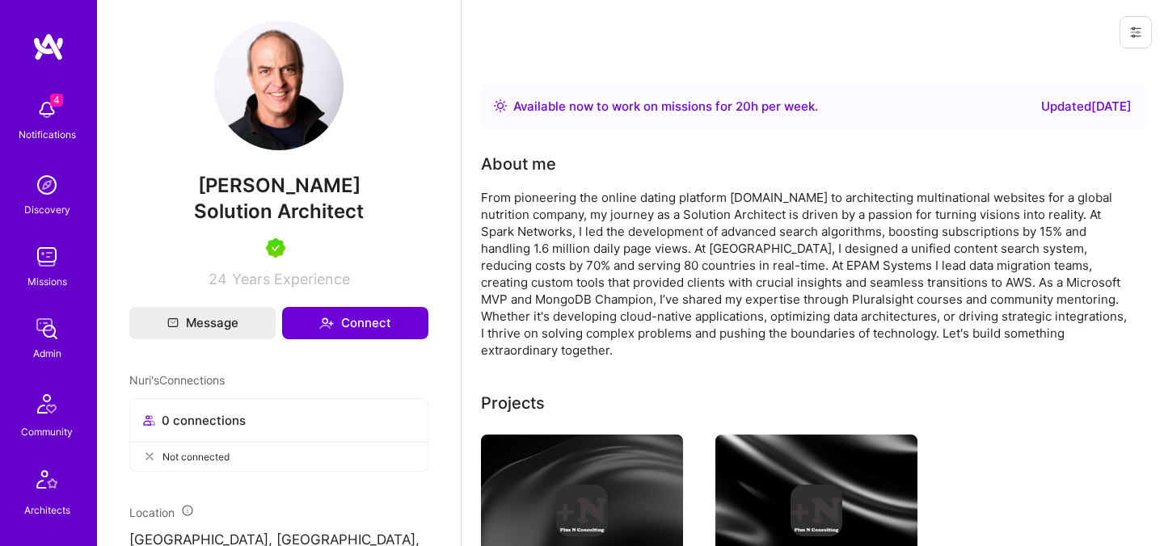
scroll to position [383, 0]
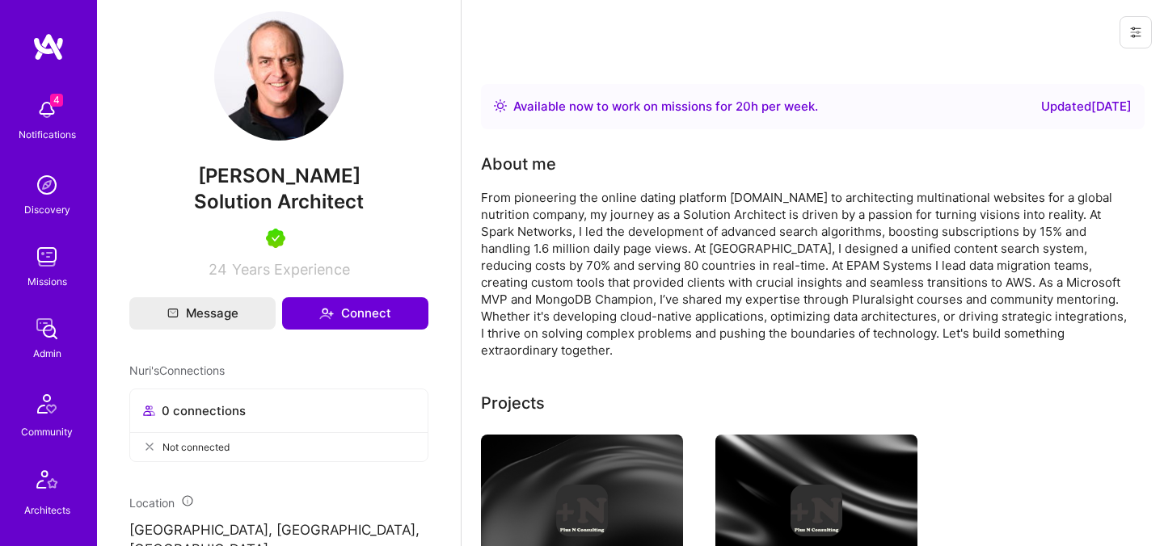
click at [239, 188] on span "[PERSON_NAME]" at bounding box center [278, 176] width 299 height 24
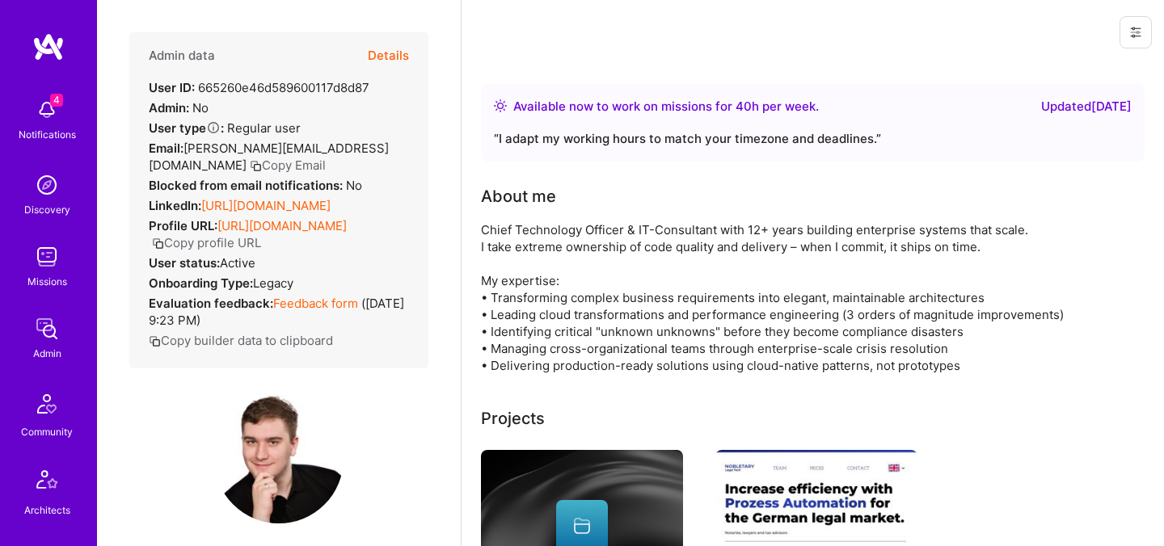
scroll to position [50, 0]
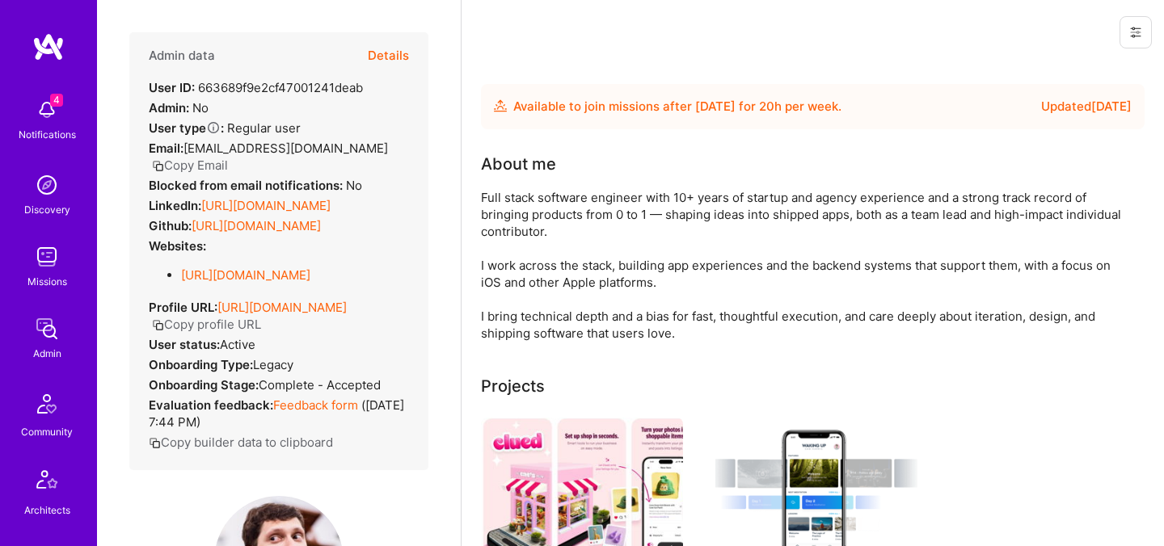
click at [228, 157] on button "Copy Email" at bounding box center [190, 165] width 76 height 17
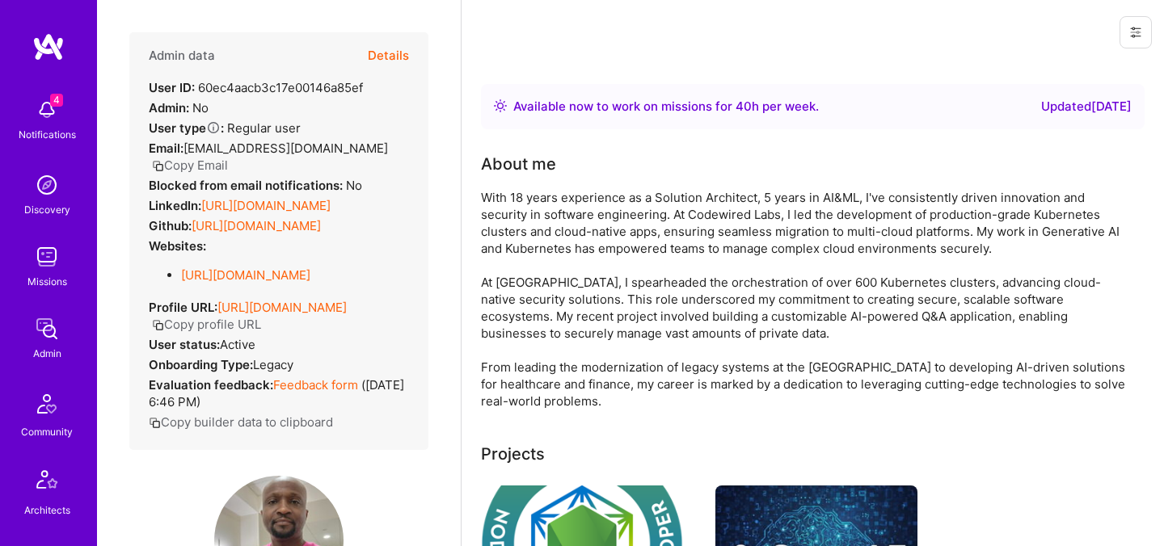
click at [215, 166] on button "Copy Email" at bounding box center [190, 165] width 76 height 17
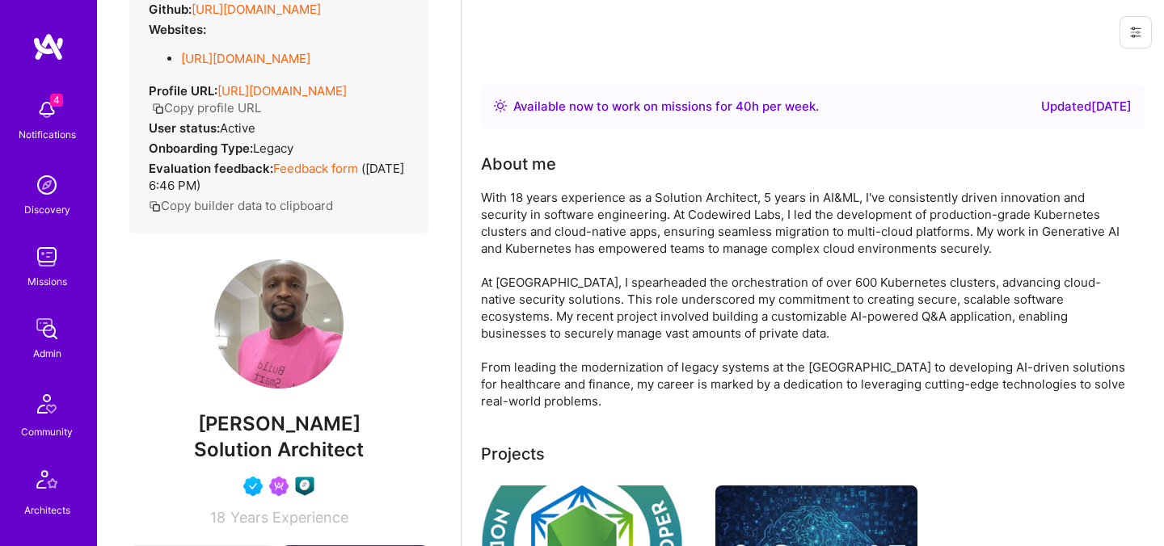
scroll to position [343, 0]
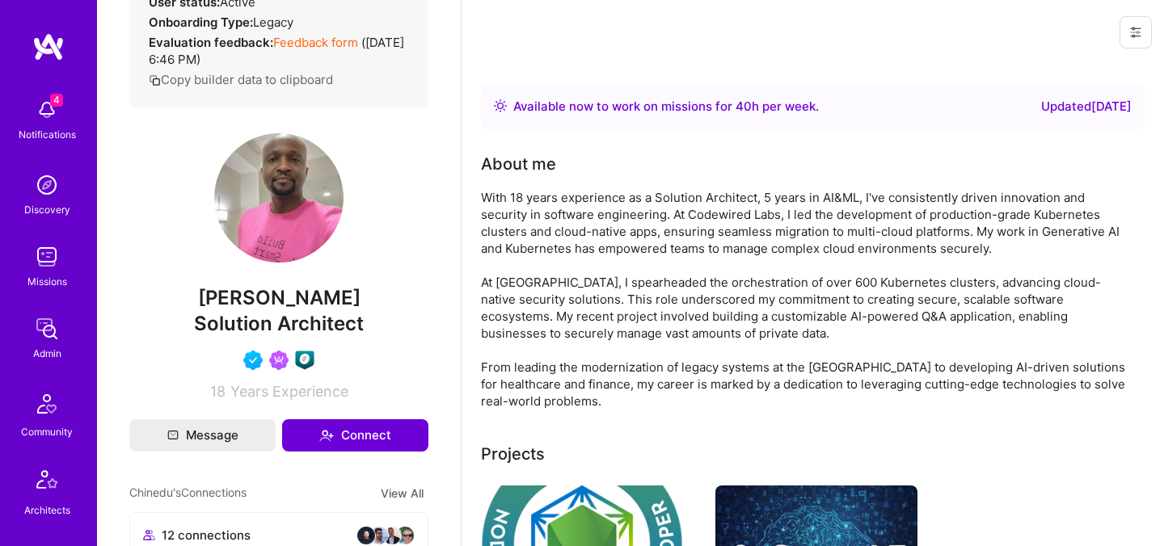
click at [225, 310] on span "Chinedu Chukwuelue" at bounding box center [278, 298] width 299 height 24
copy span "Chinedu"
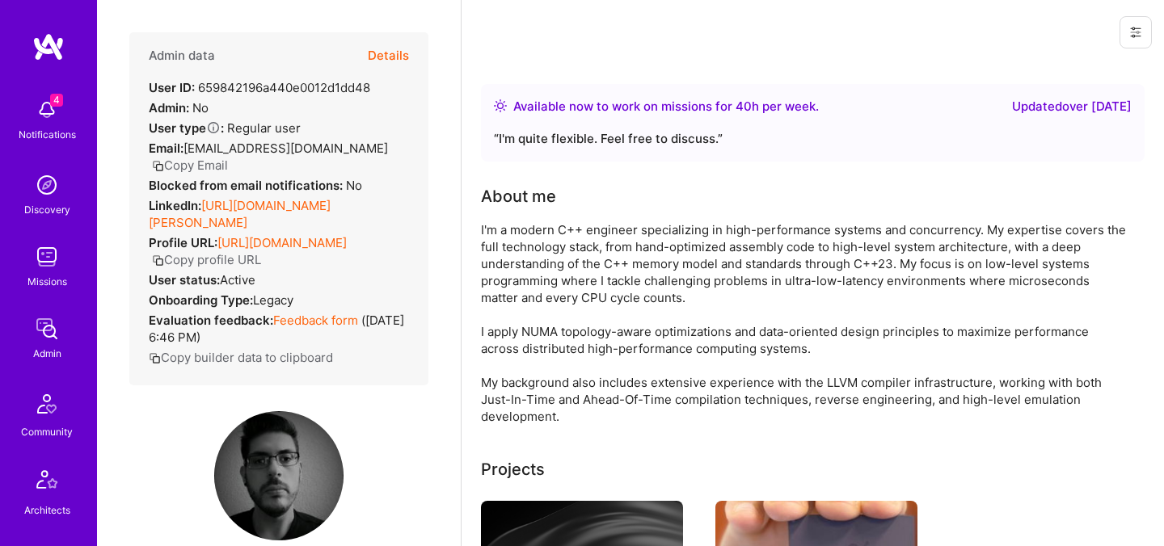
click at [261, 251] on button "Copy profile URL" at bounding box center [206, 259] width 109 height 17
click at [228, 157] on button "Copy Email" at bounding box center [190, 165] width 76 height 17
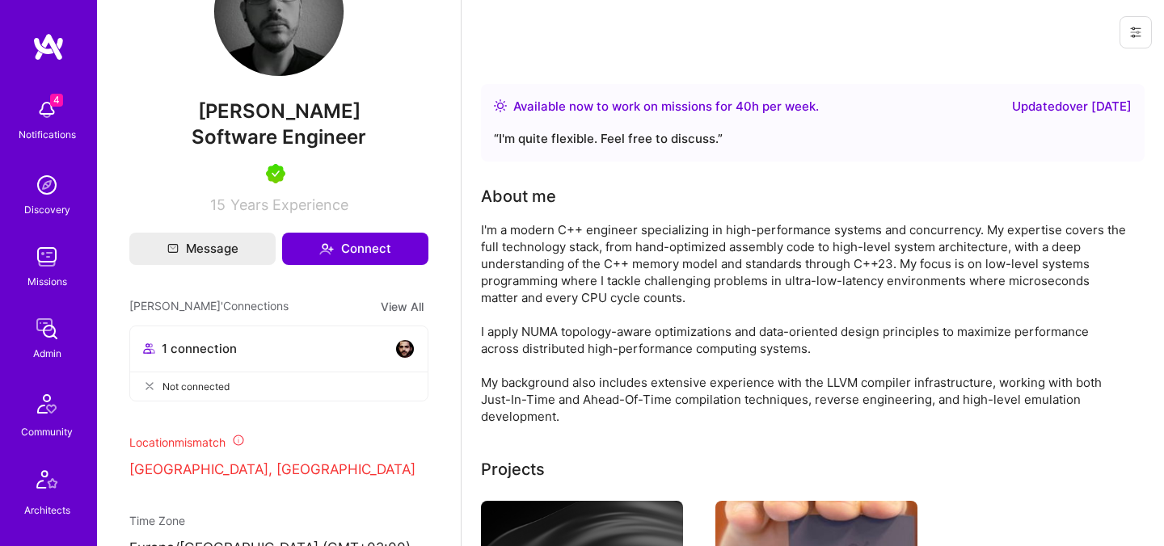
scroll to position [538, 0]
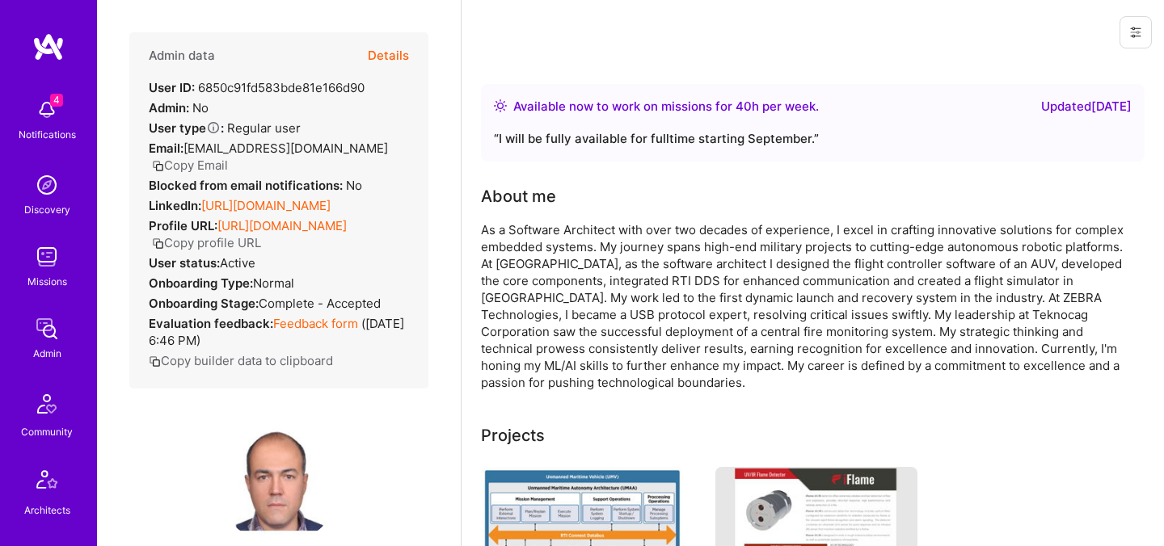
click at [228, 157] on button "Copy Email" at bounding box center [190, 165] width 76 height 17
click at [385, 52] on button "Details" at bounding box center [388, 55] width 41 height 47
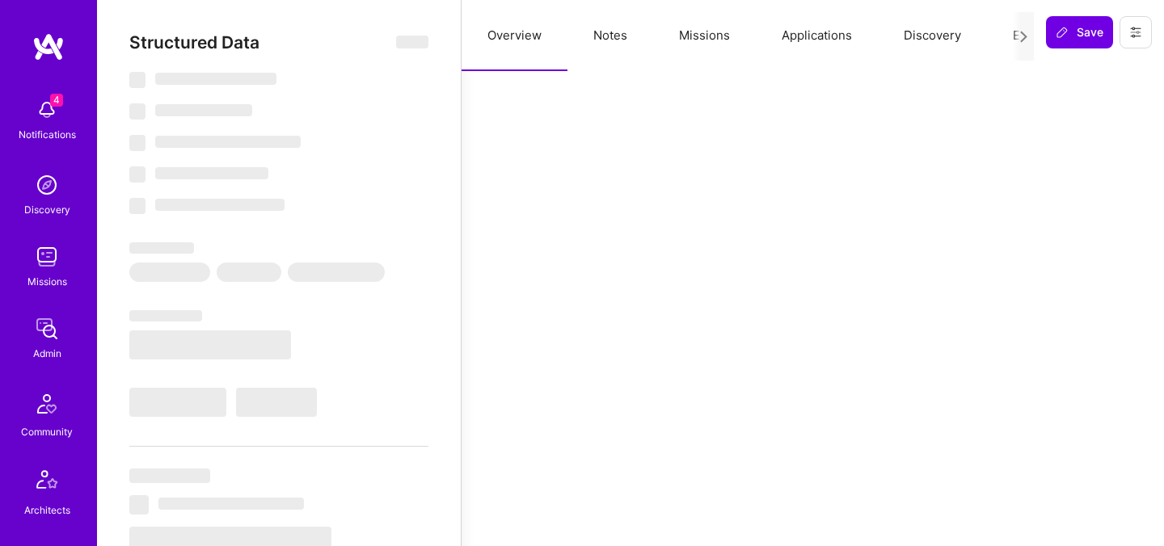
click at [1011, 33] on button "Evaluation" at bounding box center [1042, 35] width 111 height 71
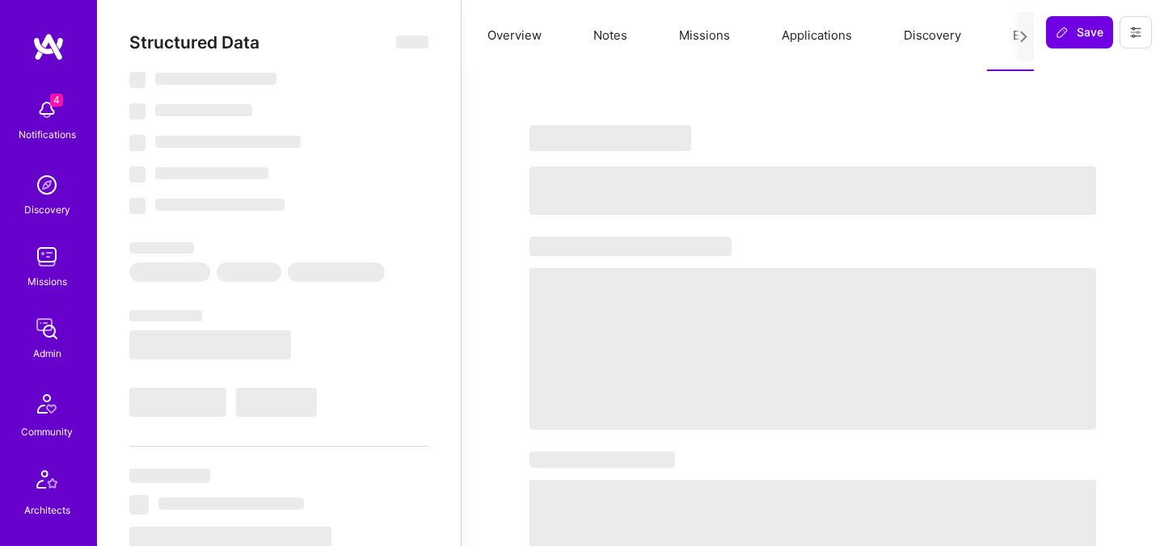
select select "Right Now"
select select "5"
select select "4"
select select "7"
select select "6"
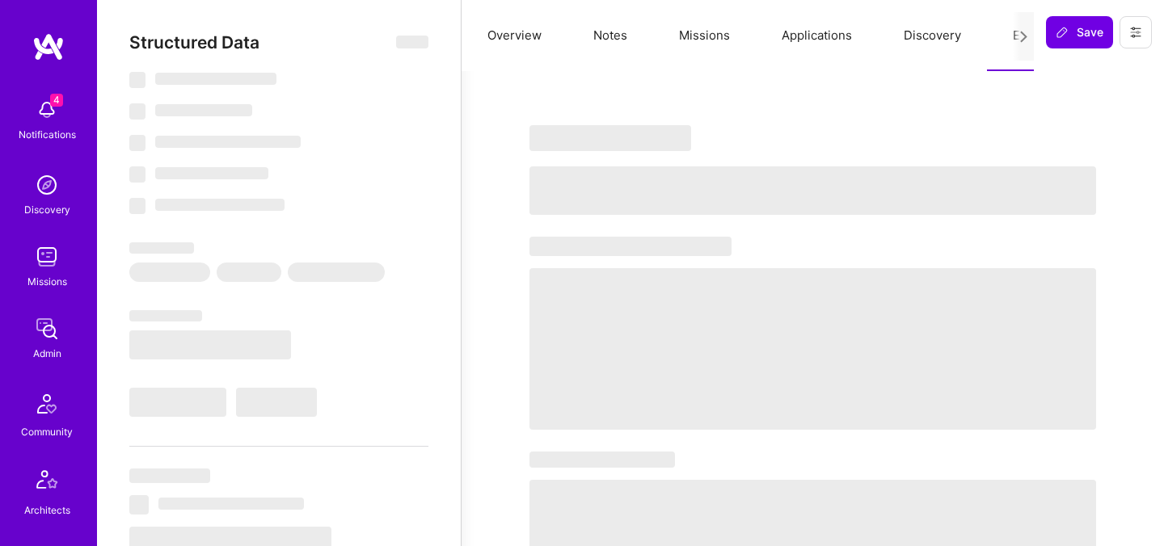
select select "US"
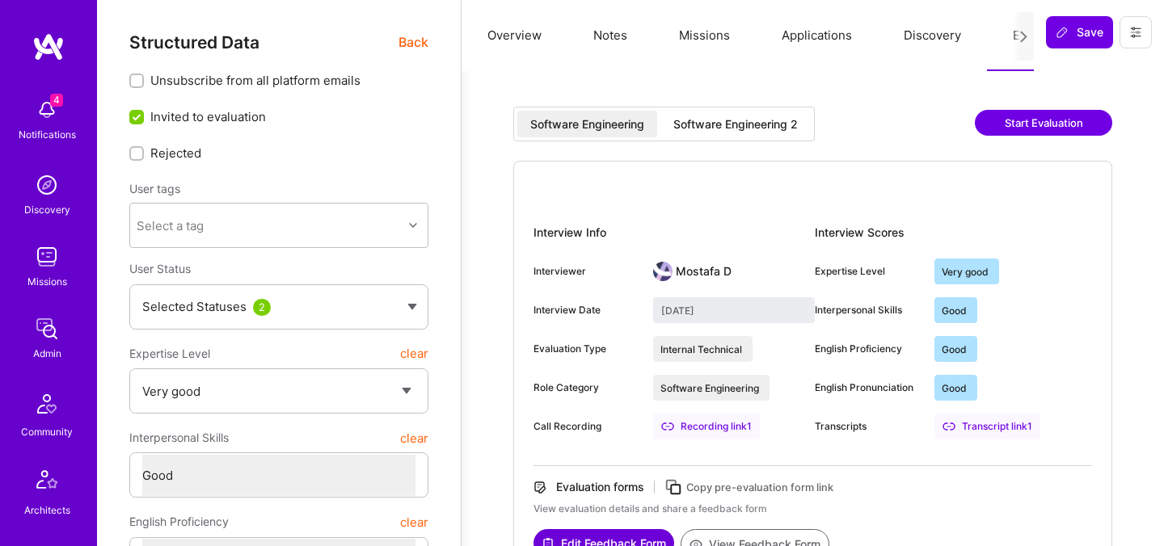
click at [735, 119] on div "Software Engineering 2" at bounding box center [735, 124] width 124 height 16
type input "August 25, 2025"
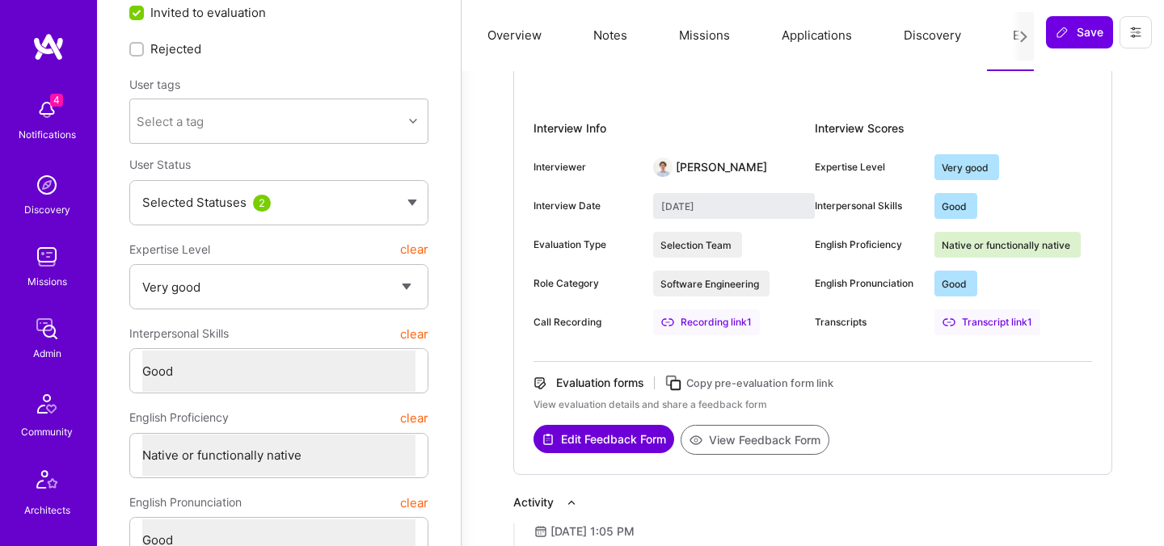
scroll to position [293, 0]
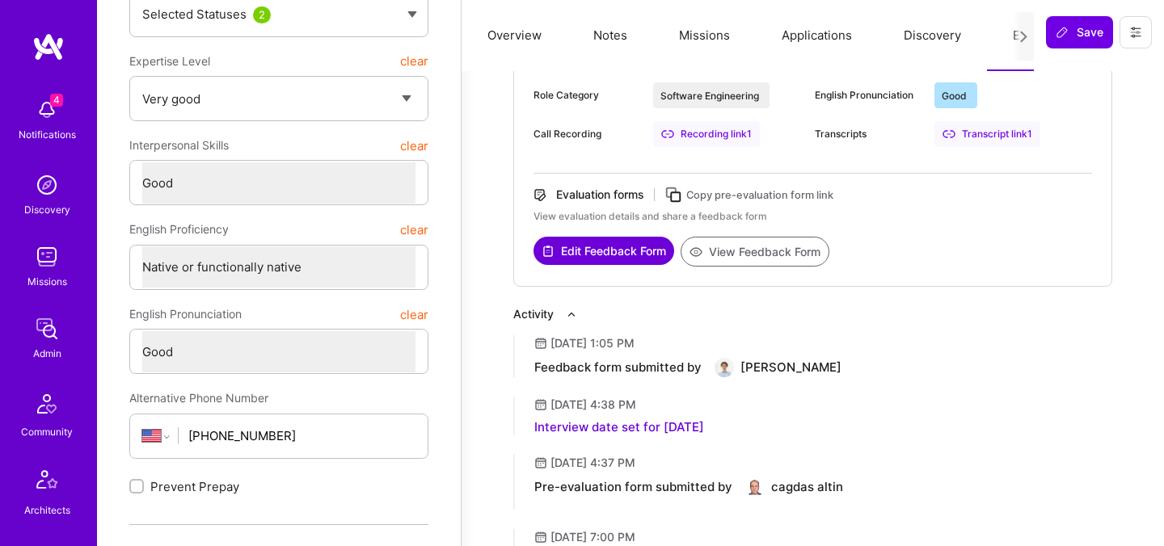
click at [736, 246] on button "View Feedback Form" at bounding box center [754, 252] width 149 height 30
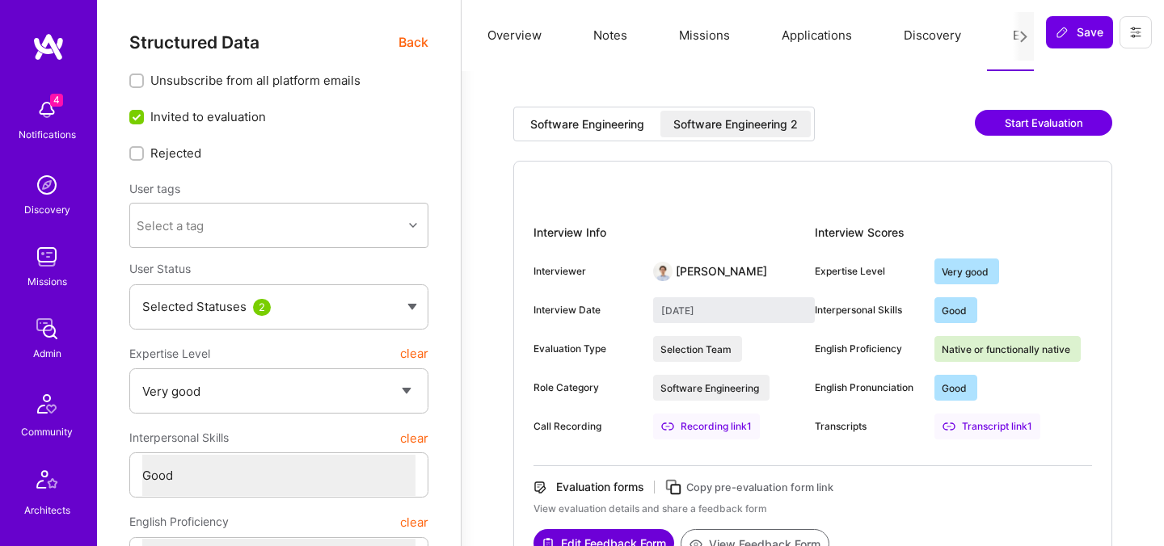
click at [420, 43] on span "Back" at bounding box center [413, 42] width 30 height 20
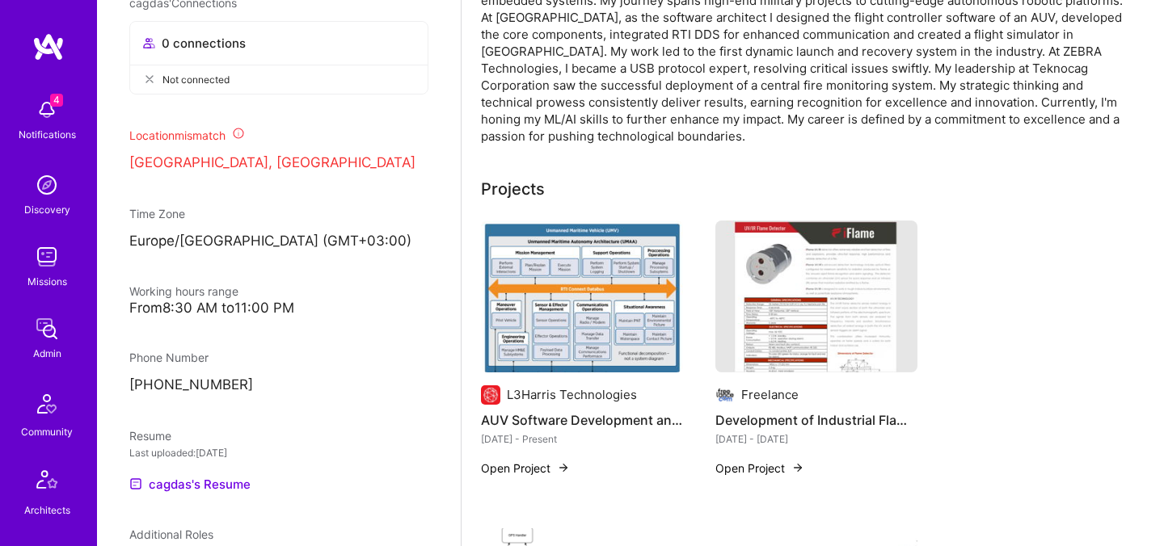
scroll to position [480, 0]
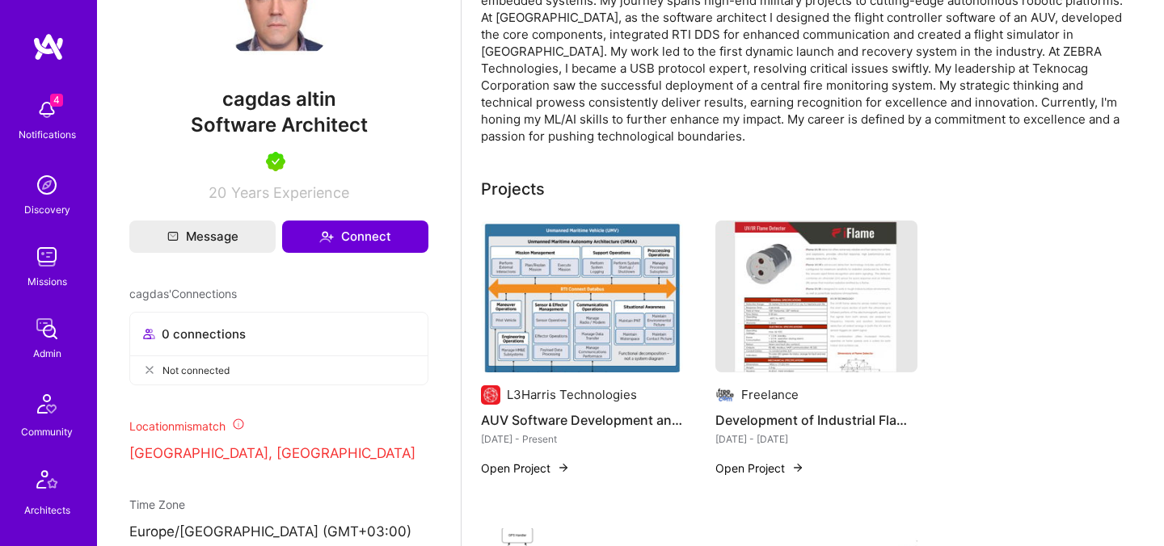
click at [248, 112] on span "cagdas altin" at bounding box center [278, 99] width 299 height 24
copy span "cagdas"
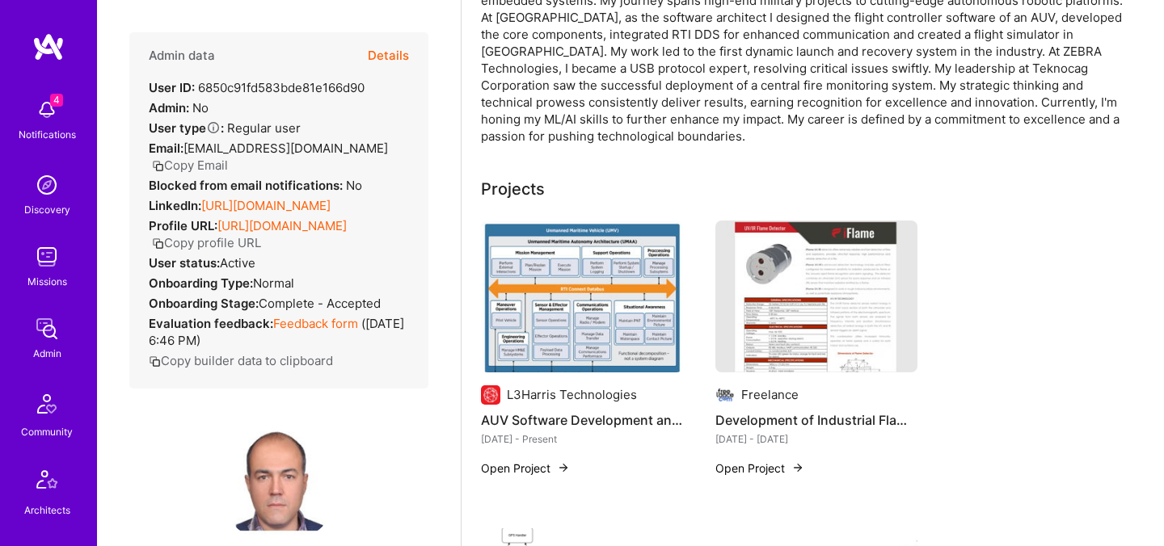
click at [228, 157] on button "Copy Email" at bounding box center [190, 165] width 76 height 17
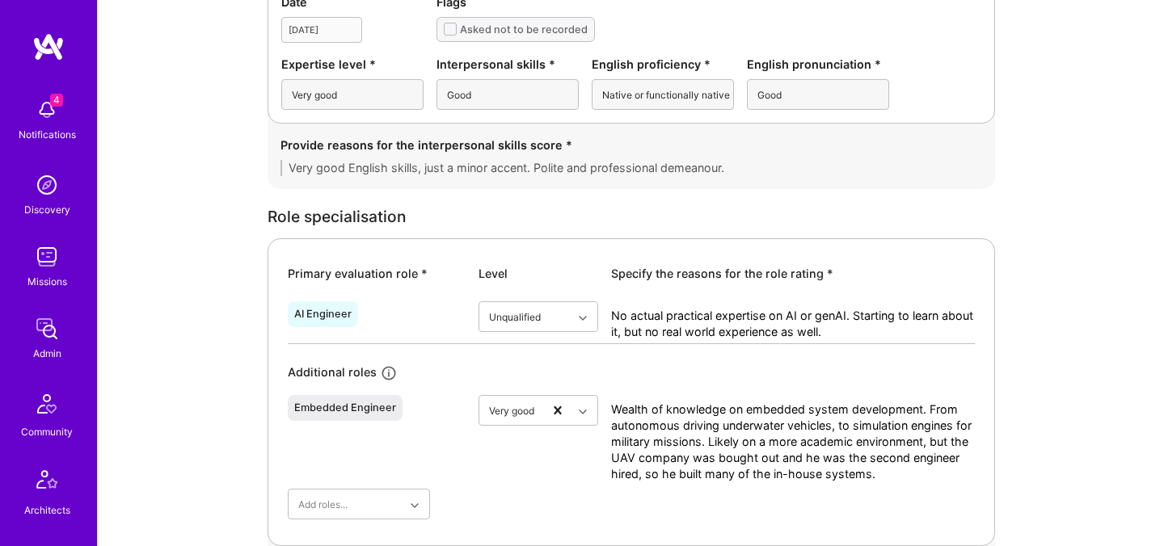
scroll to position [567, 0]
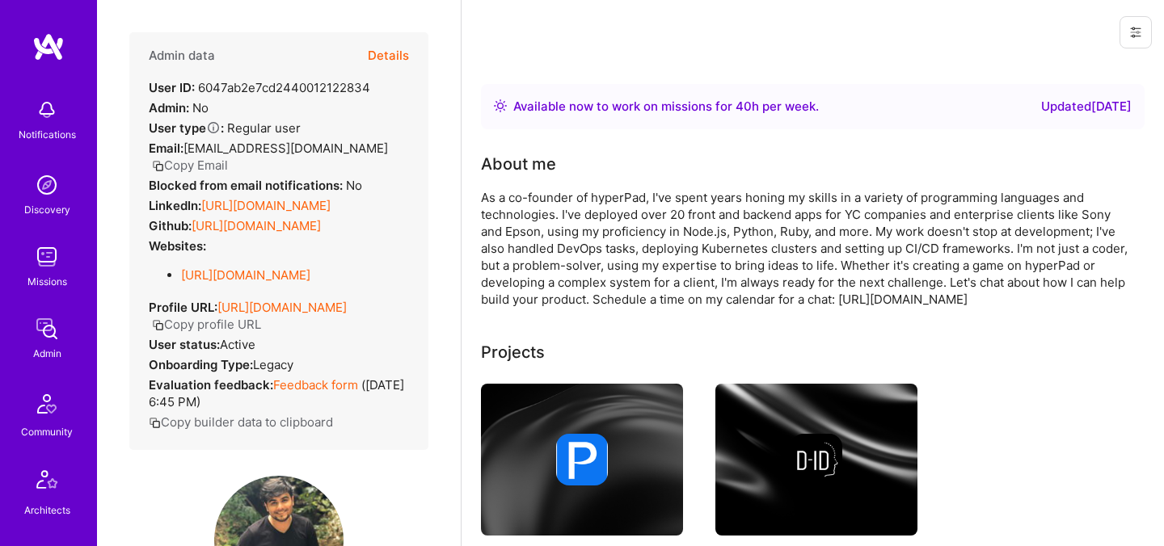
click at [228, 157] on button "Copy Email" at bounding box center [190, 165] width 76 height 17
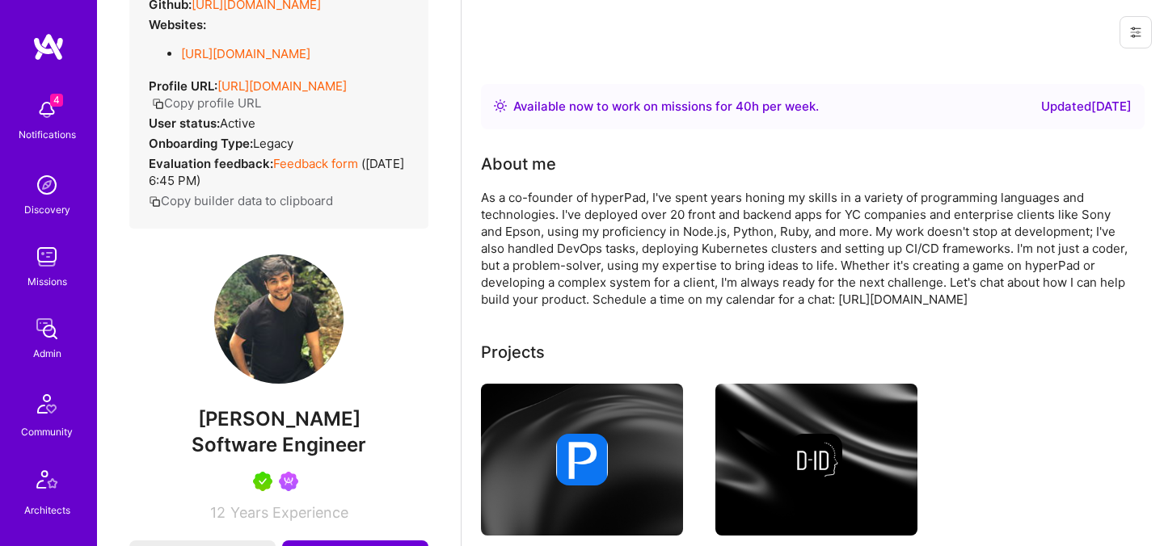
scroll to position [225, 0]
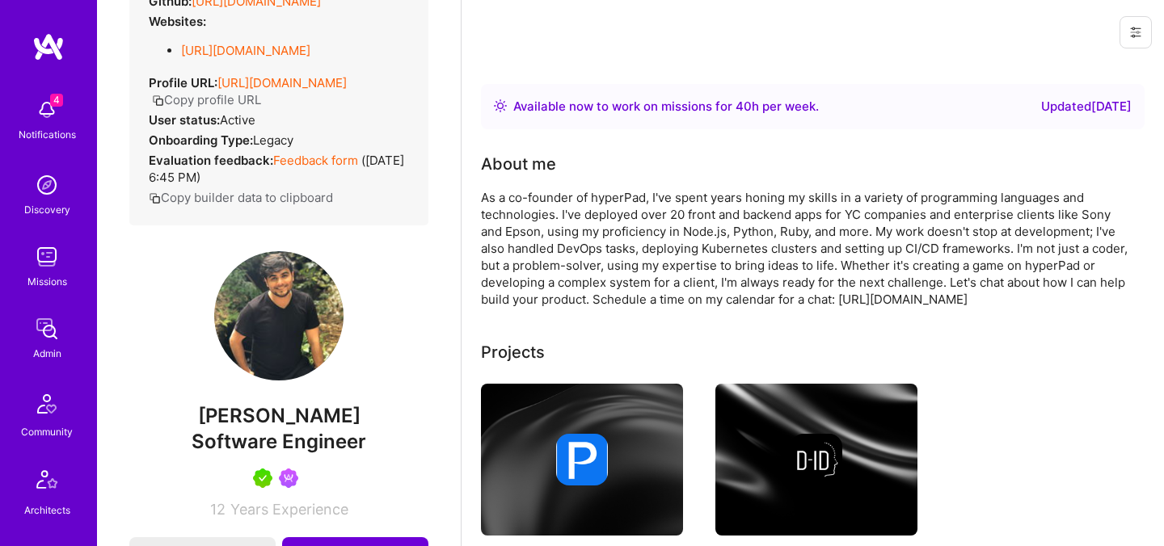
click at [252, 410] on span "[PERSON_NAME]" at bounding box center [278, 416] width 299 height 24
copy span "Hamed"
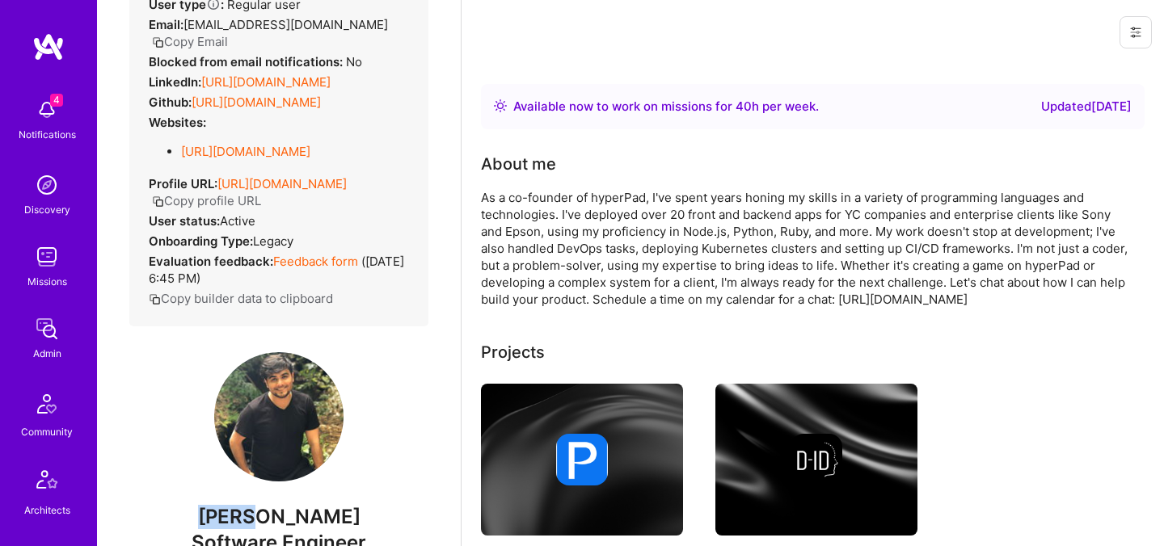
scroll to position [0, 0]
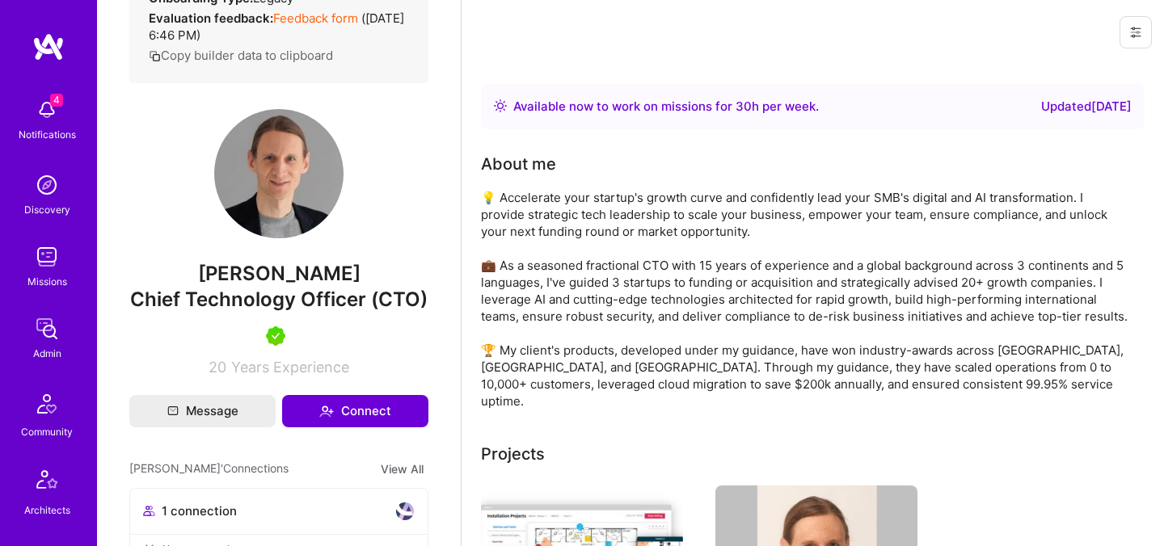
scroll to position [388, 0]
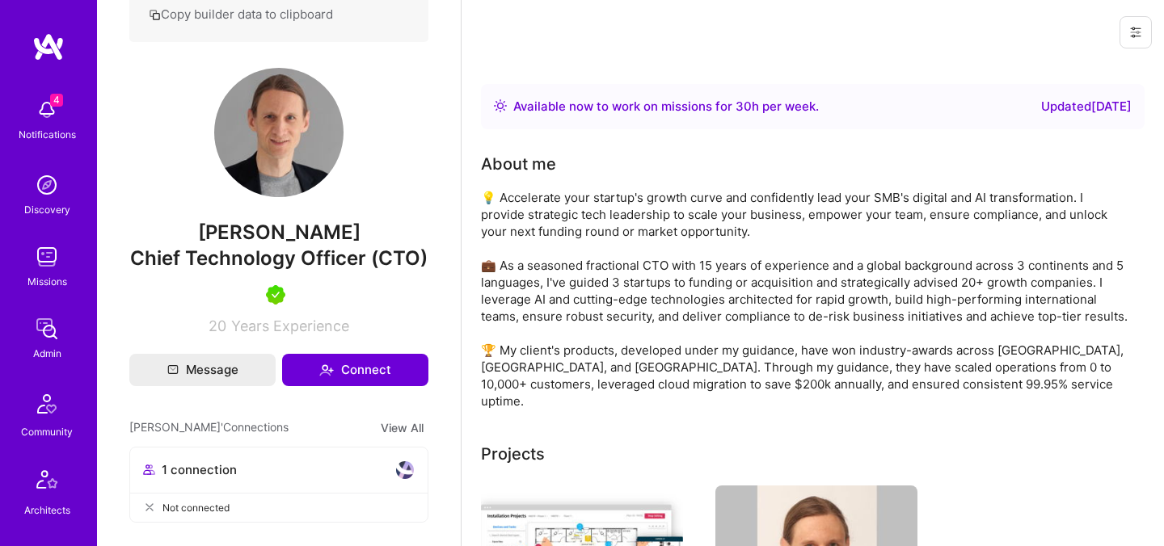
click at [225, 245] on span "Chris Hennigfeld" at bounding box center [278, 233] width 299 height 24
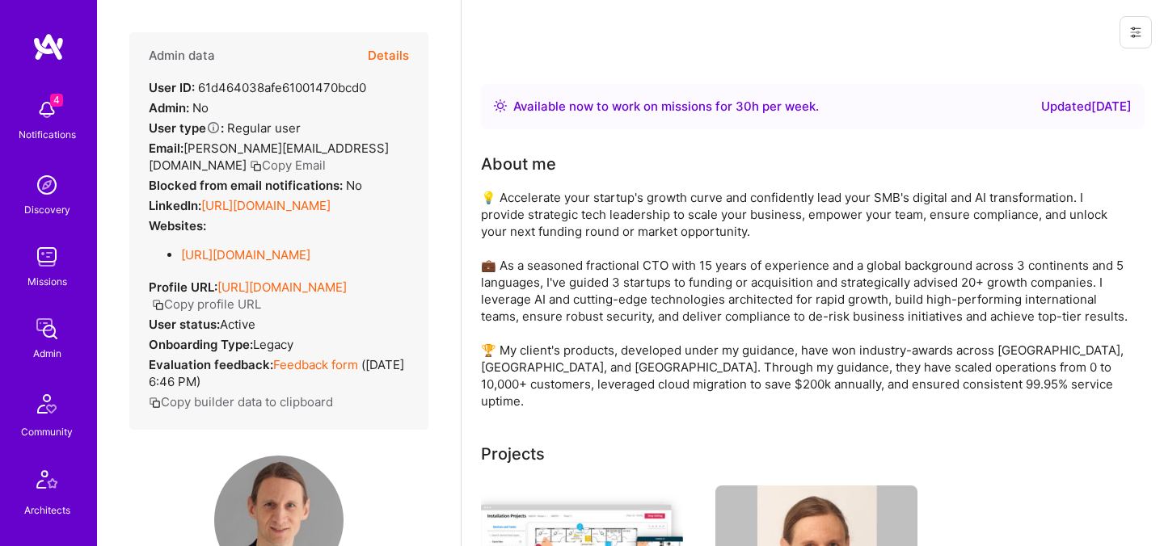
click at [326, 157] on button "Copy Email" at bounding box center [288, 165] width 76 height 17
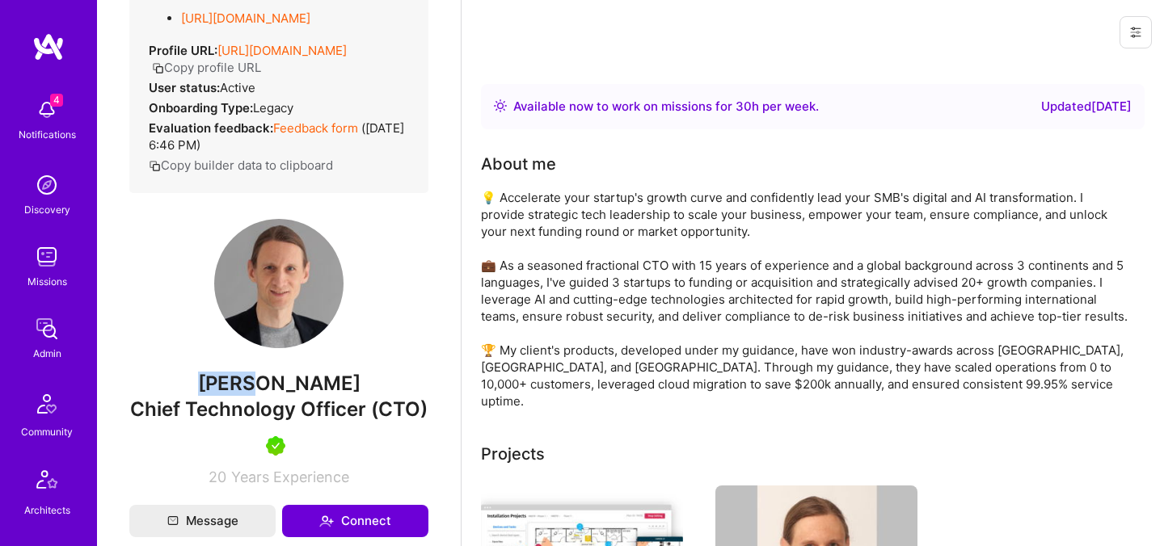
scroll to position [351, 0]
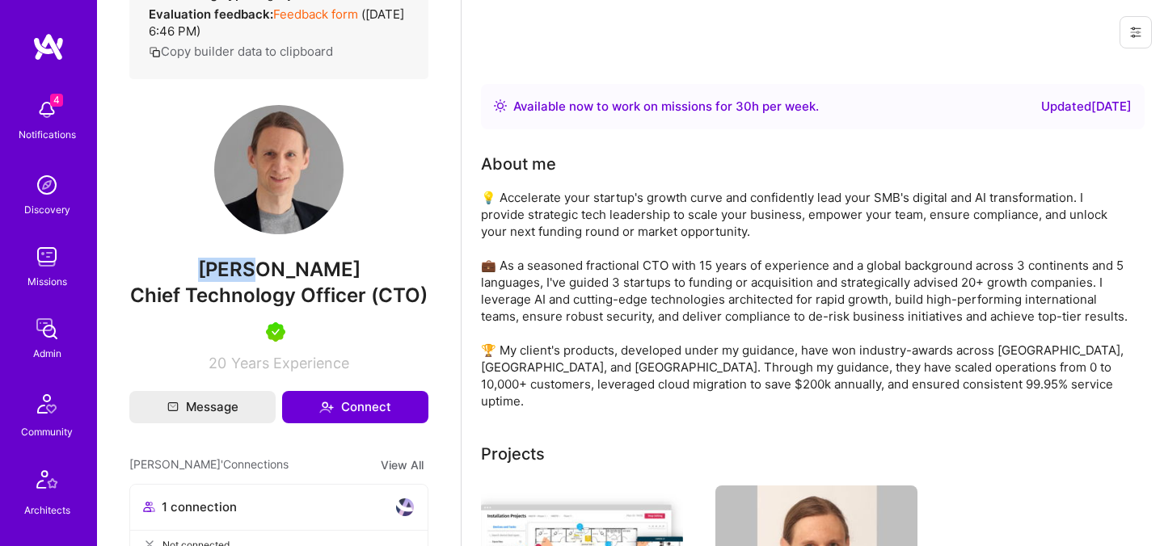
copy span "Chris"
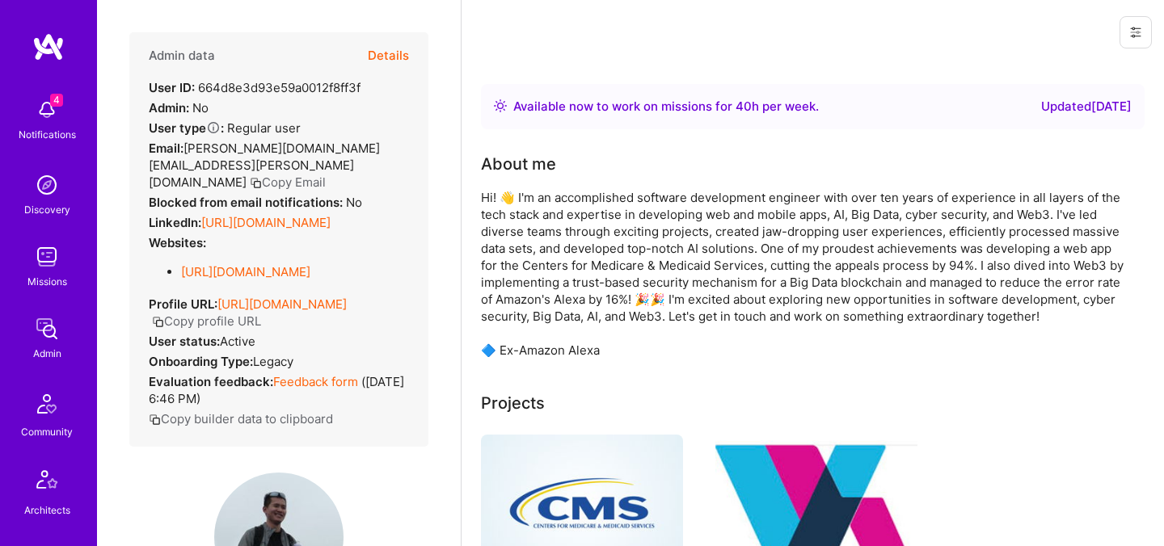
click at [250, 174] on button "Copy Email" at bounding box center [288, 182] width 76 height 17
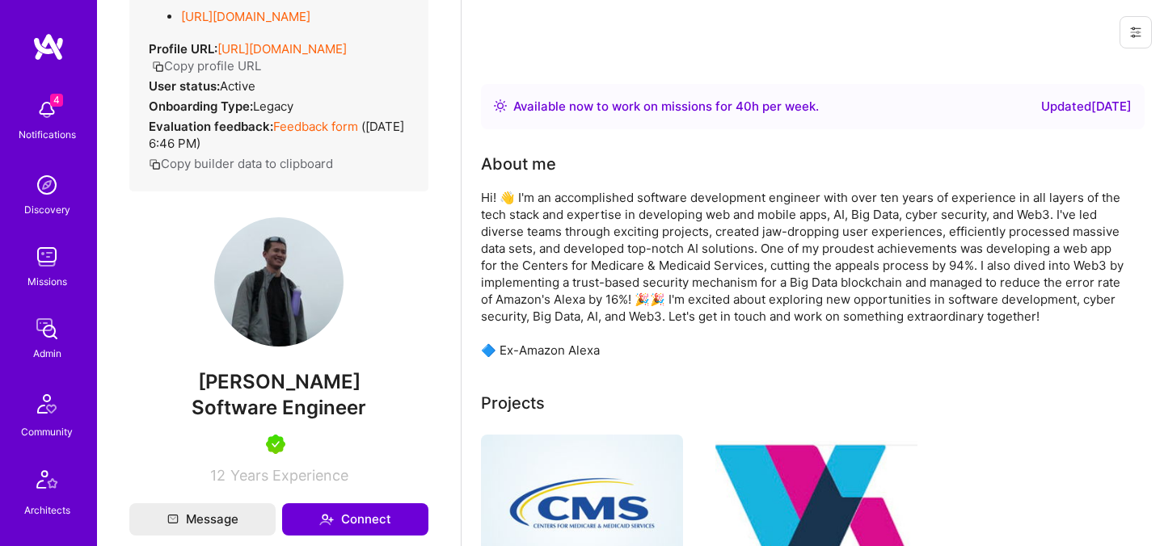
scroll to position [275, 0]
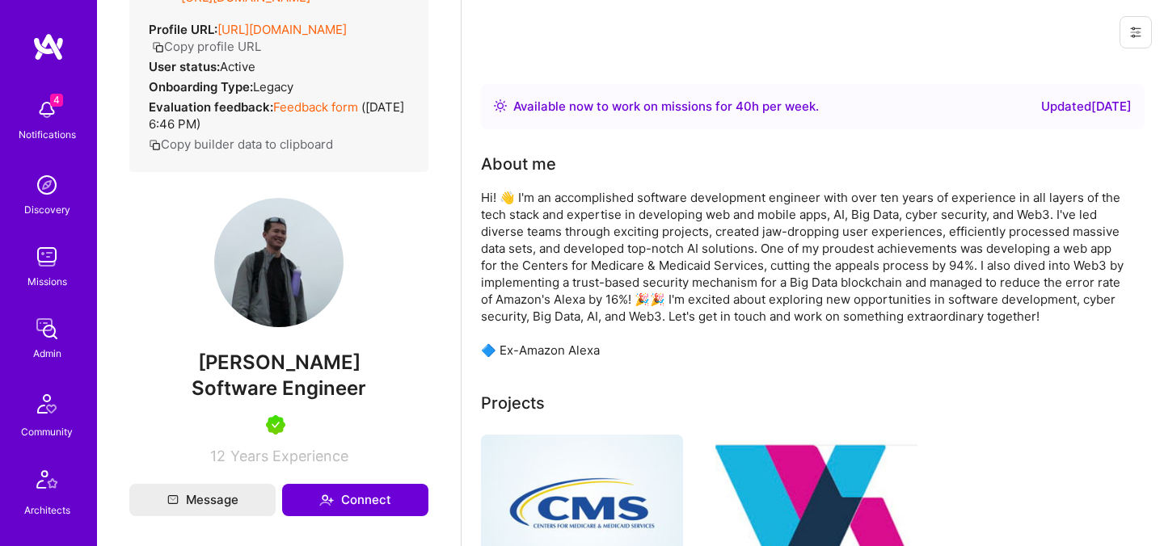
click at [251, 365] on span "Chuong Ngo" at bounding box center [278, 363] width 299 height 24
copy span "Chuong"
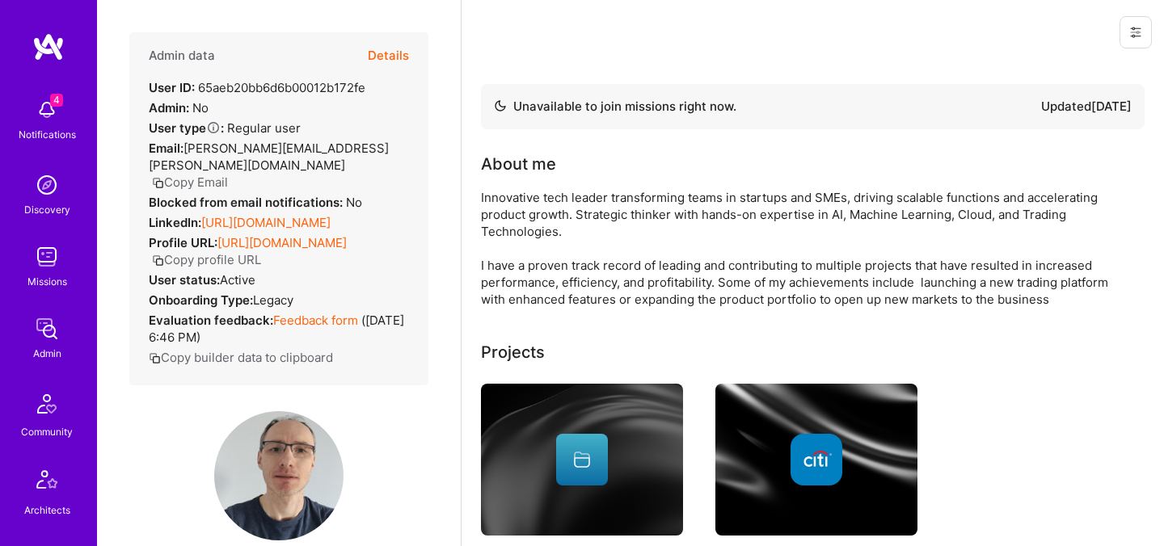
click at [228, 174] on button "Copy Email" at bounding box center [190, 182] width 76 height 17
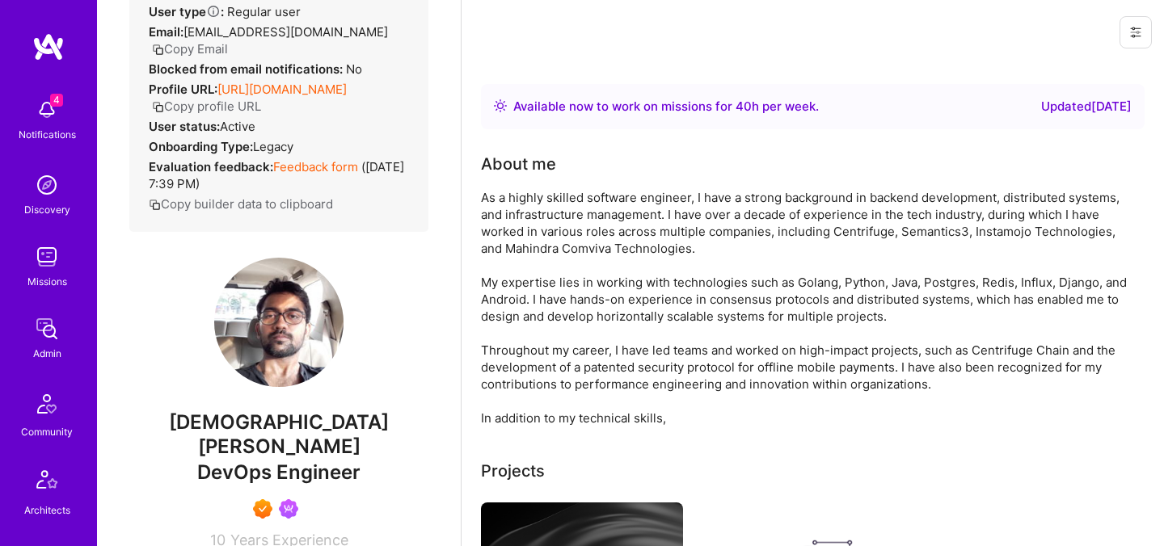
scroll to position [136, 0]
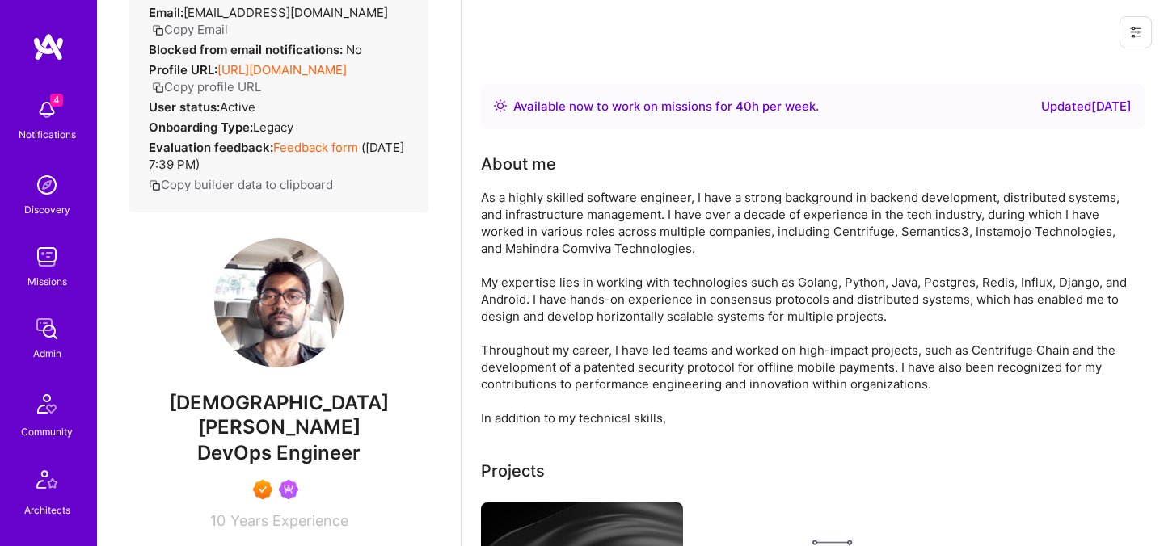
click at [261, 88] on button "Copy profile URL" at bounding box center [206, 86] width 109 height 17
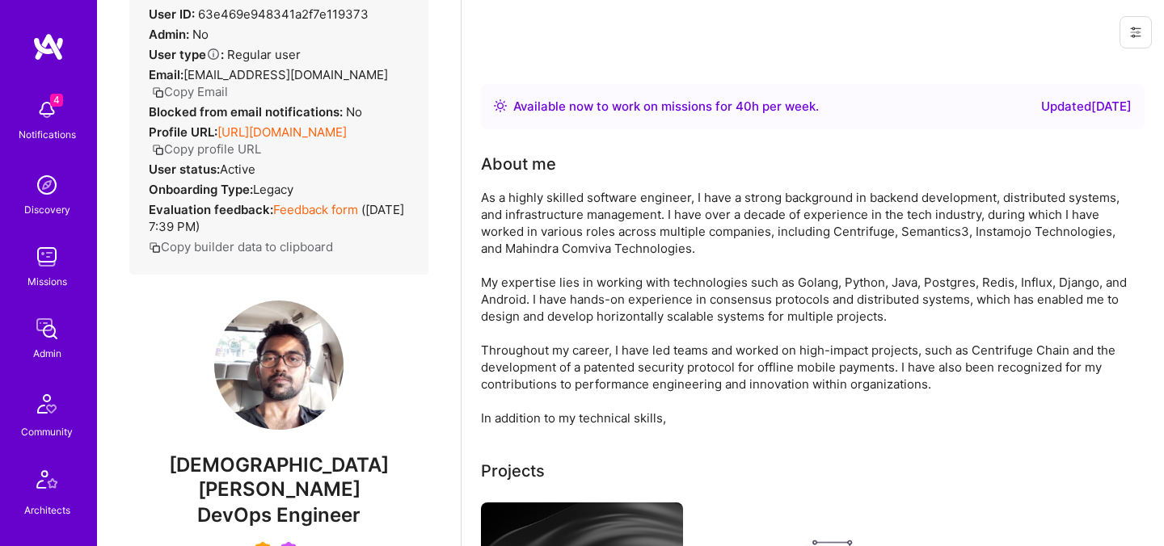
scroll to position [66, 0]
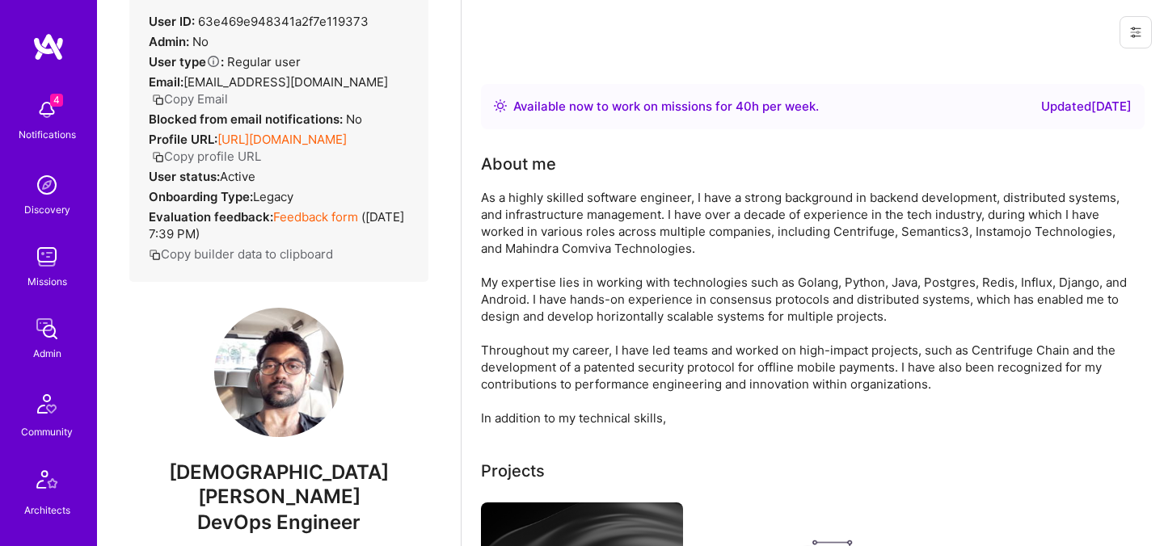
click at [348, 91] on div "Admin data Details User ID: 63e469e948341a2f7e119373 Admin: No User type Regula…" at bounding box center [278, 124] width 299 height 316
click at [228, 91] on button "Copy Email" at bounding box center [190, 99] width 76 height 17
click at [237, 479] on span "Vedhavyas Singareddi" at bounding box center [278, 485] width 299 height 48
copy span "Vedhavyas"
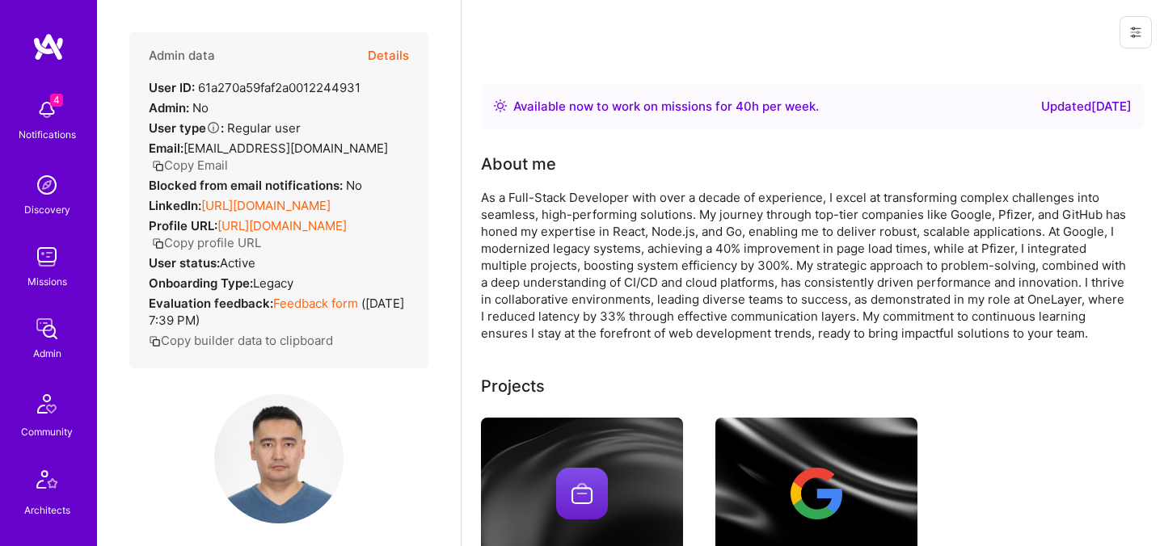
scroll to position [172, 0]
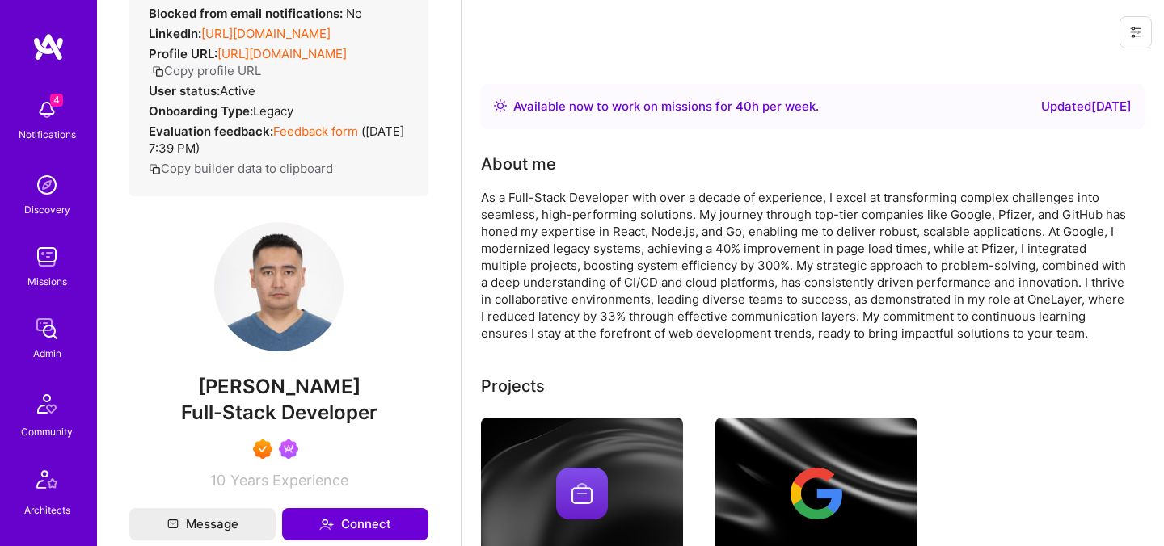
click at [224, 399] on span "[PERSON_NAME]" at bounding box center [278, 387] width 299 height 24
copy span "Talgat"
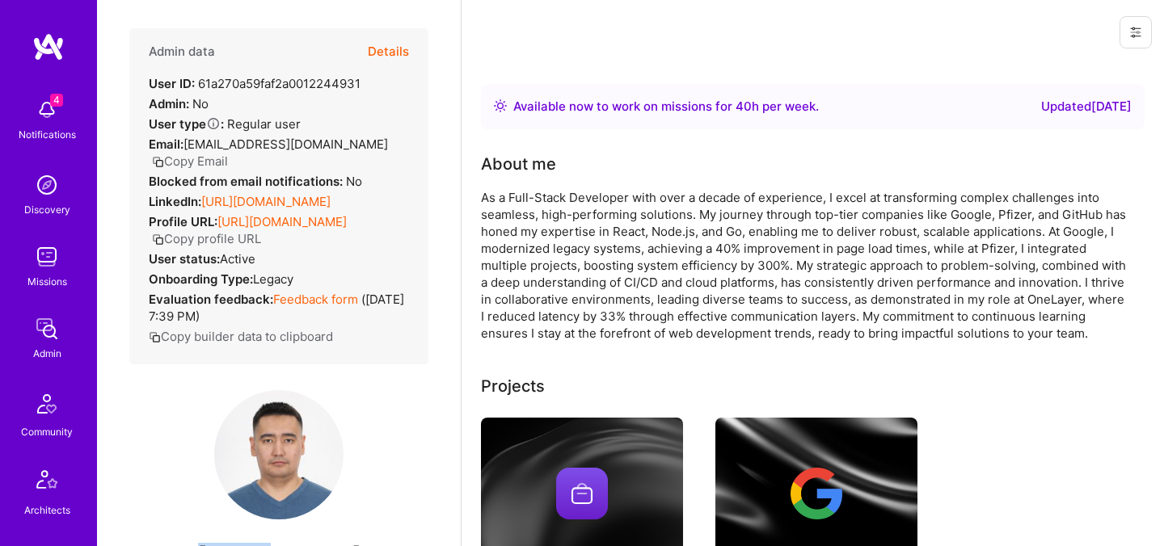
scroll to position [0, 0]
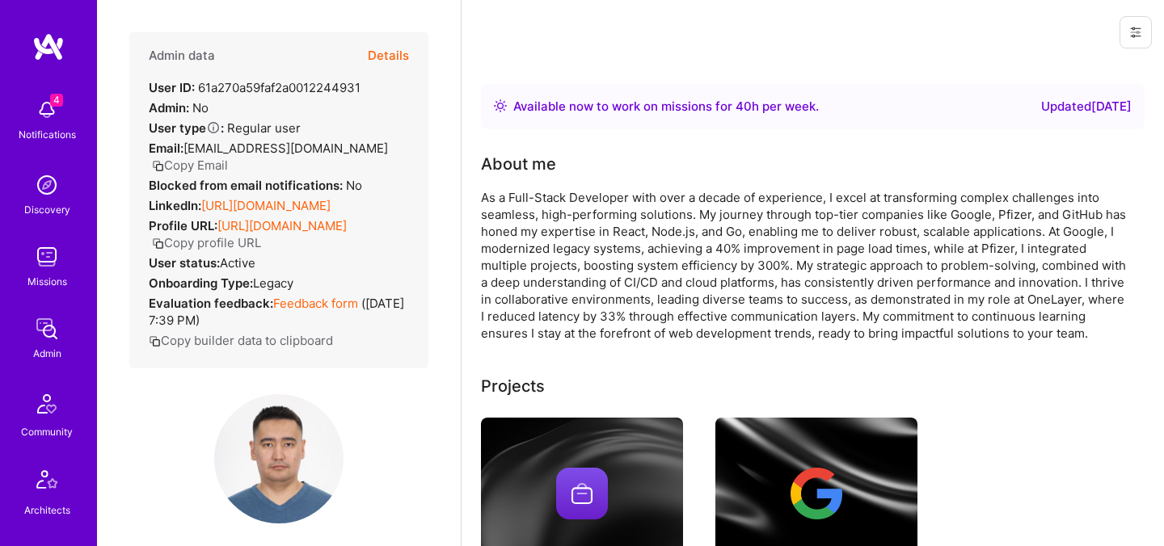
click at [218, 163] on button "Copy Email" at bounding box center [190, 165] width 76 height 17
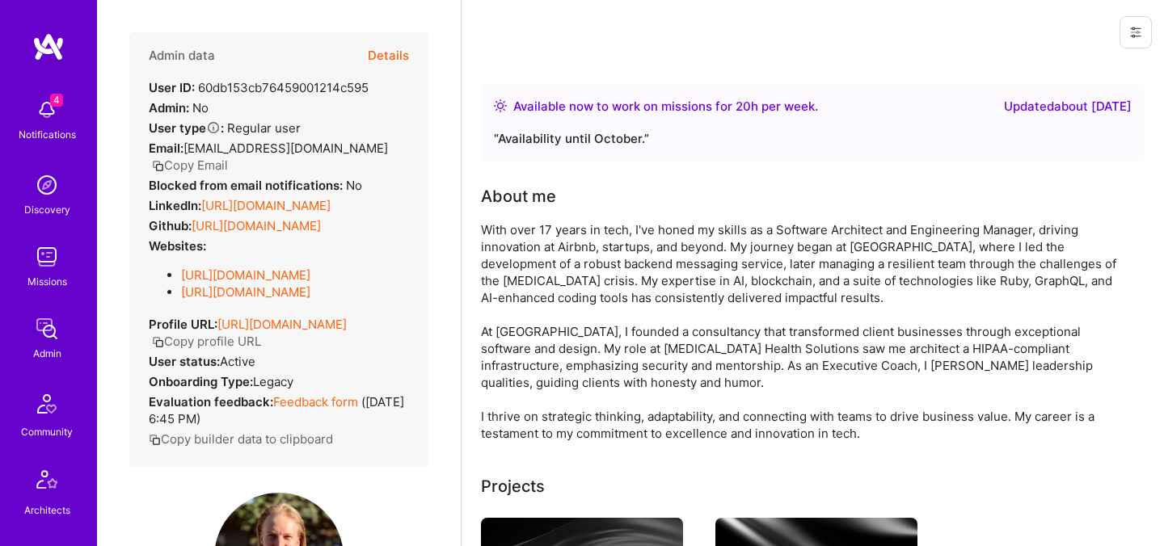
click at [228, 157] on button "Copy Email" at bounding box center [190, 165] width 76 height 17
click at [408, 48] on button "Details" at bounding box center [388, 55] width 41 height 47
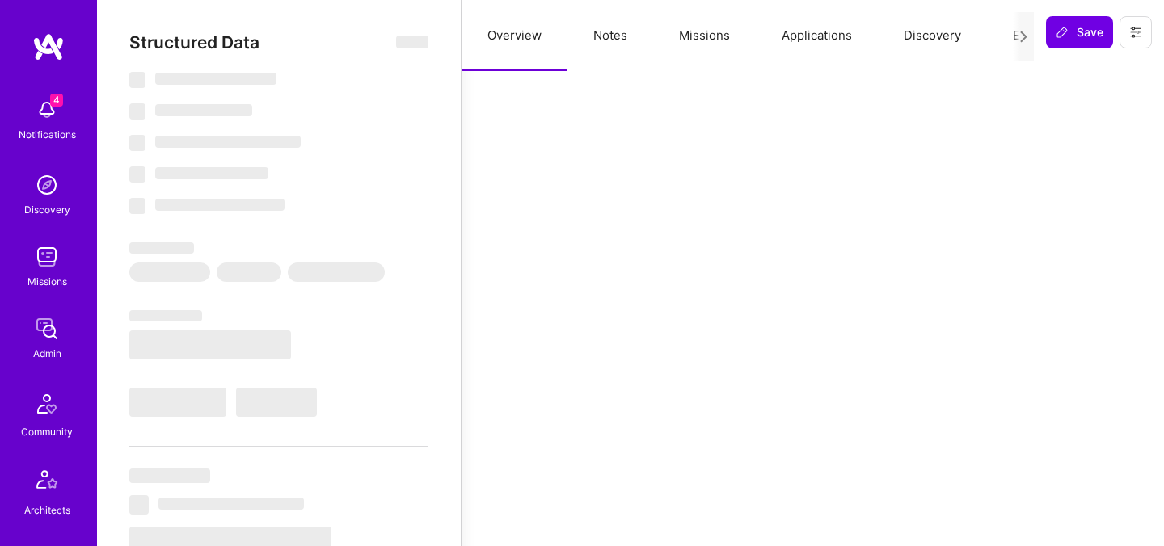
click at [1000, 40] on button "Evaluation" at bounding box center [1042, 35] width 111 height 71
select select "Right Now"
select select "5"
select select "7"
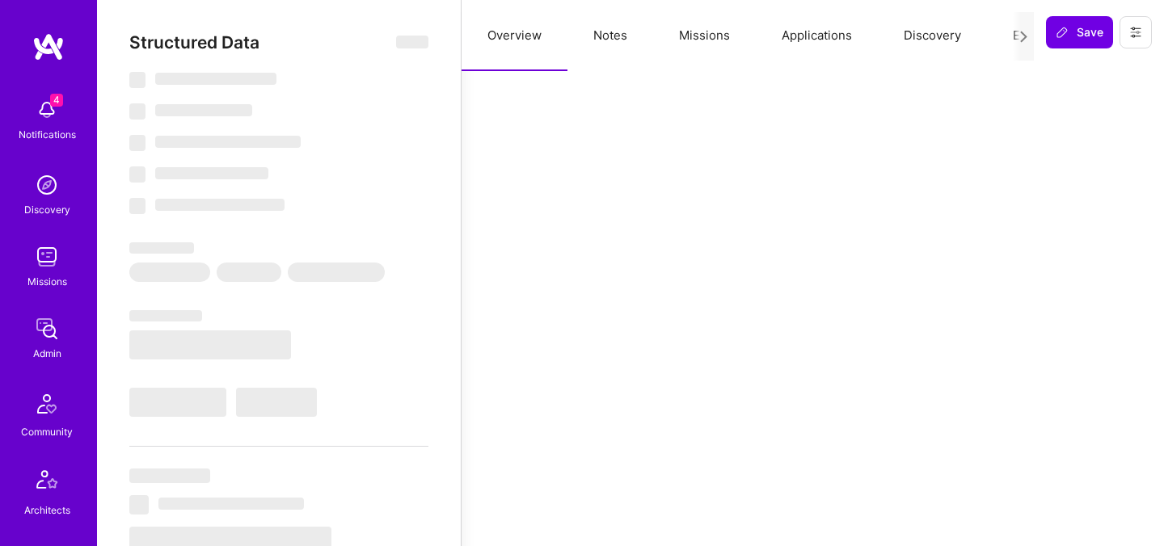
select select "7"
select select "US"
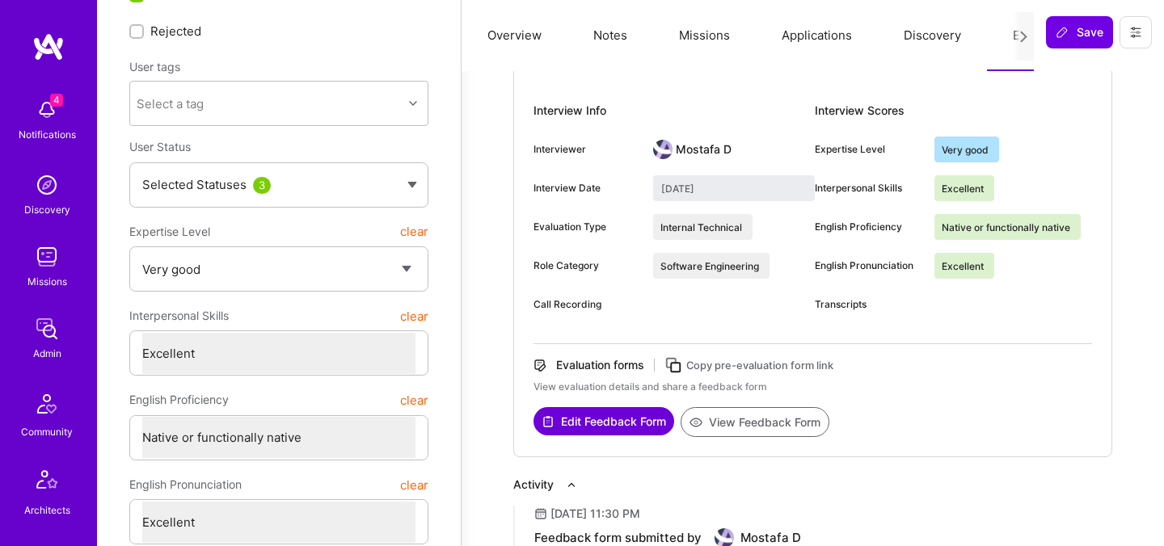
scroll to position [154, 0]
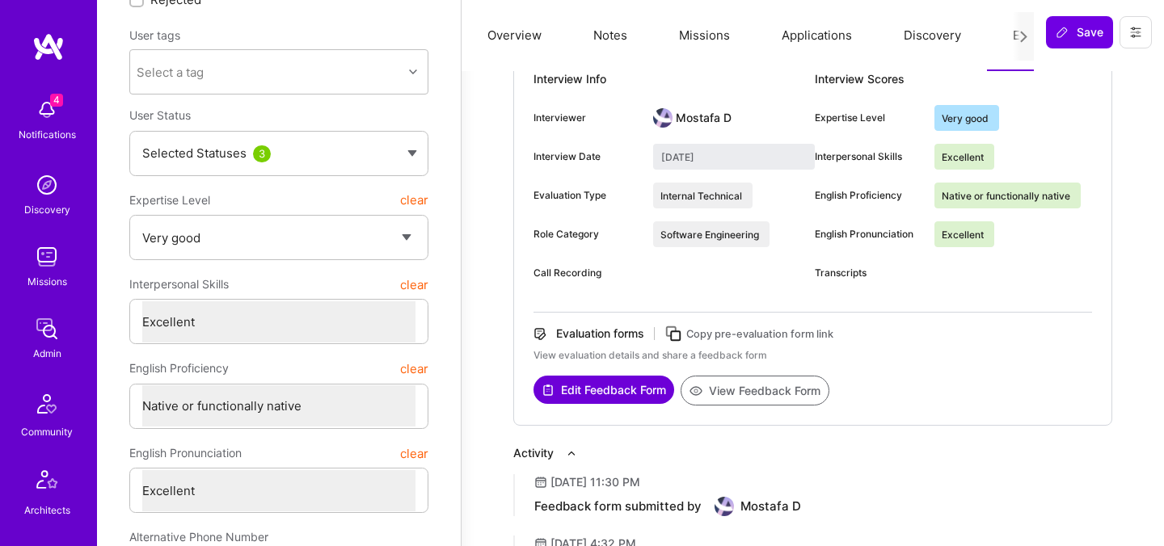
click at [746, 397] on button "View Feedback Form" at bounding box center [754, 391] width 149 height 30
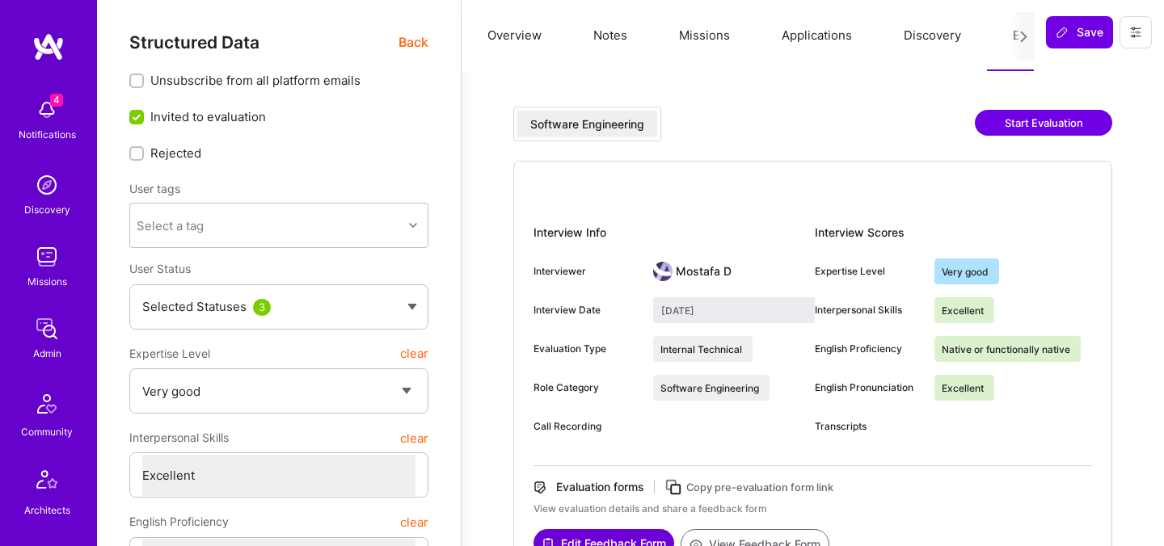
click at [413, 44] on span "Back" at bounding box center [413, 42] width 30 height 20
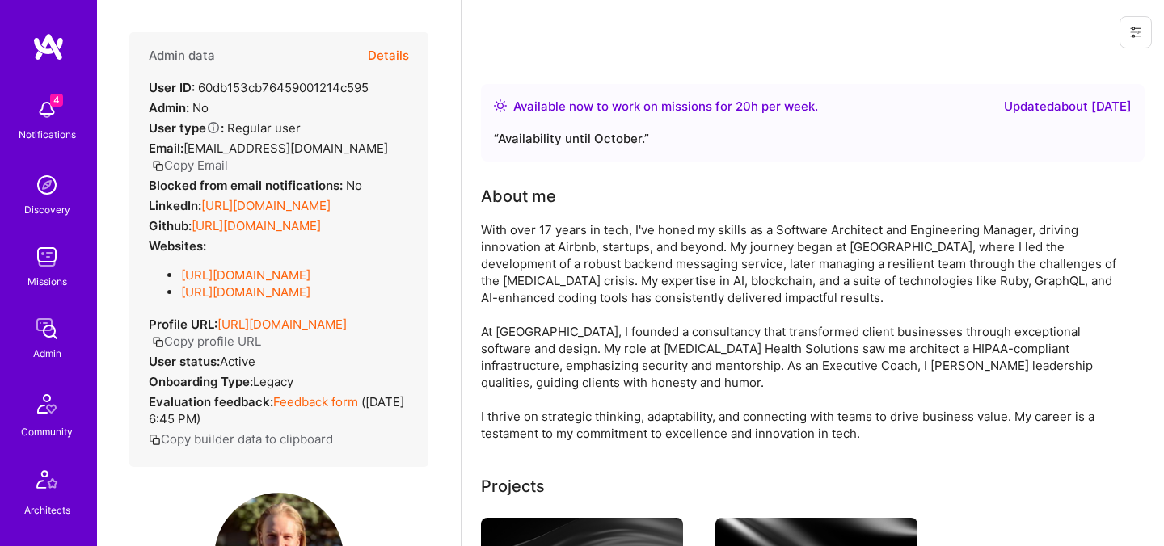
click at [228, 157] on button "Copy Email" at bounding box center [190, 165] width 76 height 17
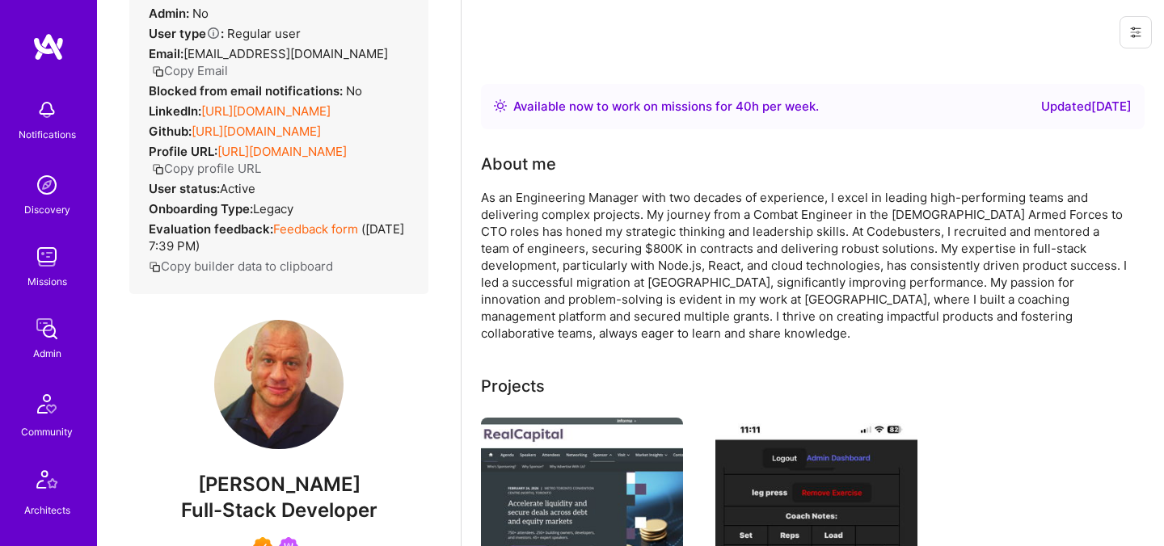
scroll to position [196, 0]
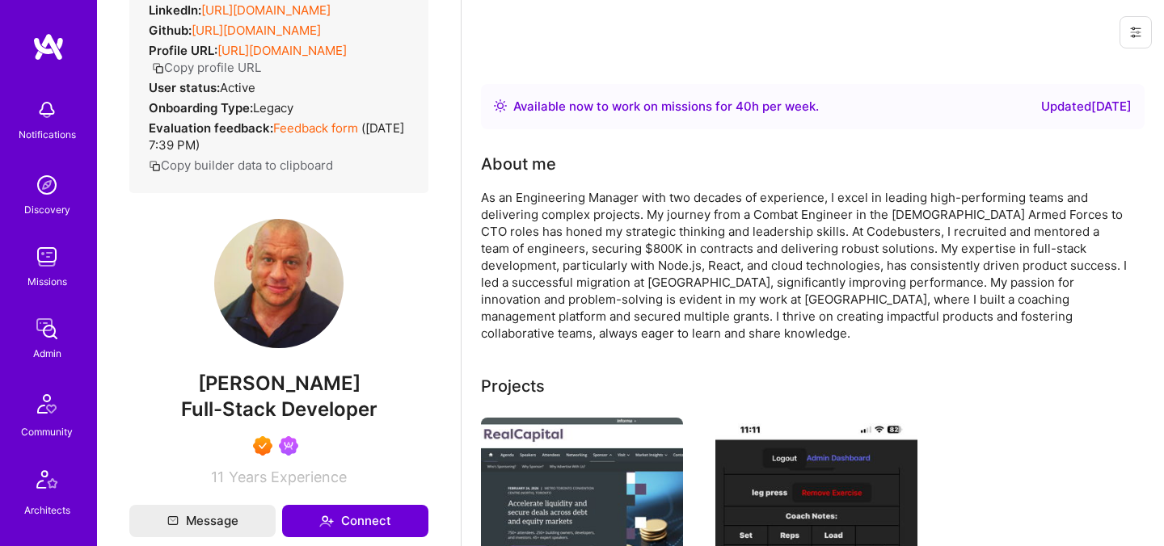
click at [253, 396] on span "[PERSON_NAME]" at bounding box center [278, 384] width 299 height 24
click at [253, 396] on span "Thom Lamb" at bounding box center [278, 384] width 299 height 24
copy span "Thom"
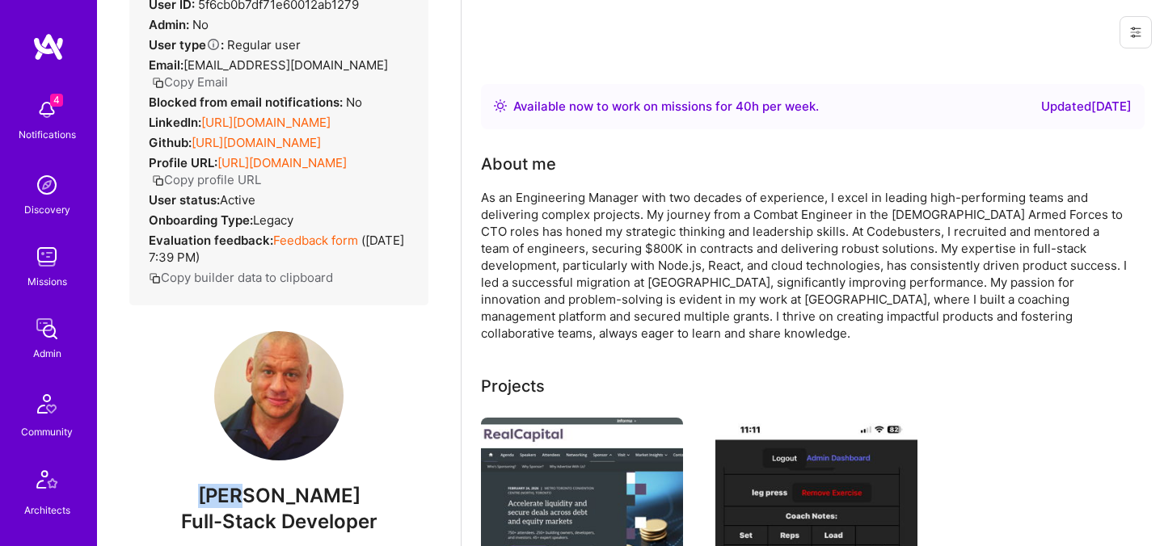
scroll to position [0, 0]
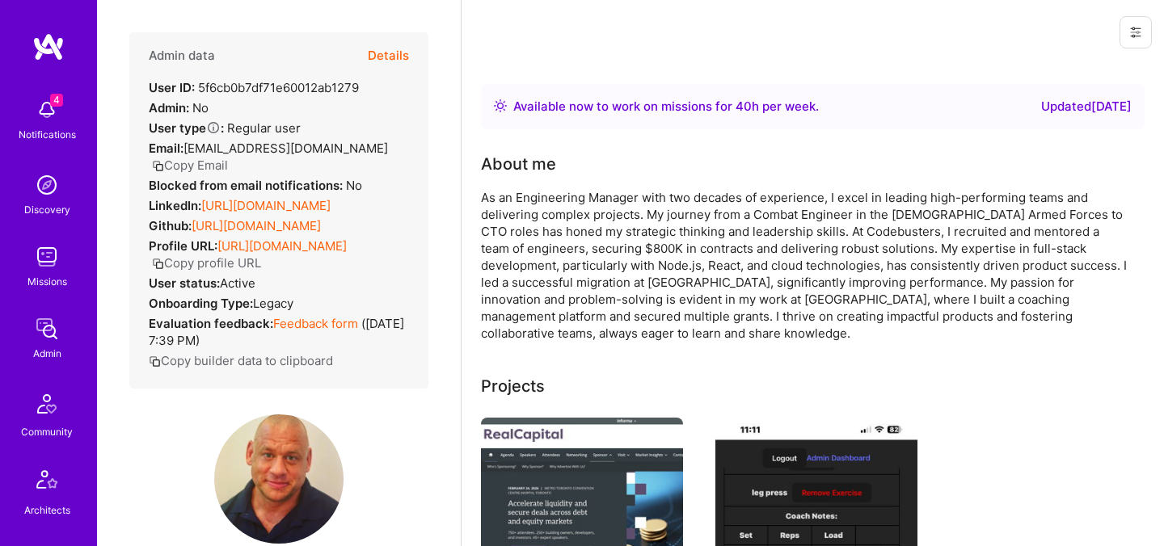
click at [396, 56] on button "Details" at bounding box center [388, 55] width 41 height 47
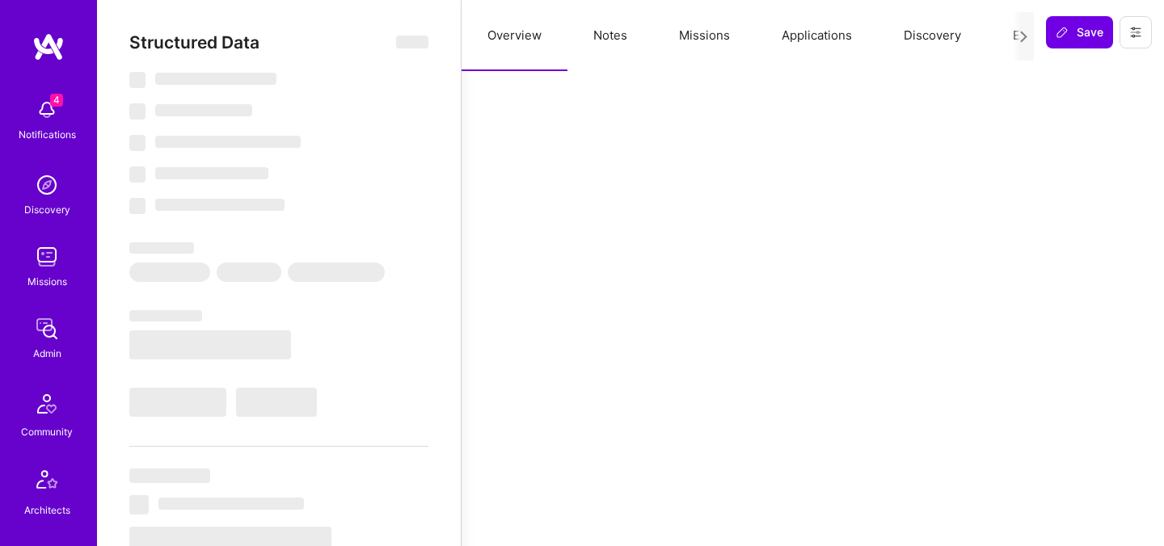
select select "Right Now"
select select "7"
select select "4"
select select "7"
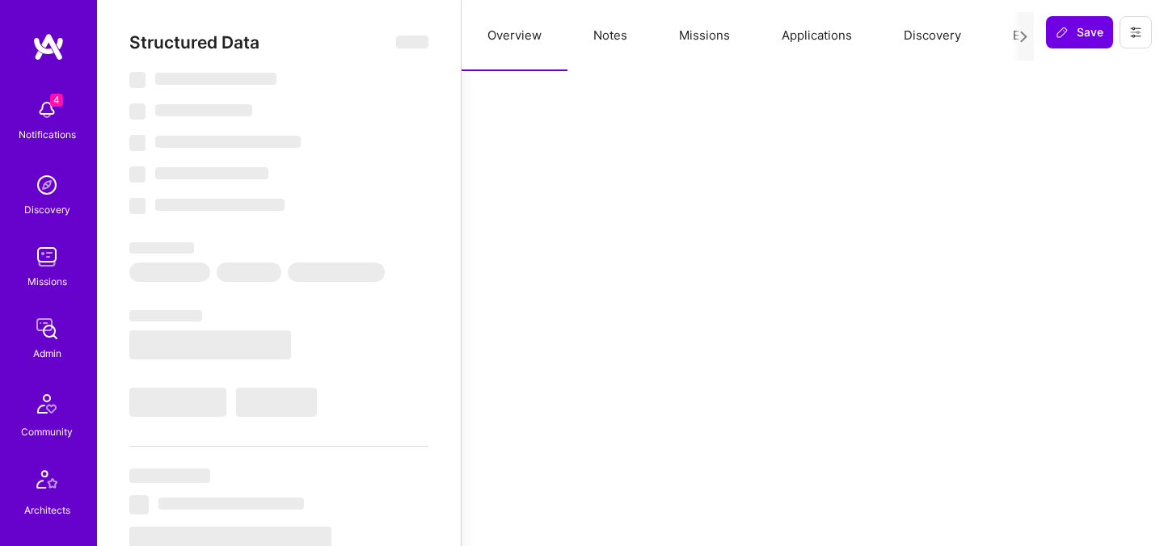
select select "CA"
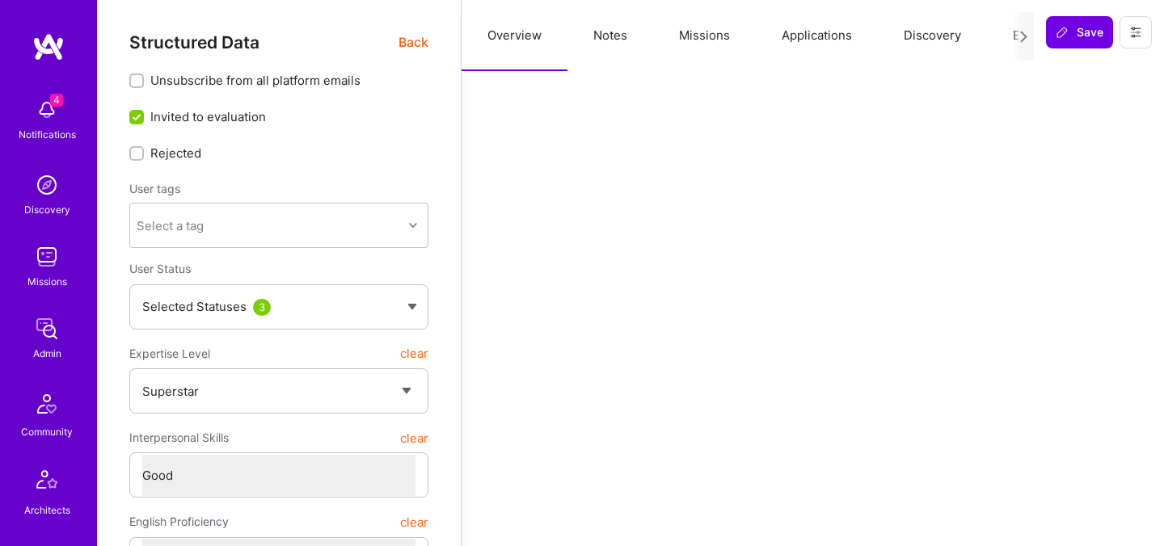
click at [418, 40] on span "Back" at bounding box center [413, 42] width 30 height 20
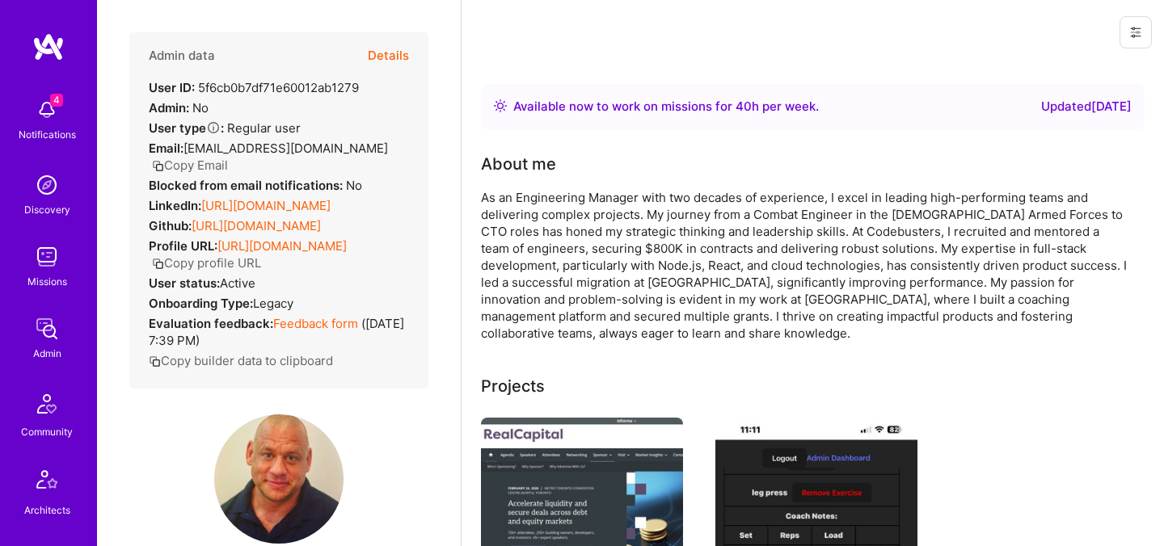
scroll to position [11, 0]
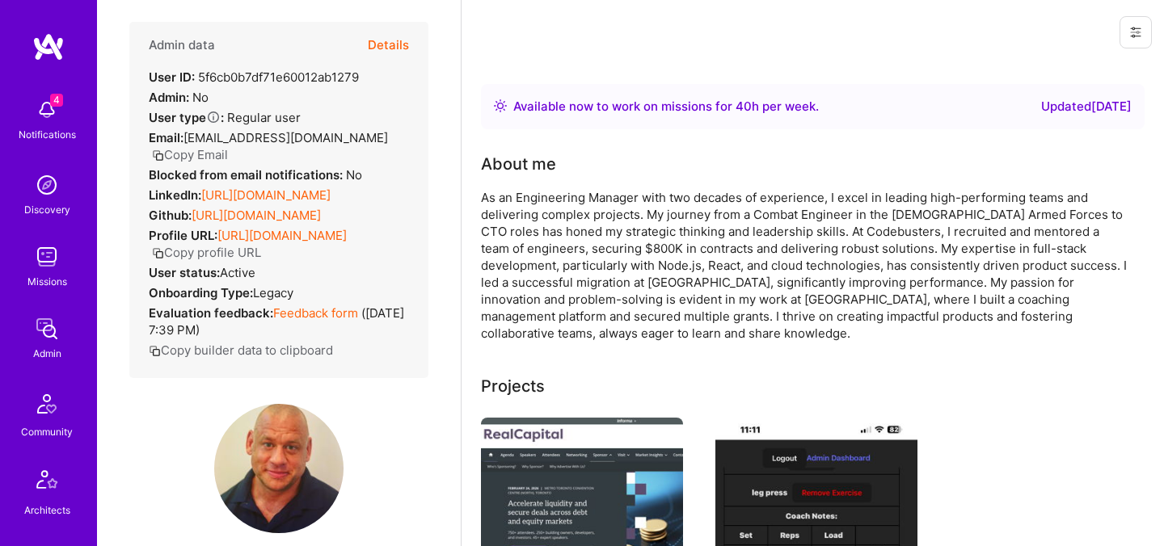
click at [217, 155] on button "Copy Email" at bounding box center [190, 154] width 76 height 17
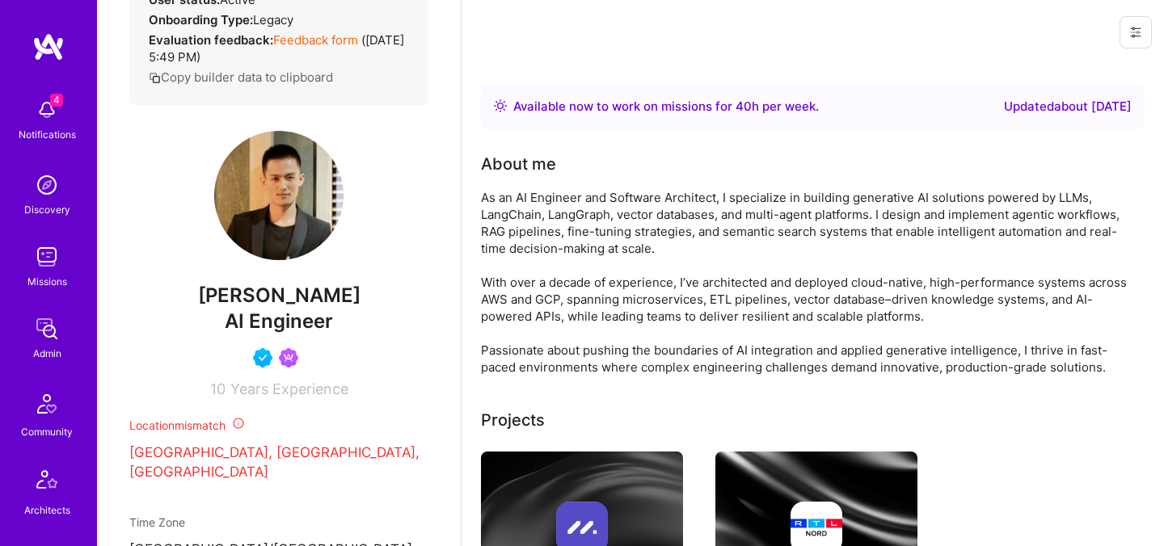
scroll to position [337, 0]
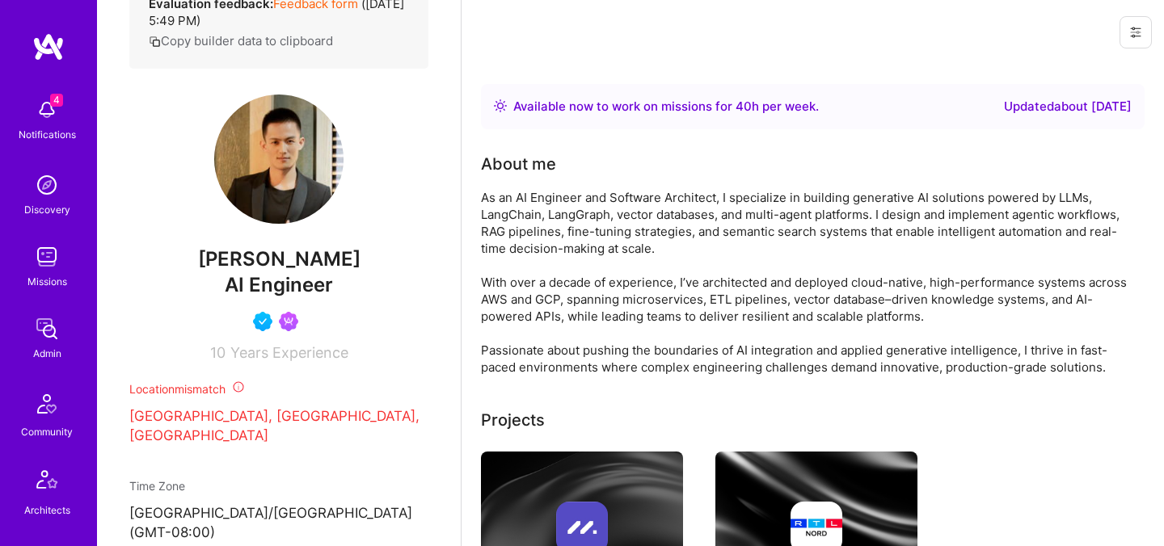
click at [252, 263] on span "[PERSON_NAME]" at bounding box center [278, 259] width 299 height 24
copy span "[PERSON_NAME]"
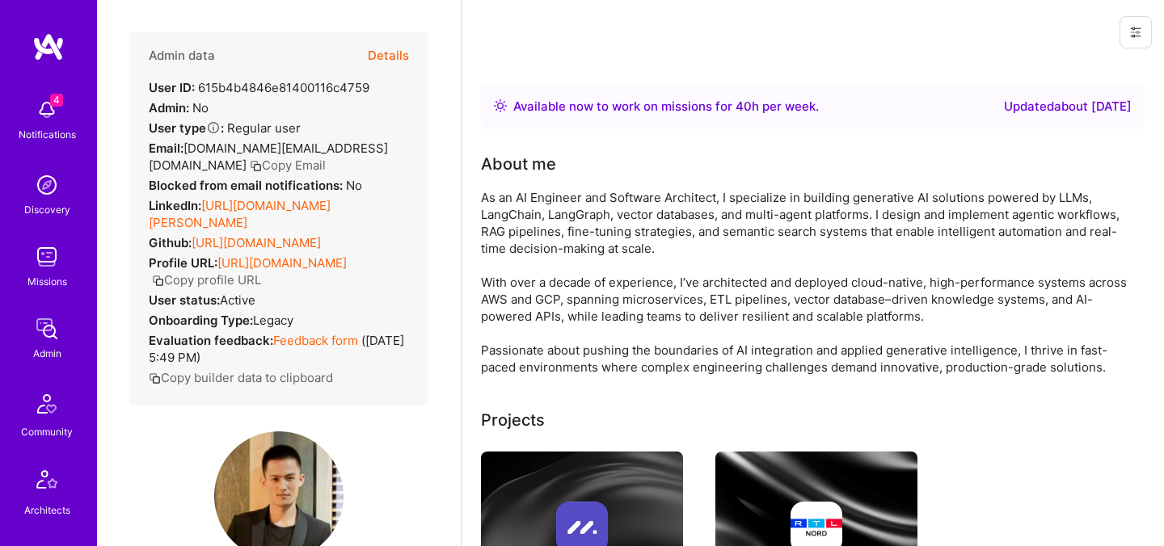
click at [262, 160] on icon "button" at bounding box center [256, 166] width 12 height 12
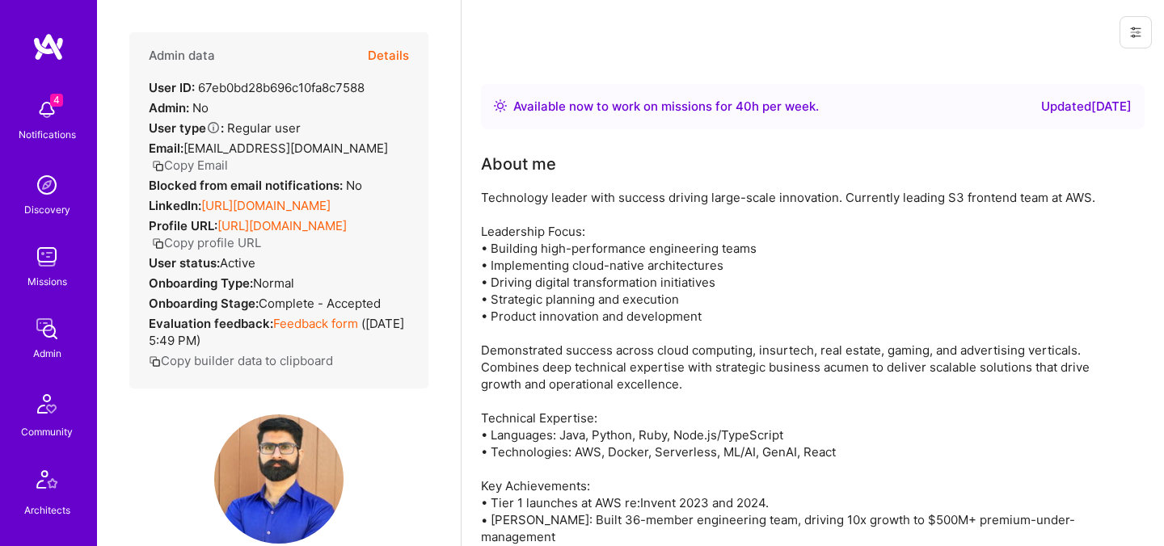
click at [217, 165] on button "Copy Email" at bounding box center [190, 165] width 76 height 17
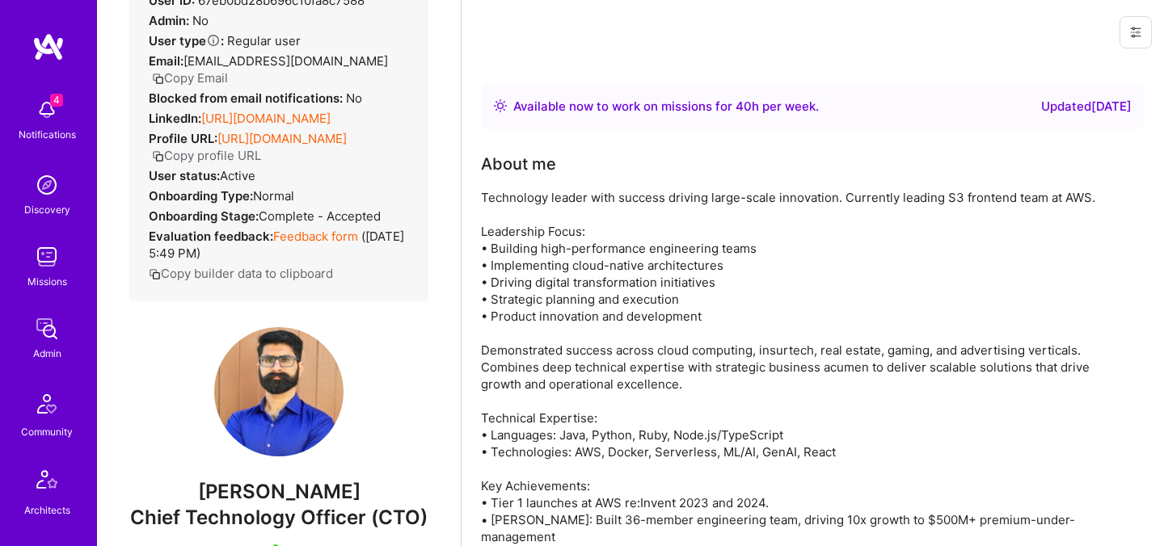
scroll to position [218, 0]
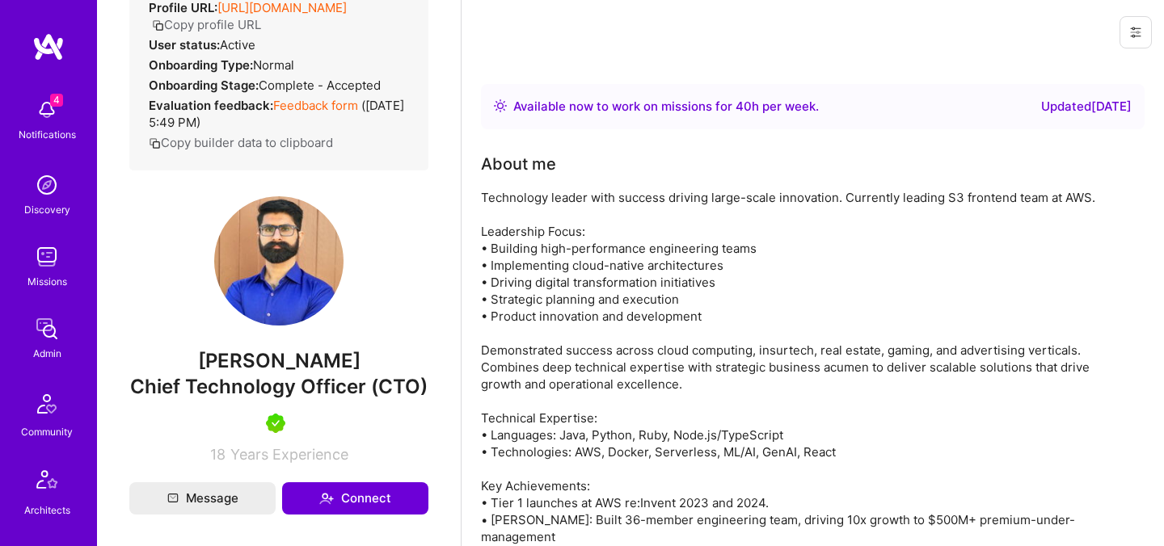
click at [236, 373] on span "Raza Mirza" at bounding box center [278, 361] width 299 height 24
copy span "Raza"
click at [547, 207] on div "Technology leader with success driving large-scale innovation. Currently leadin…" at bounding box center [804, 375] width 646 height 373
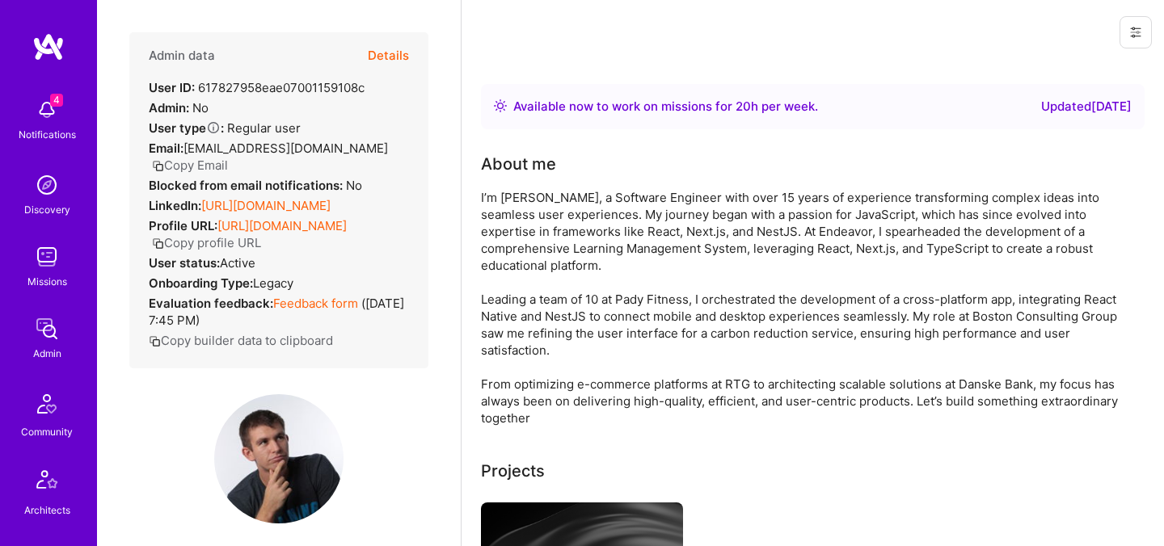
click at [228, 157] on button "Copy Email" at bounding box center [190, 165] width 76 height 17
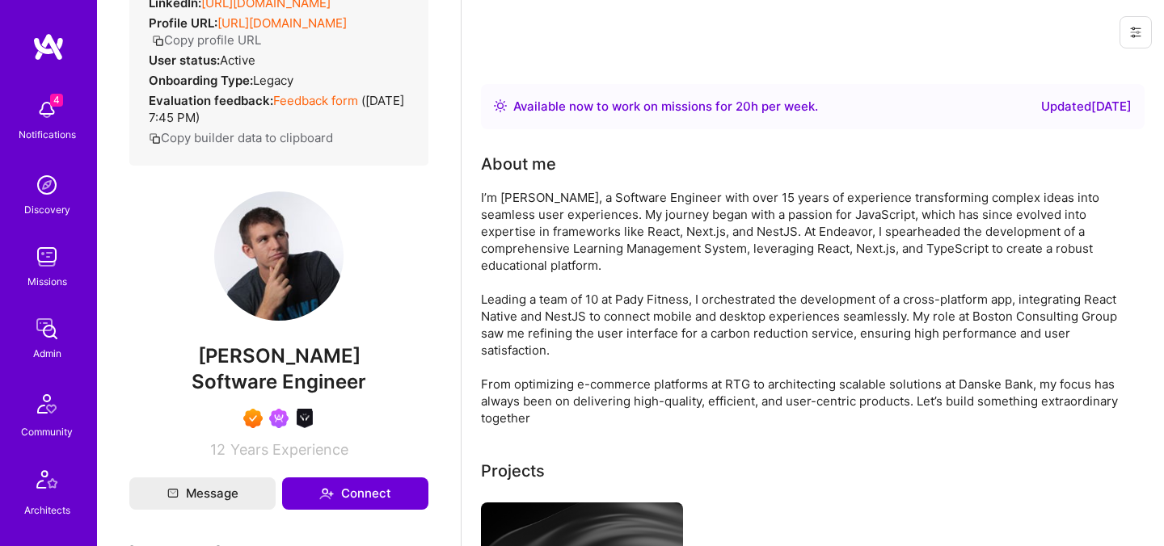
scroll to position [225, 0]
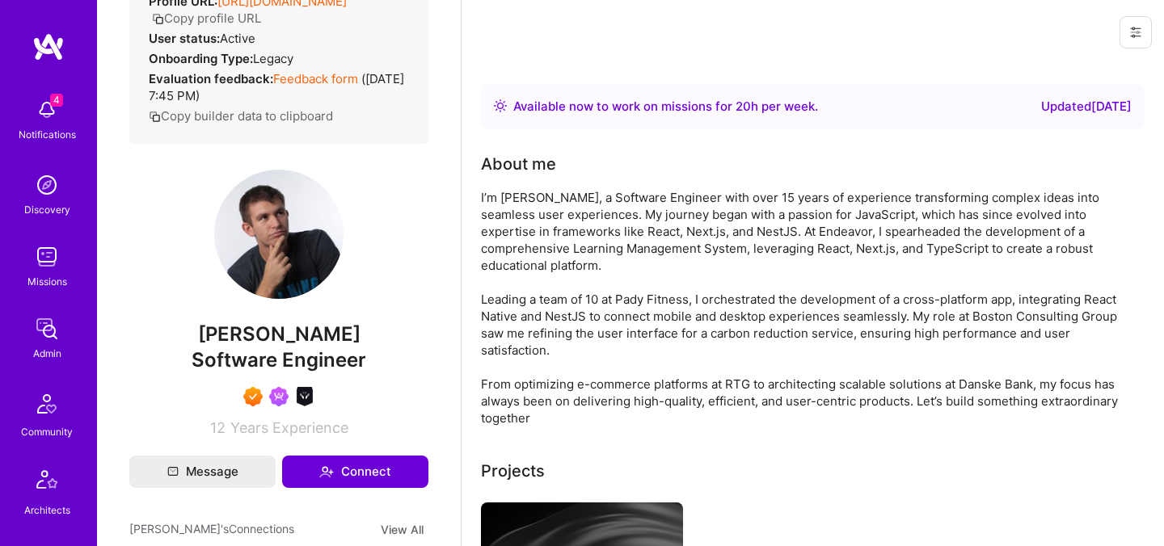
click at [259, 347] on span "Bartlomiej Loza" at bounding box center [278, 334] width 299 height 24
copy span "Bartlomiej"
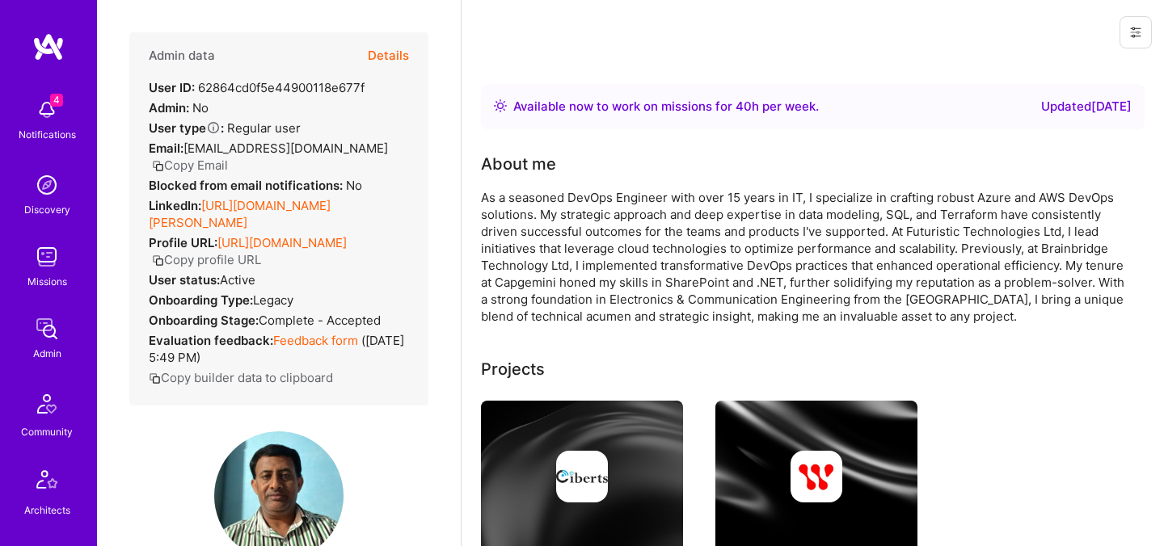
click at [217, 165] on button "Copy Email" at bounding box center [190, 165] width 76 height 17
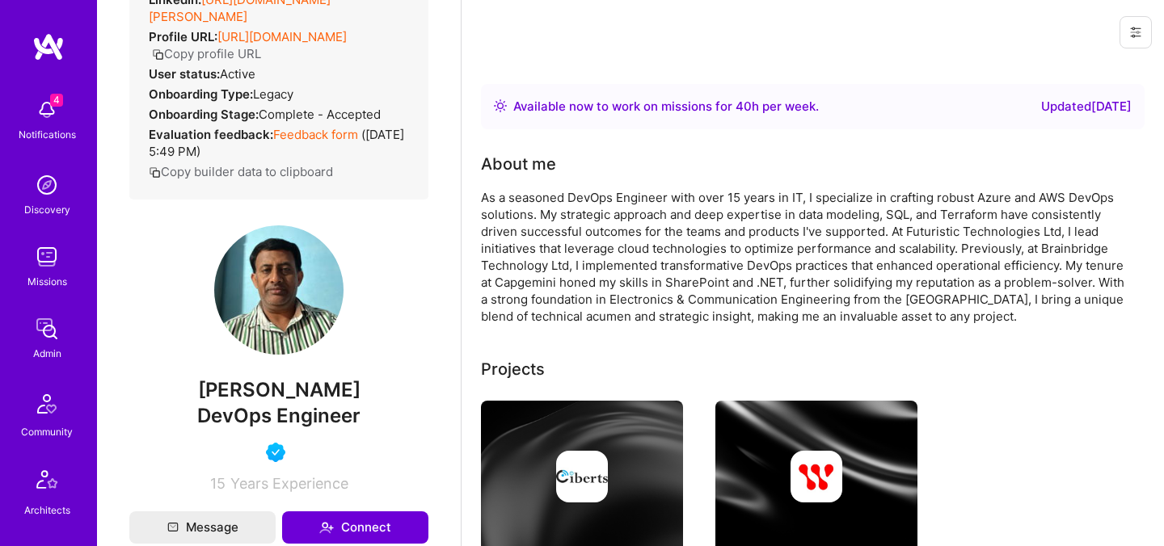
click at [256, 402] on span "[PERSON_NAME]" at bounding box center [278, 390] width 299 height 24
copy span "[PERSON_NAME]"
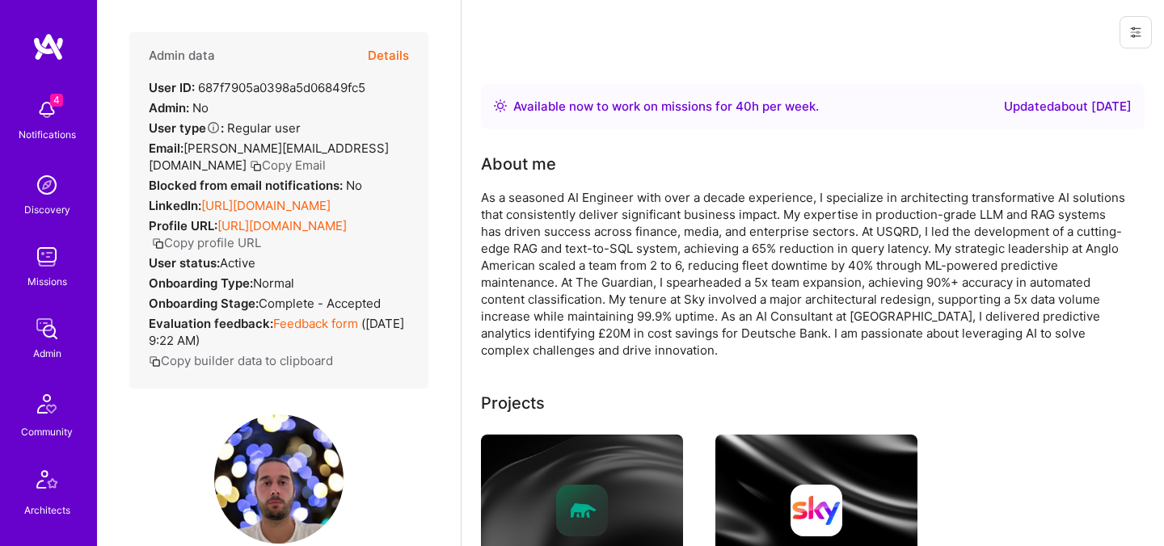
click at [326, 157] on button "Copy Email" at bounding box center [288, 165] width 76 height 17
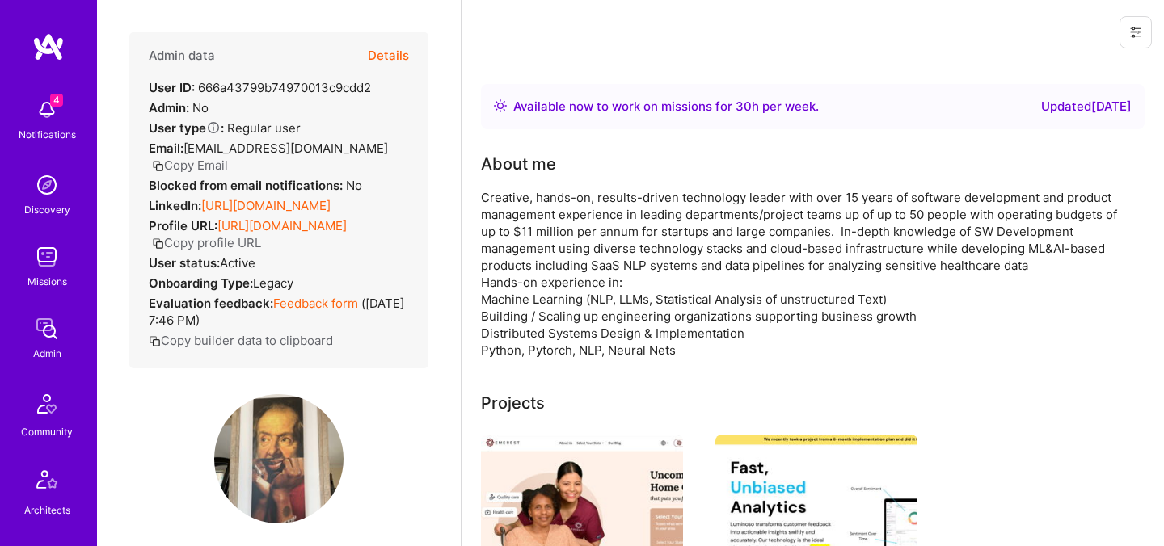
click at [221, 160] on button "Copy Email" at bounding box center [190, 165] width 76 height 17
click at [205, 165] on button "Copy Email" at bounding box center [190, 165] width 76 height 17
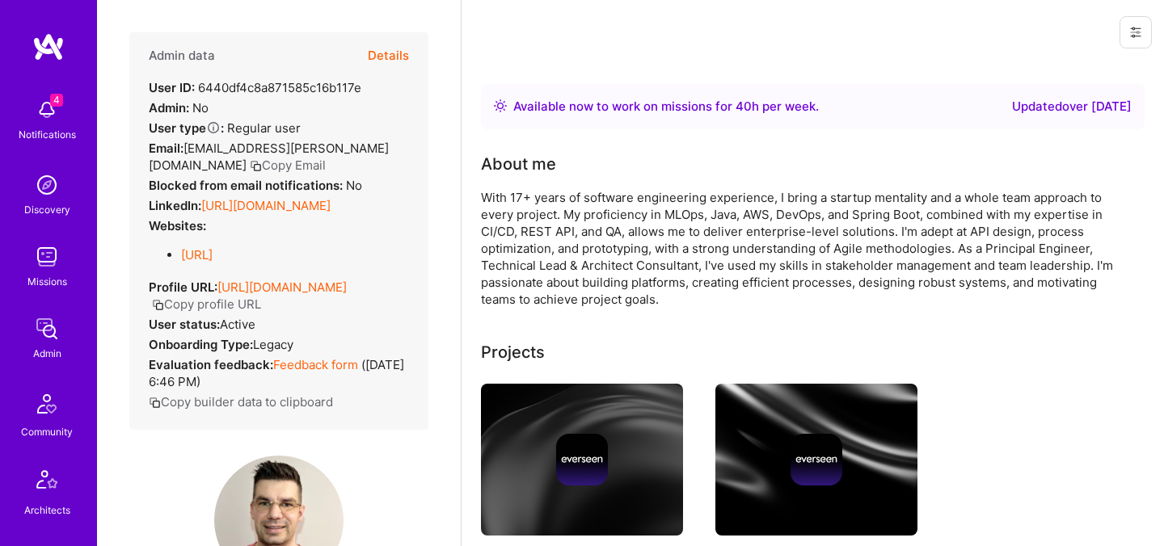
scroll to position [19, 0]
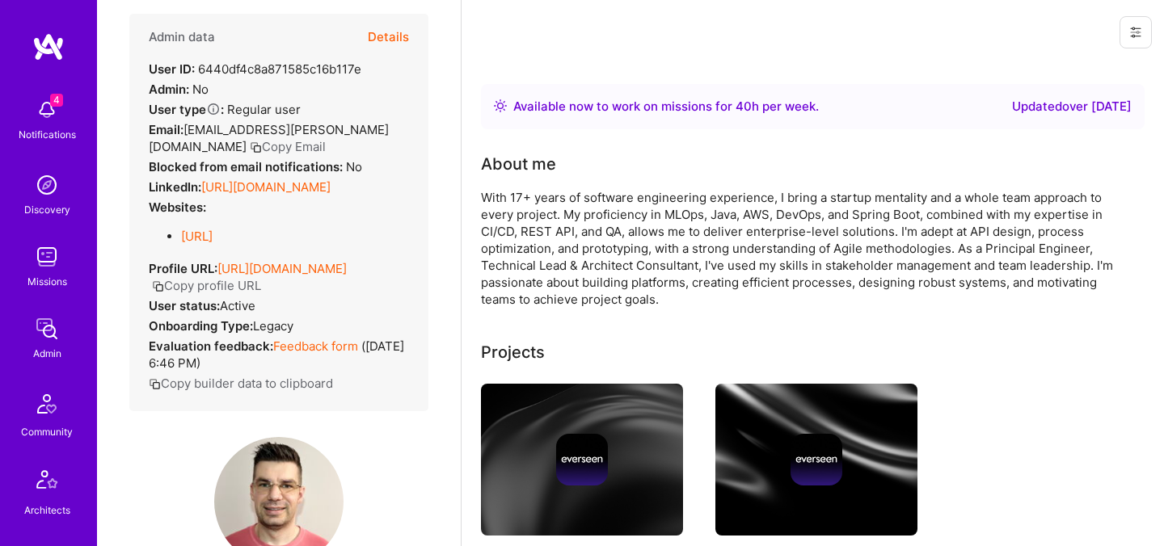
click at [311, 138] on button "Copy Email" at bounding box center [288, 146] width 76 height 17
click at [283, 138] on button "Copy Email" at bounding box center [288, 146] width 76 height 17
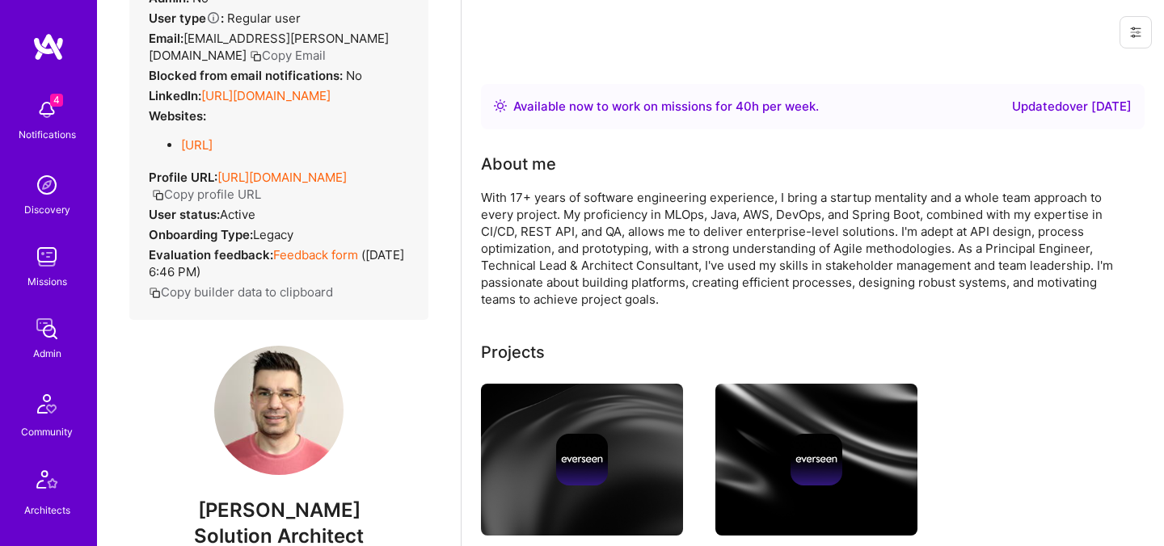
scroll to position [264, 0]
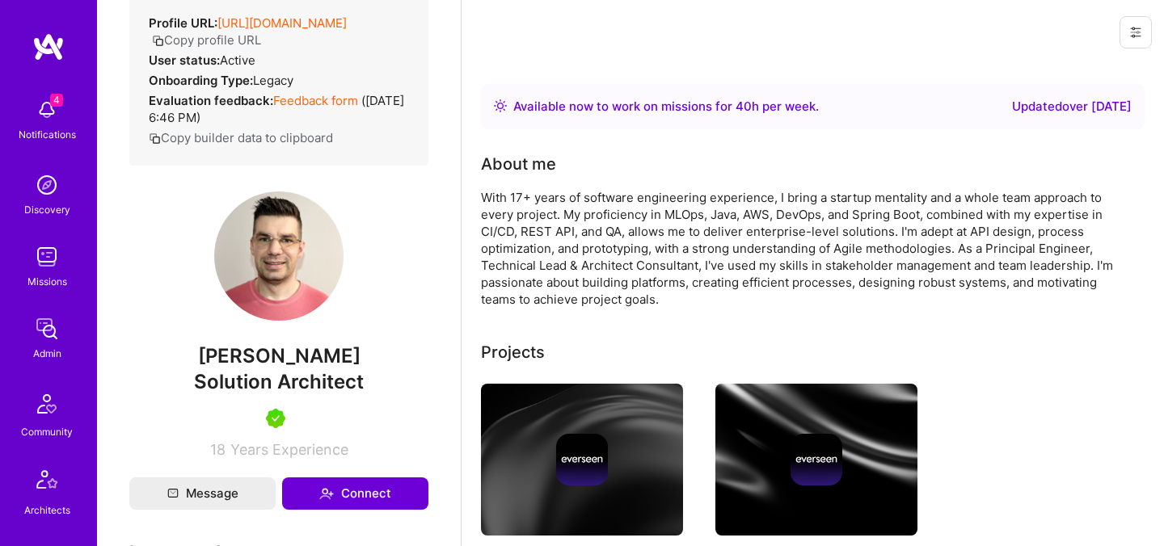
click at [228, 353] on span "Ionut Tudoreanu" at bounding box center [278, 356] width 299 height 24
copy span "Ionut"
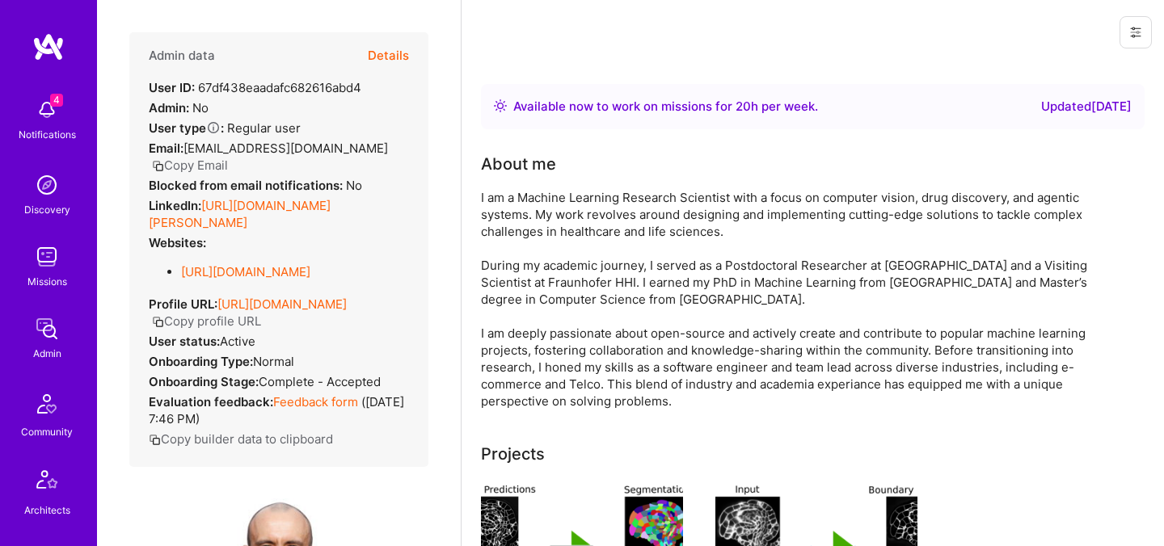
click at [405, 51] on button "Details" at bounding box center [388, 55] width 41 height 47
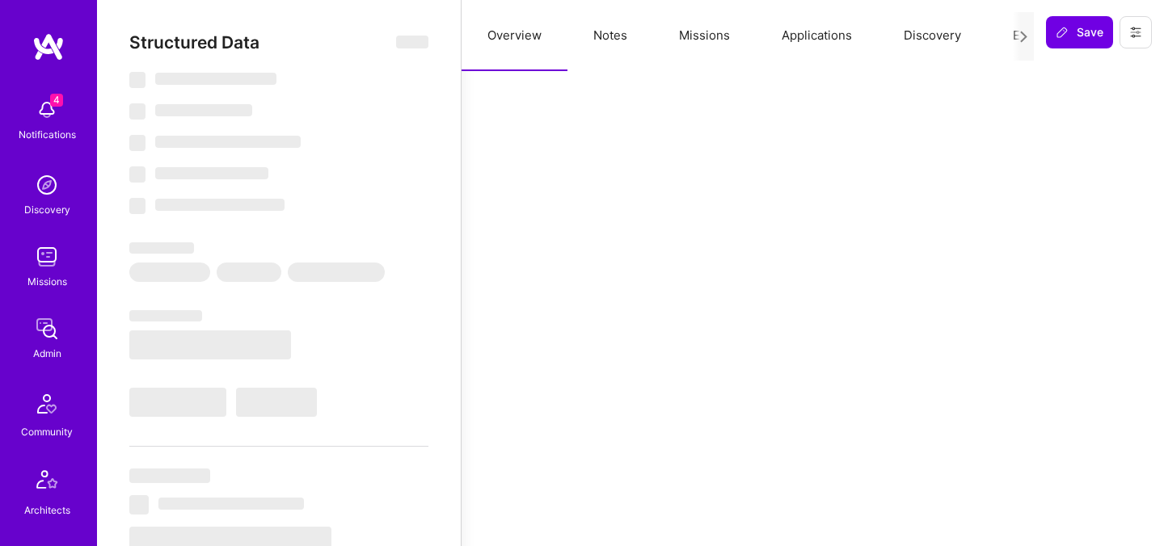
click at [1009, 32] on button "Evaluation" at bounding box center [1042, 35] width 111 height 71
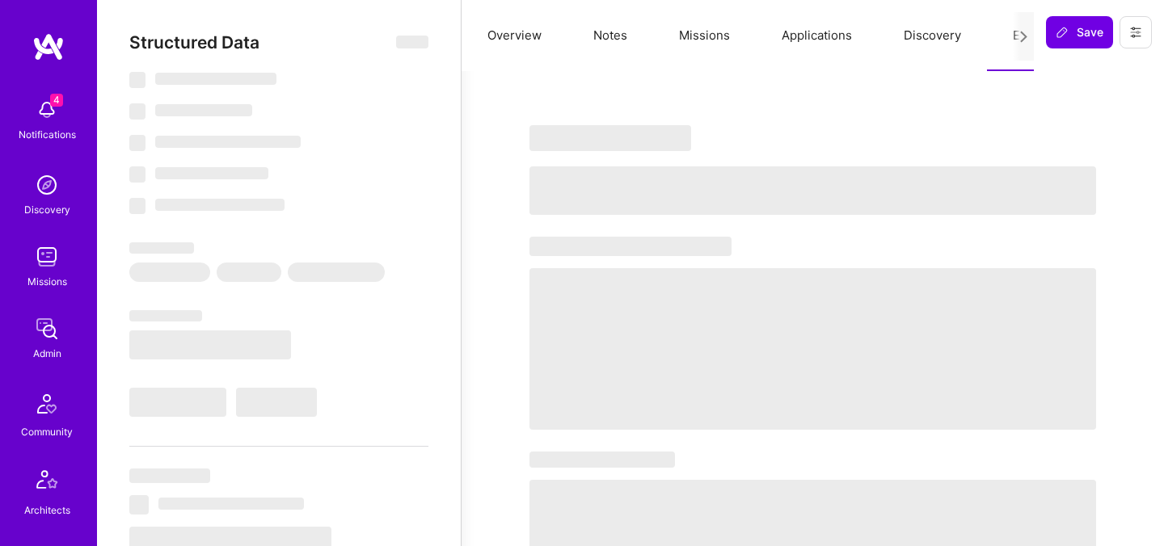
select select "Right Now"
select select "5"
select select "7"
select select "6"
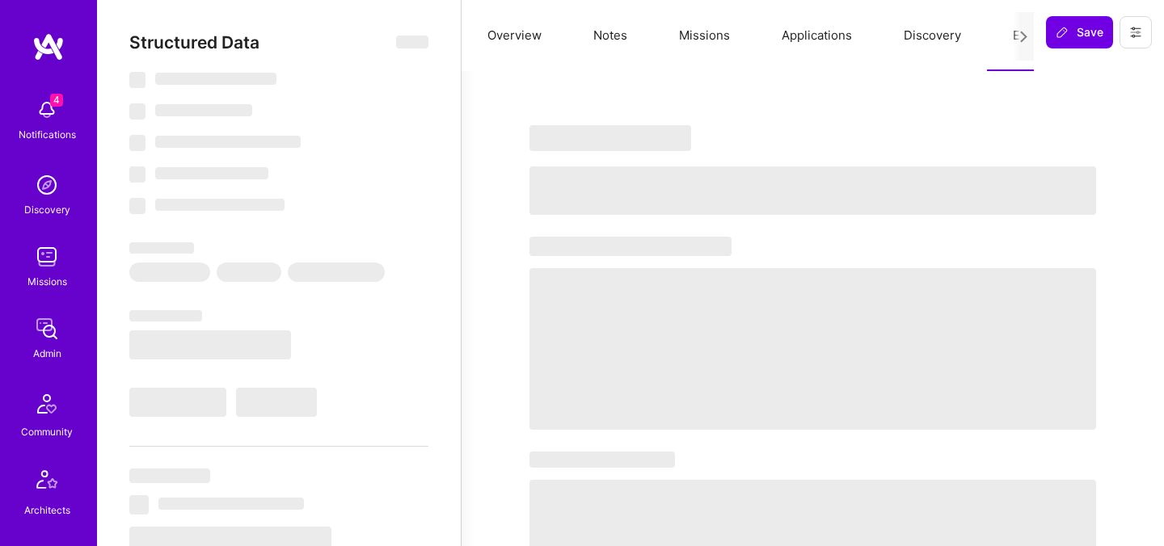
select select "DE"
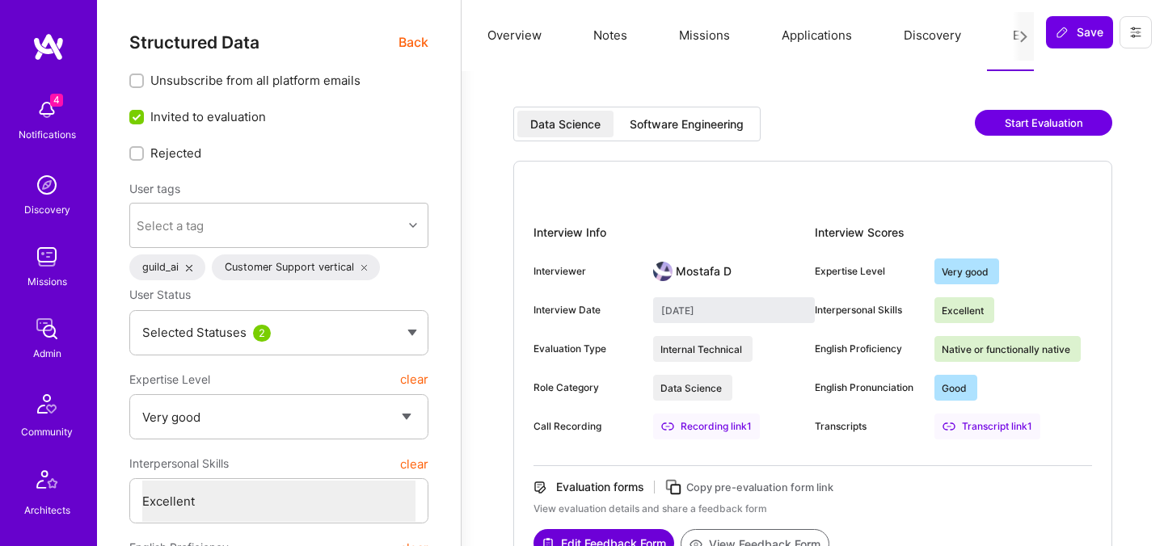
click at [687, 122] on div "Software Engineering" at bounding box center [687, 124] width 114 height 16
type input "[DATE]"
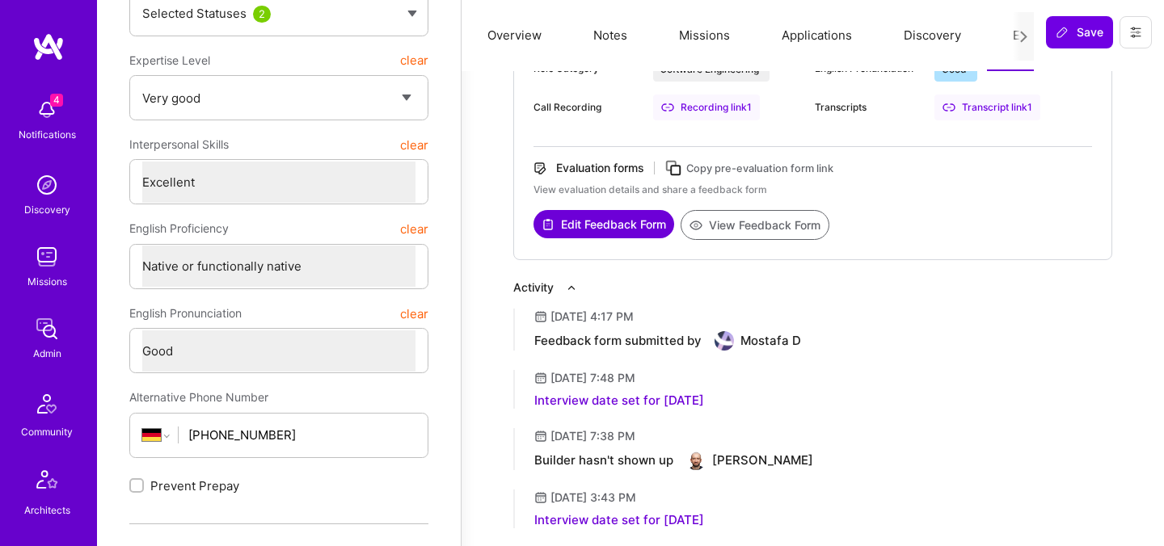
scroll to position [314, 0]
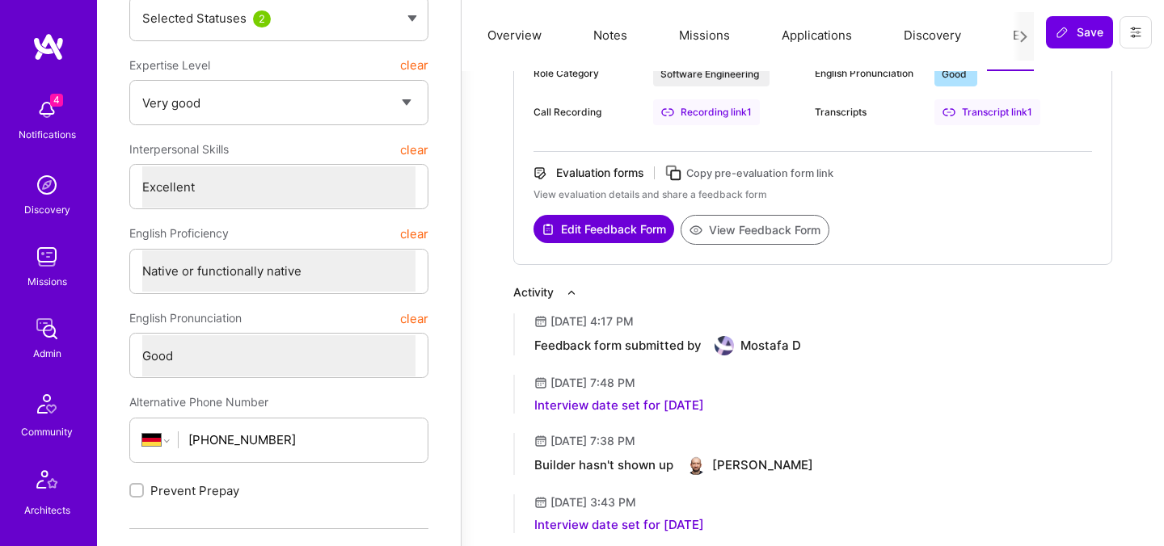
click at [751, 226] on button "View Feedback Form" at bounding box center [754, 230] width 149 height 30
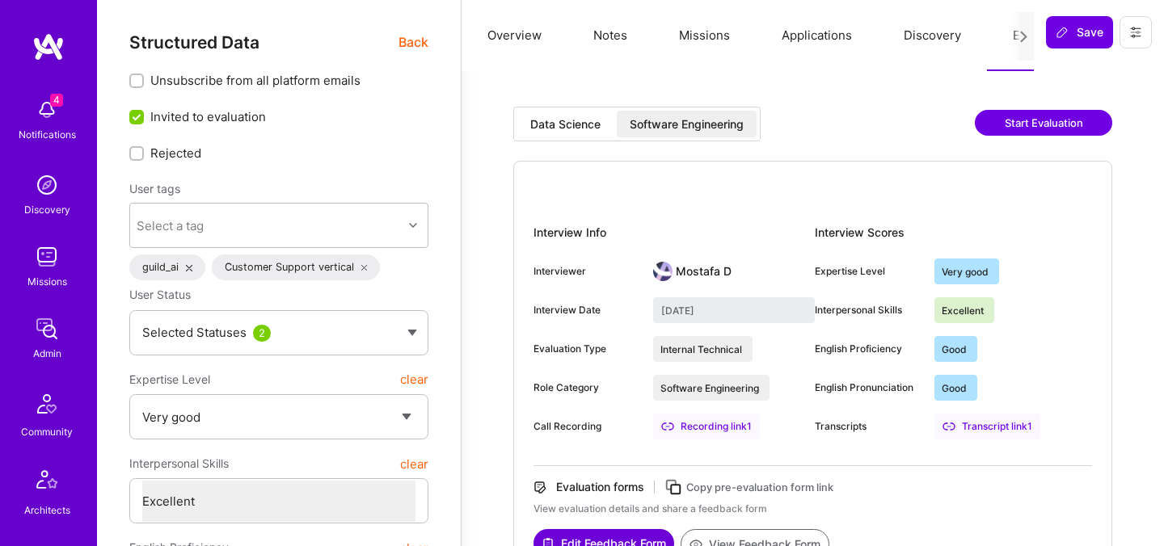
click at [414, 43] on span "Back" at bounding box center [413, 42] width 30 height 20
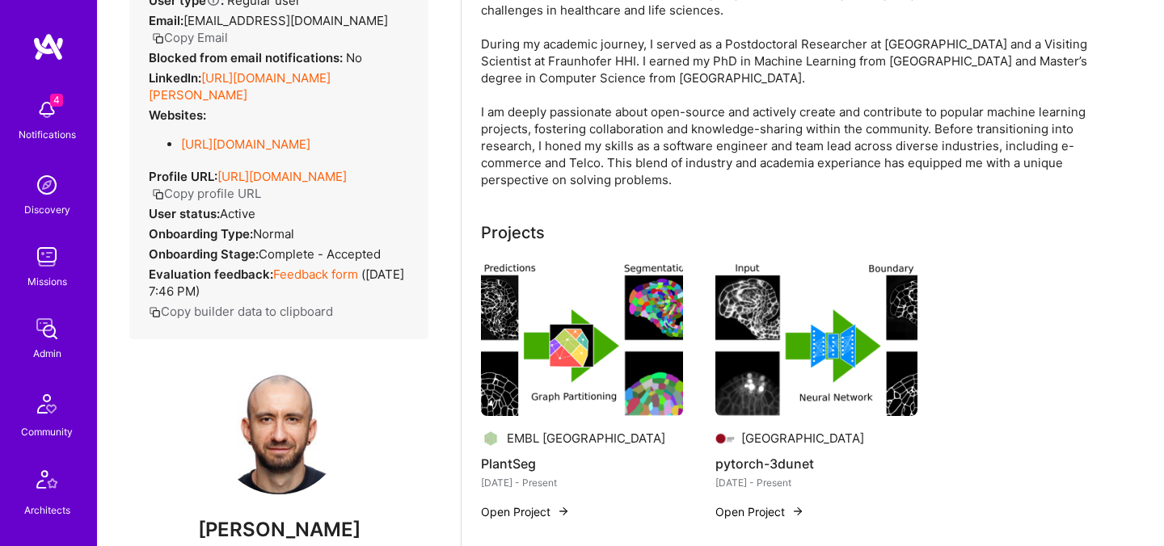
scroll to position [234, 0]
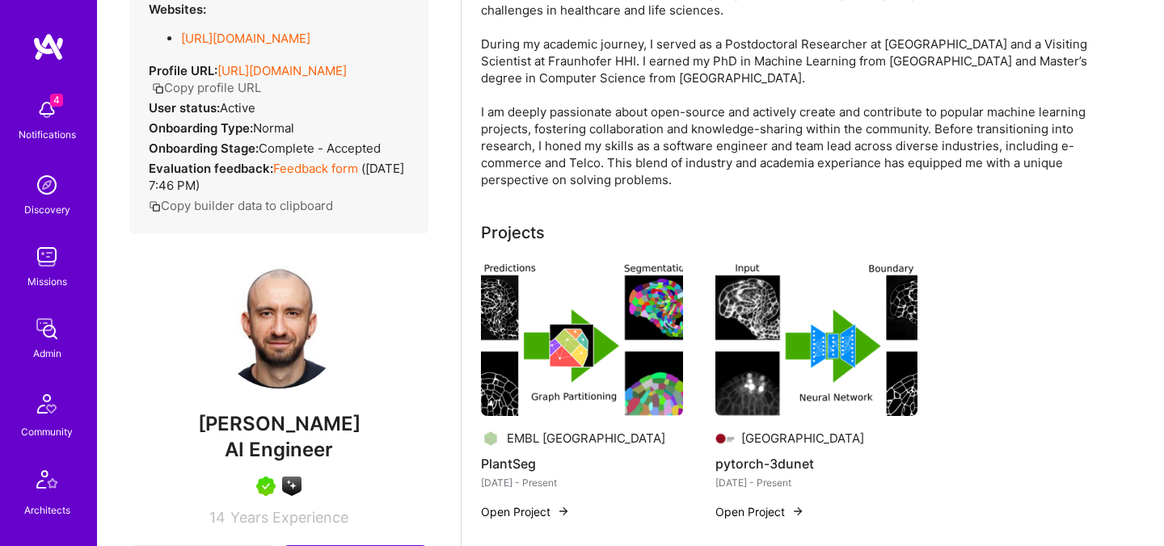
click at [245, 420] on span "[PERSON_NAME]" at bounding box center [278, 424] width 299 height 24
copy span "Adrian"
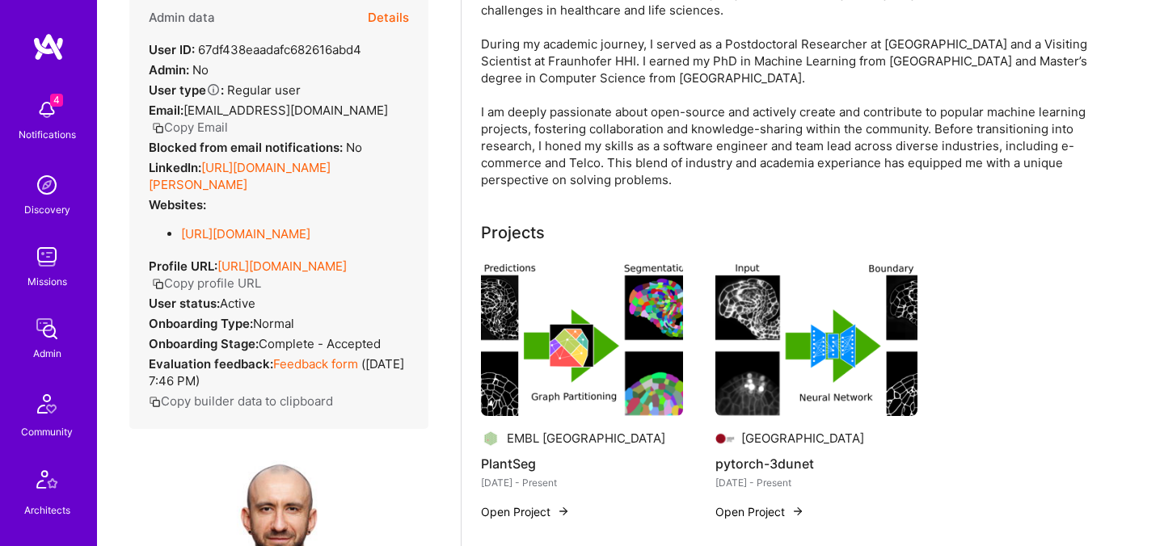
scroll to position [0, 0]
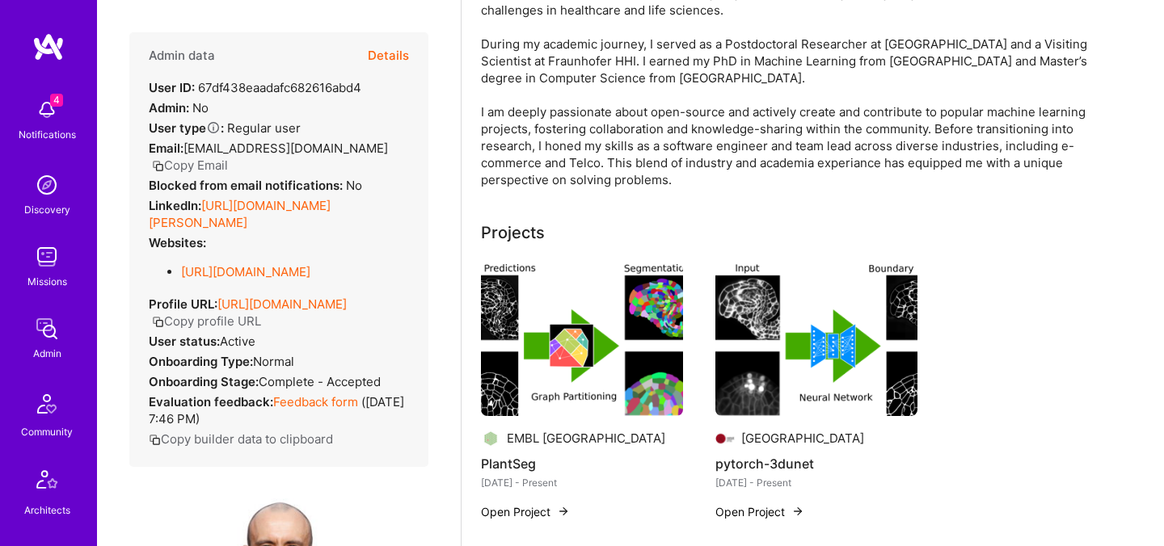
click at [228, 157] on button "Copy Email" at bounding box center [190, 165] width 76 height 17
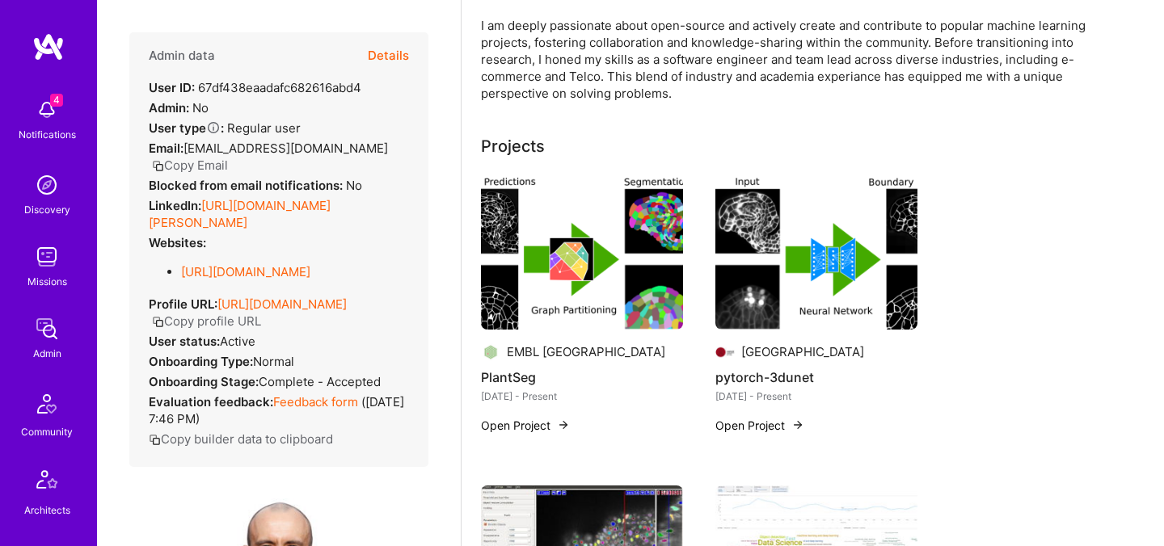
click at [228, 157] on button "Copy Email" at bounding box center [190, 165] width 76 height 17
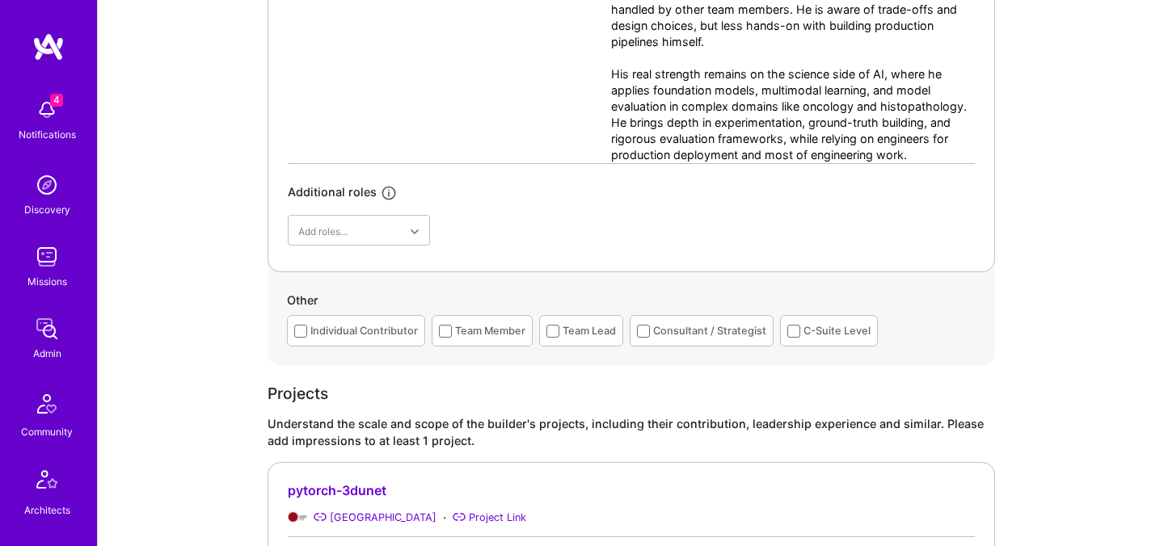
scroll to position [1004, 0]
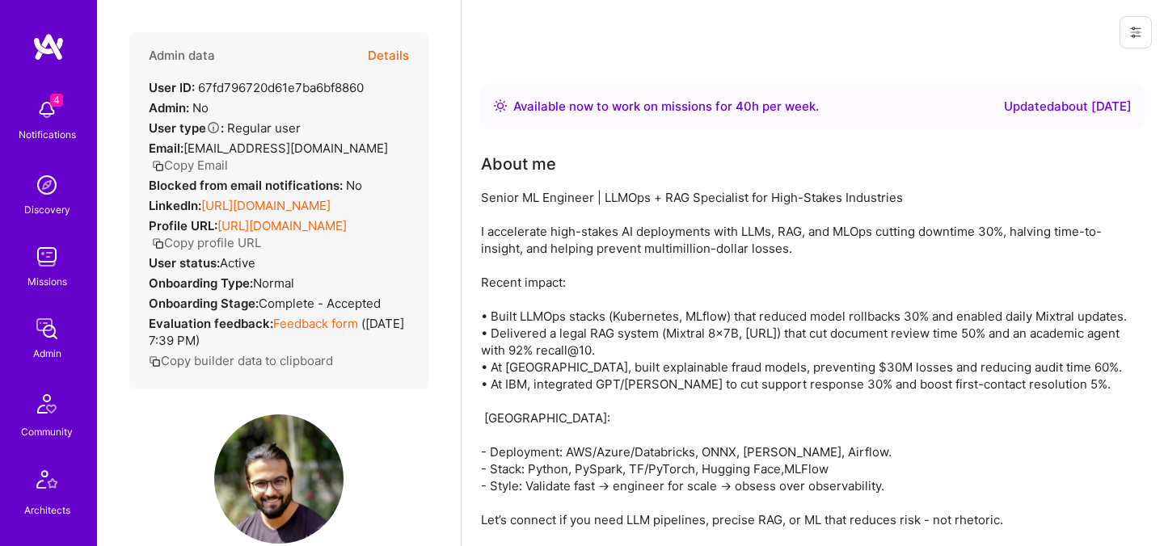
click at [228, 157] on button "Copy Email" at bounding box center [190, 165] width 76 height 17
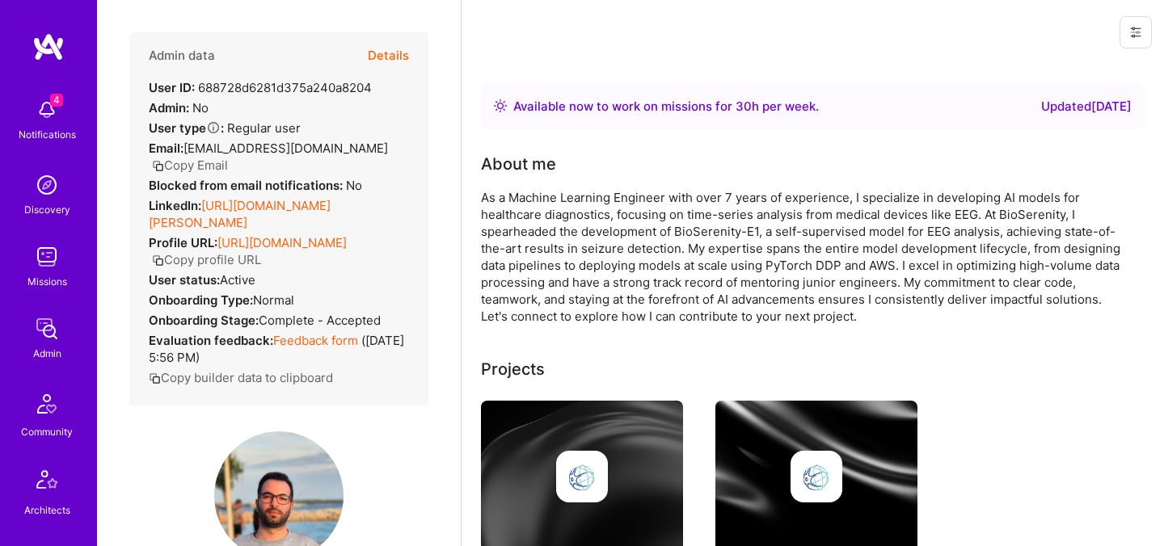
click at [224, 164] on button "Copy Email" at bounding box center [190, 165] width 76 height 17
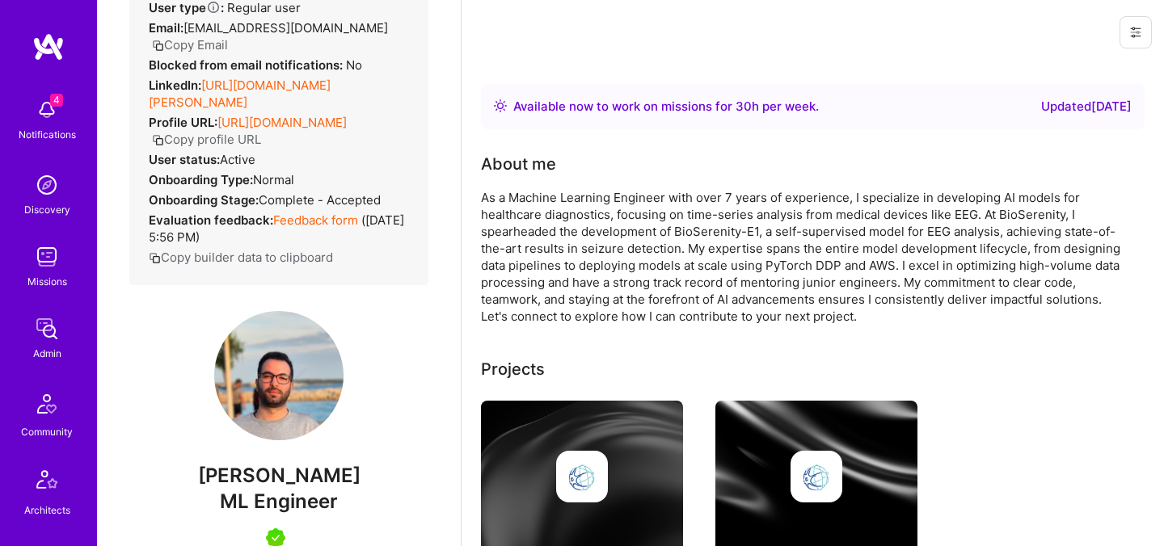
scroll to position [339, 0]
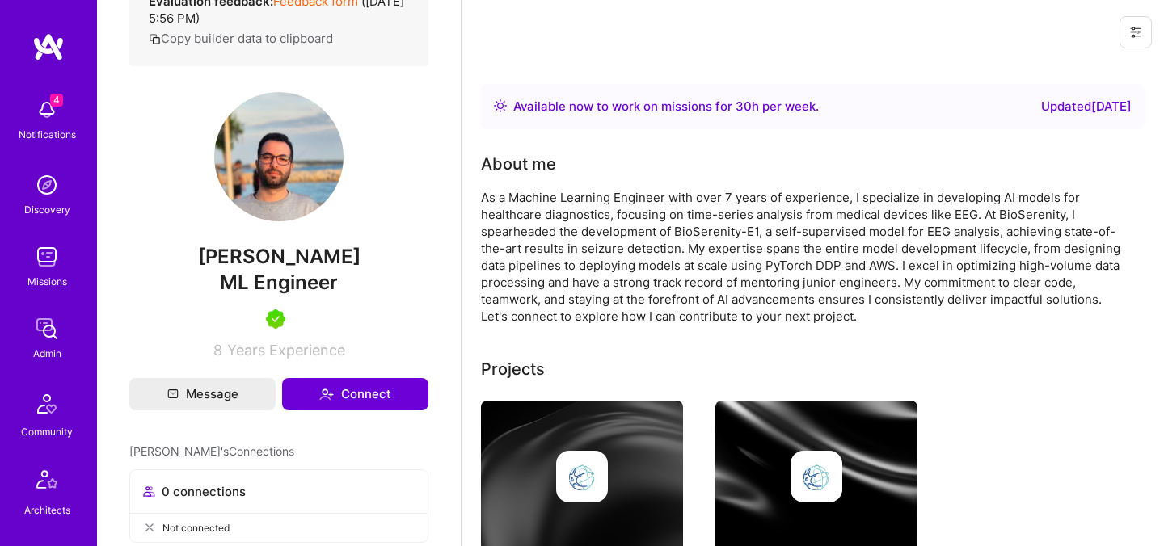
click at [238, 269] on span "Mohamed Rahmouni" at bounding box center [278, 257] width 299 height 24
copy span "Mohamed"
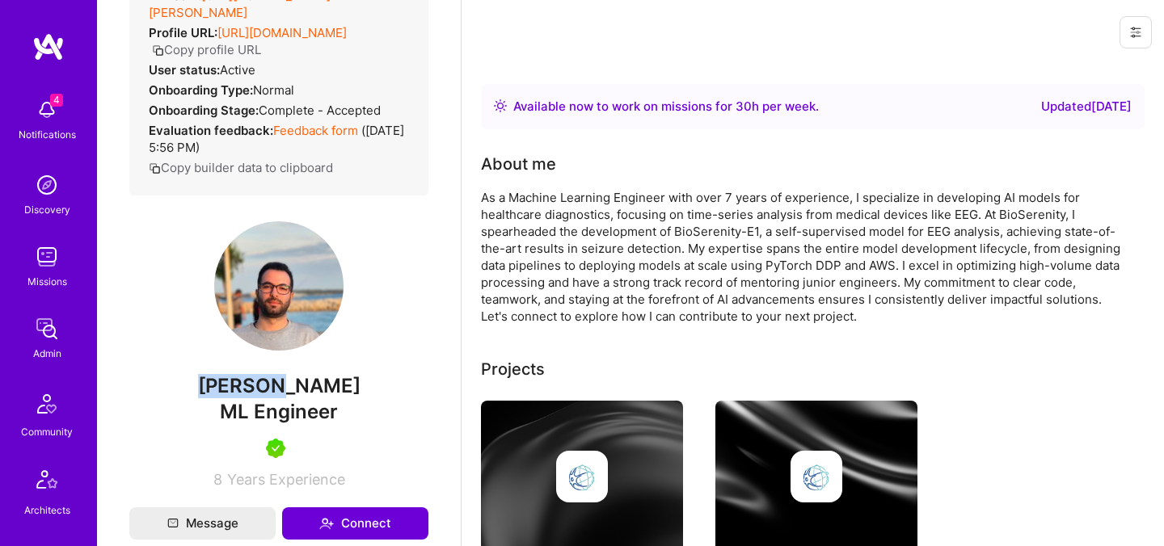
scroll to position [228, 0]
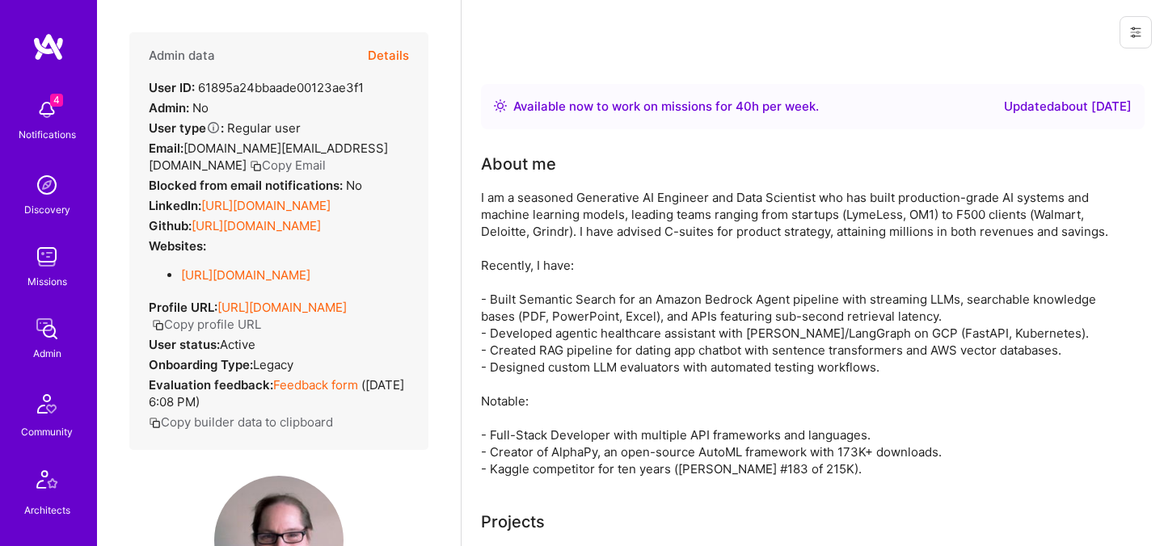
click at [250, 164] on button "Copy Email" at bounding box center [288, 165] width 76 height 17
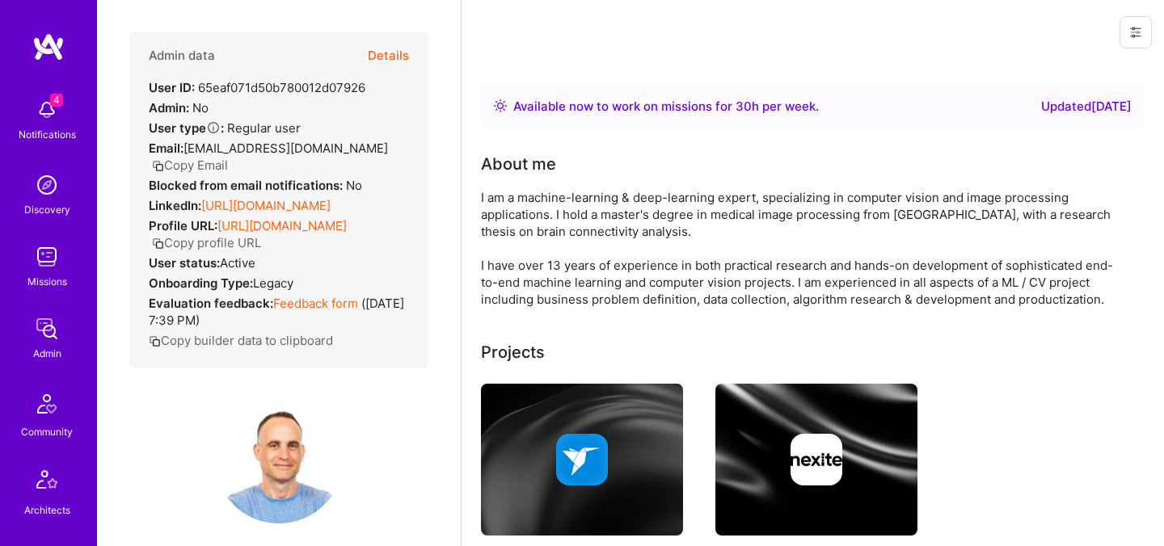
click at [228, 157] on button "Copy Email" at bounding box center [190, 165] width 76 height 17
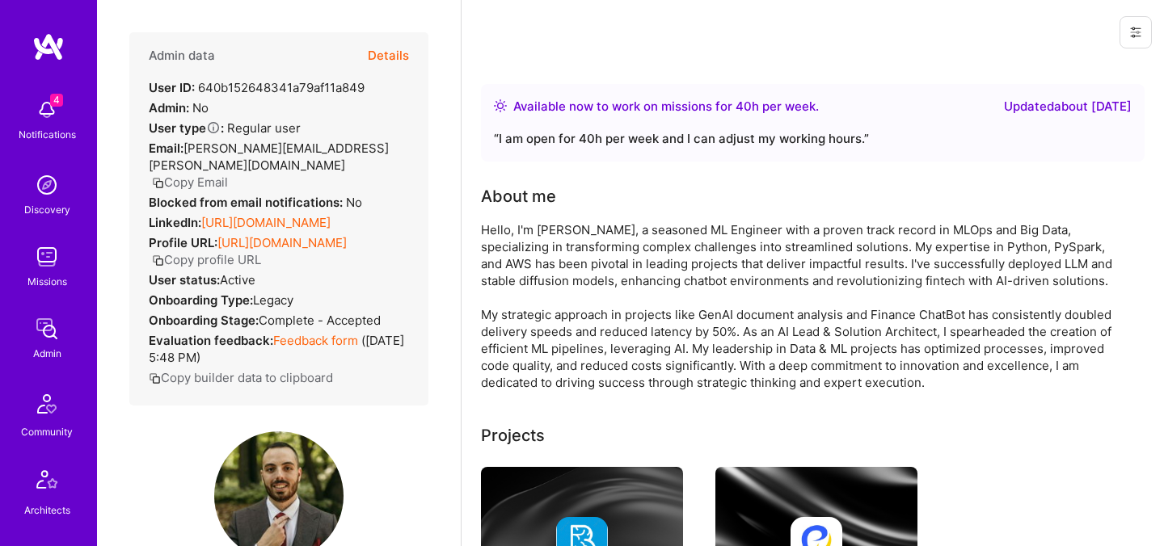
click at [261, 268] on button "Copy profile URL" at bounding box center [206, 259] width 109 height 17
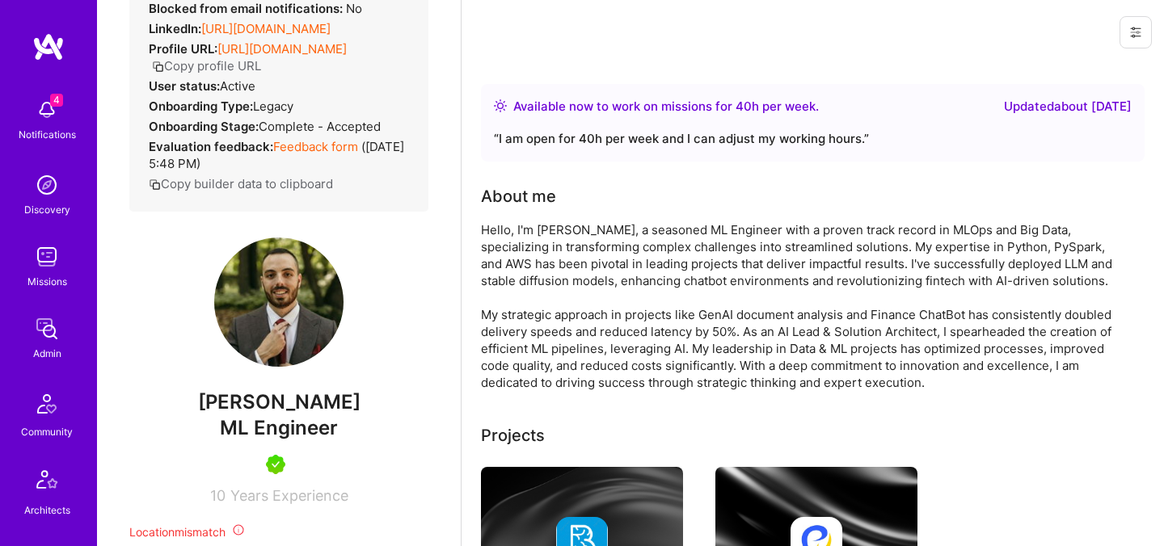
scroll to position [243, 0]
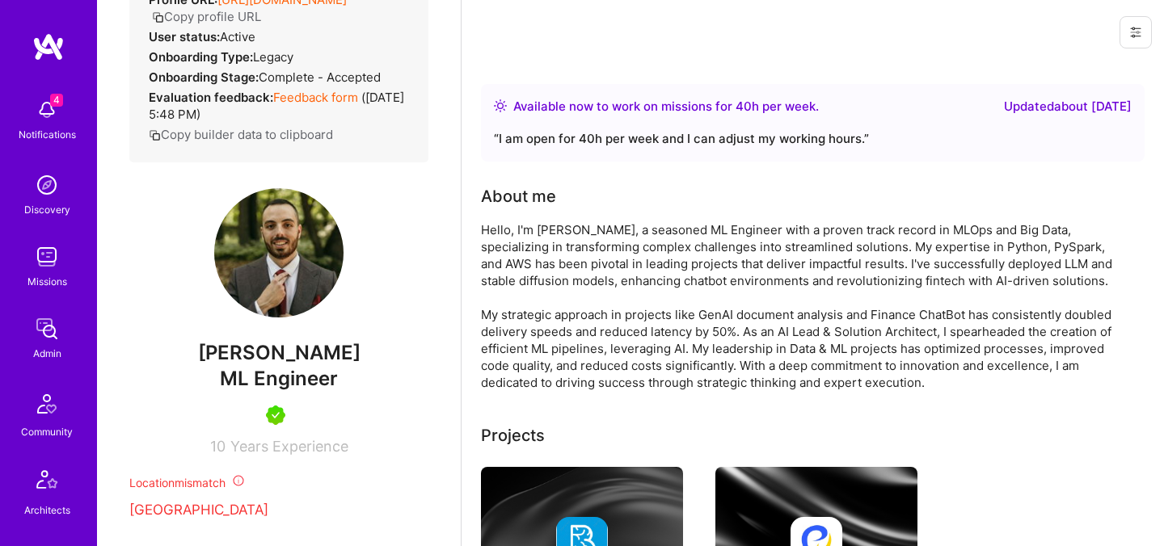
click at [246, 365] on span "[PERSON_NAME]" at bounding box center [278, 353] width 299 height 24
copy span "[PERSON_NAME]"
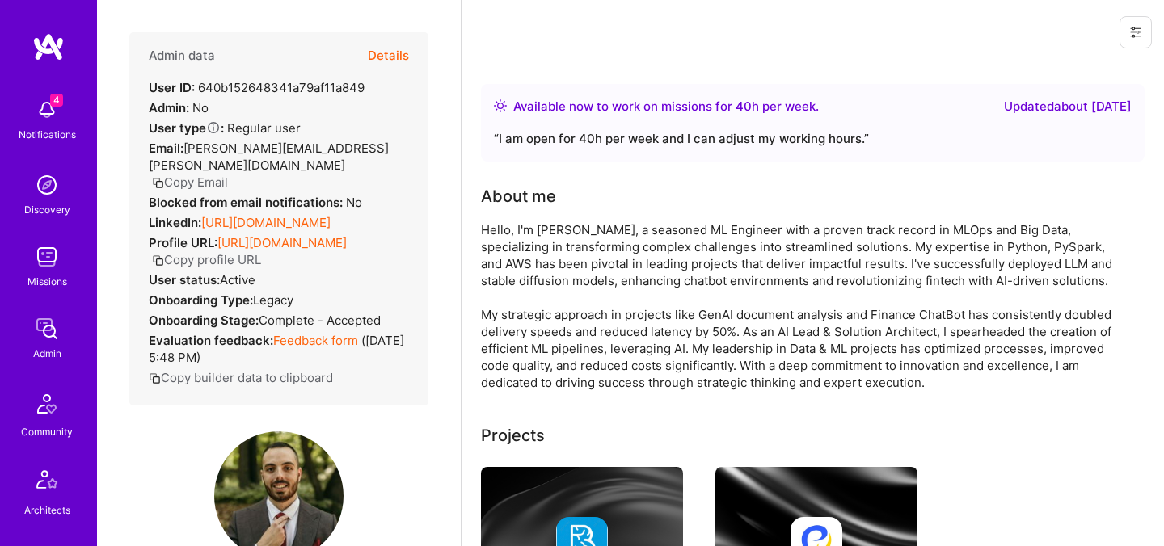
click at [211, 174] on button "Copy Email" at bounding box center [190, 182] width 76 height 17
